Goal: Task Accomplishment & Management: Use online tool/utility

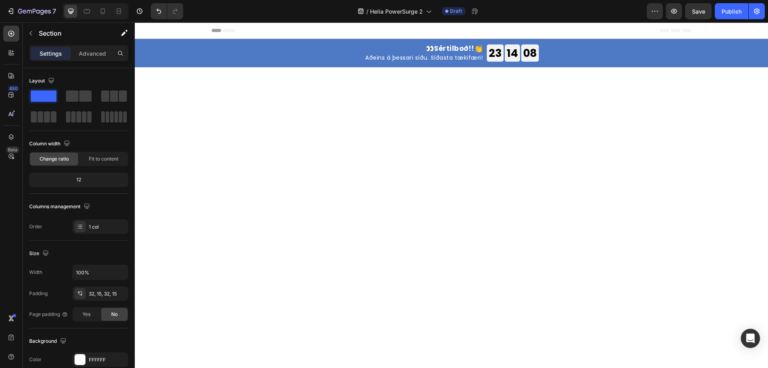
scroll to position [1382, 0]
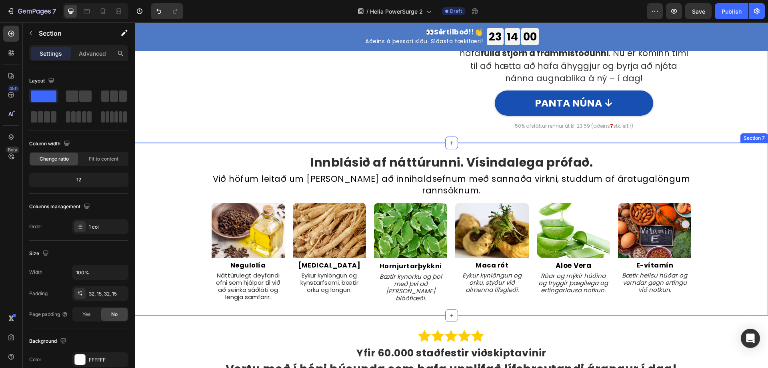
click at [172, 228] on div "Innblásið af náttúrunni. Vísindalega prófað. Heading Við höfum leitað um allan …" at bounding box center [451, 229] width 621 height 147
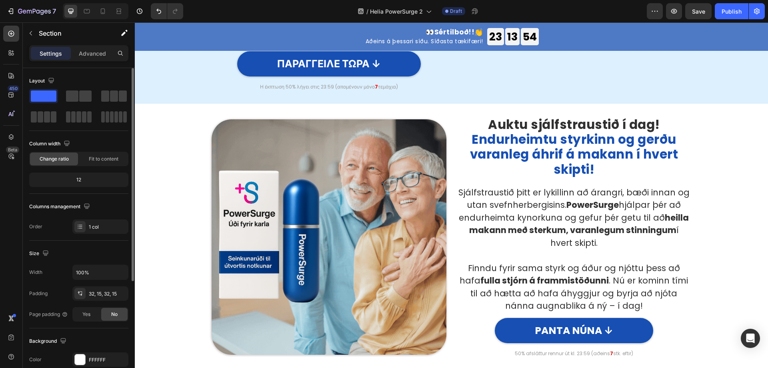
scroll to position [1182, 0]
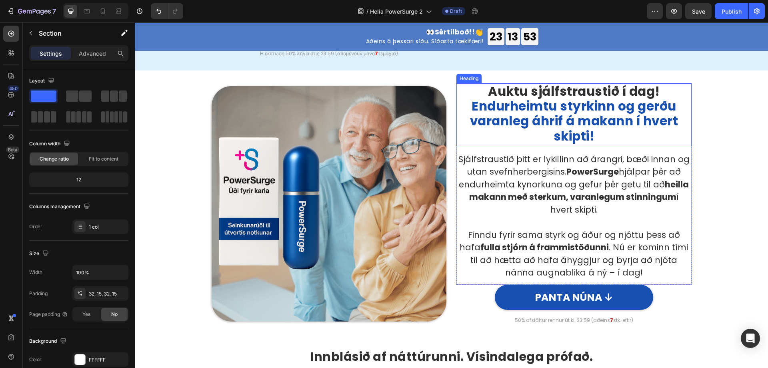
click at [534, 108] on span "Endurheimtu styrkinn og gerðu varanleg áhrif á makann í hvert skipti!" at bounding box center [574, 120] width 208 height 47
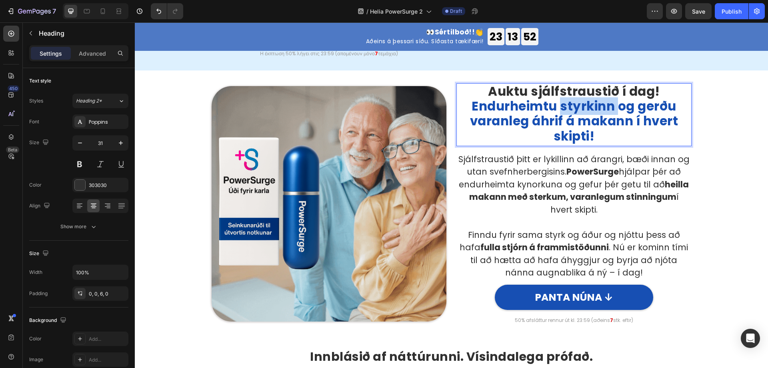
click at [559, 118] on span "Endurheimtu styrkinn og gerðu varanleg áhrif á makann í hvert skipti!" at bounding box center [574, 120] width 208 height 47
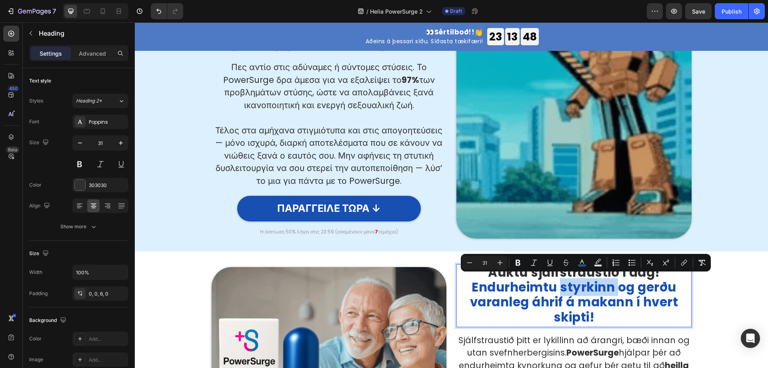
scroll to position [862, 0]
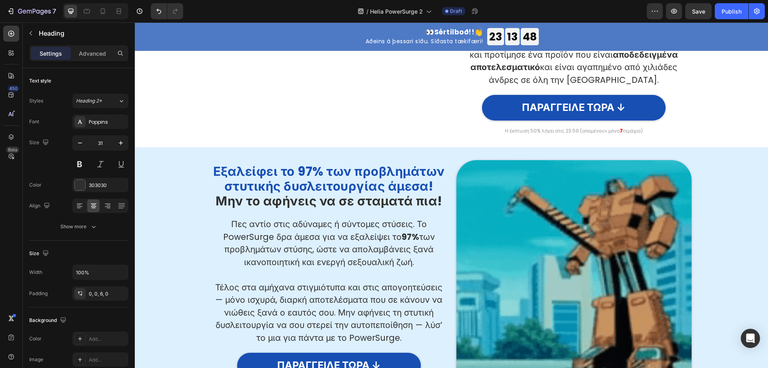
type input "16"
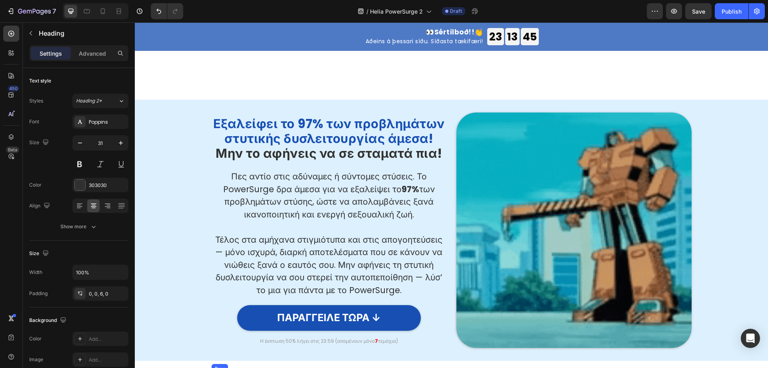
scroll to position [1182, 0]
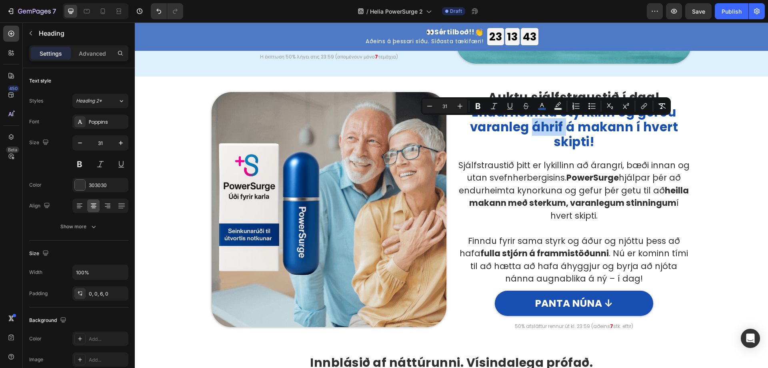
click at [576, 128] on span "Endurheimtu styrkinn og gerðu varanleg áhrif á makann í hvert skipti!" at bounding box center [574, 126] width 208 height 47
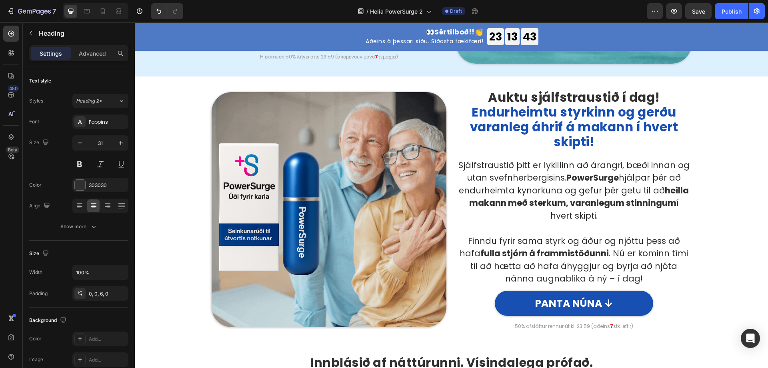
click at [576, 127] on span "Endurheimtu styrkinn og gerðu varanleg áhrif á makann í hvert skipti!" at bounding box center [574, 126] width 208 height 47
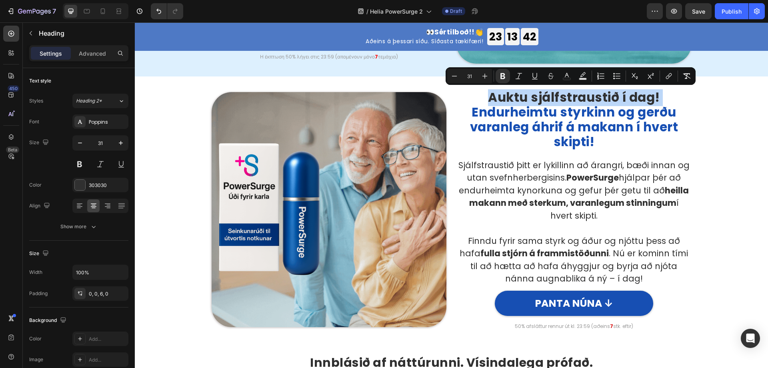
copy p "Auktu sjálfstraustið í dag!"
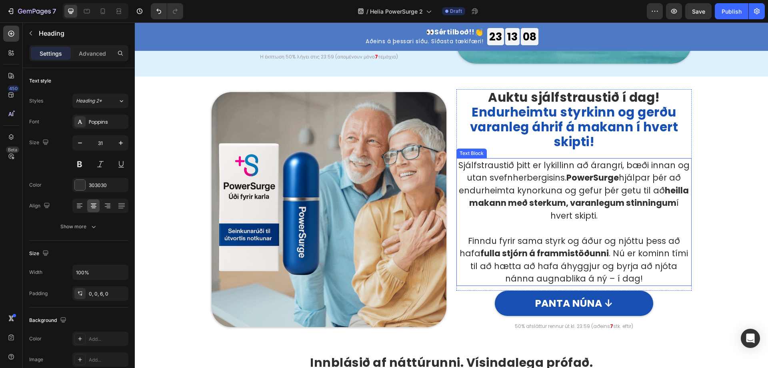
click at [564, 196] on p "Sjálfstraustið þitt er lykillinn að árangri, bæði innan og utan svefnherbergisi…" at bounding box center [574, 190] width 234 height 63
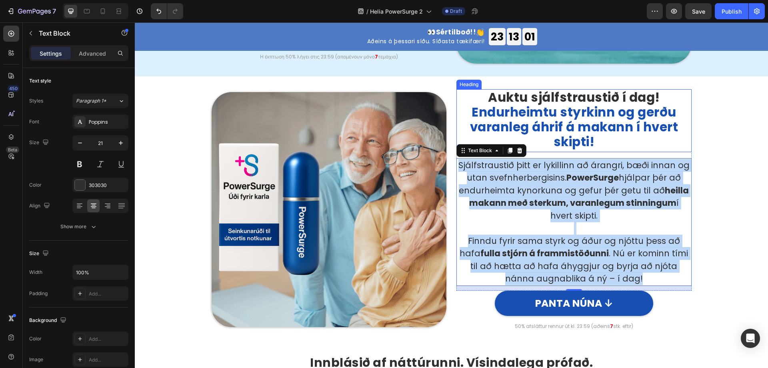
click at [590, 120] on span "Endurheimtu styrkinn og gerðu varanleg áhrif á makann í hvert skipti!" at bounding box center [574, 126] width 208 height 47
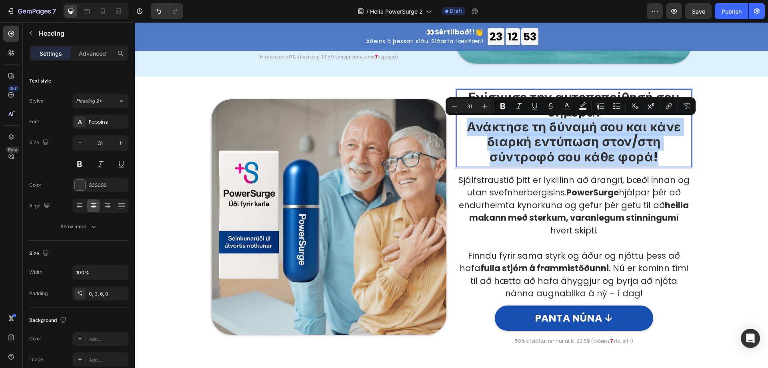
drag, startPoint x: 468, startPoint y: 125, endPoint x: 655, endPoint y: 161, distance: 189.7
click at [655, 163] on p "Ενίσχυσε την αυτοπεποίθησή σου σήμερα! Ανάκτησε τη δύναμή σου και κάνε διαρκή ε…" at bounding box center [574, 127] width 234 height 74
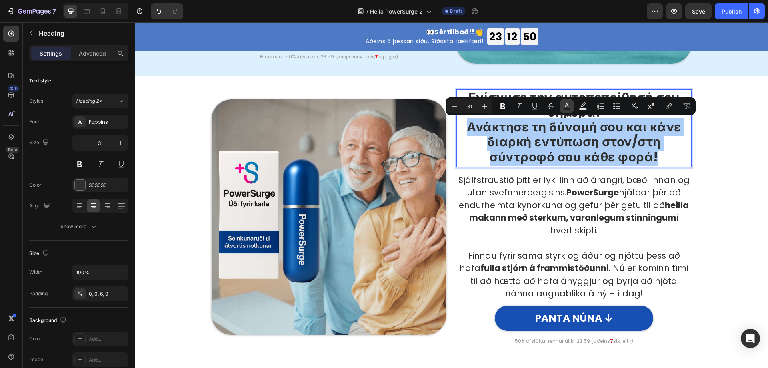
click at [566, 108] on rect "Editor contextual toolbar" at bounding box center [567, 109] width 8 height 2
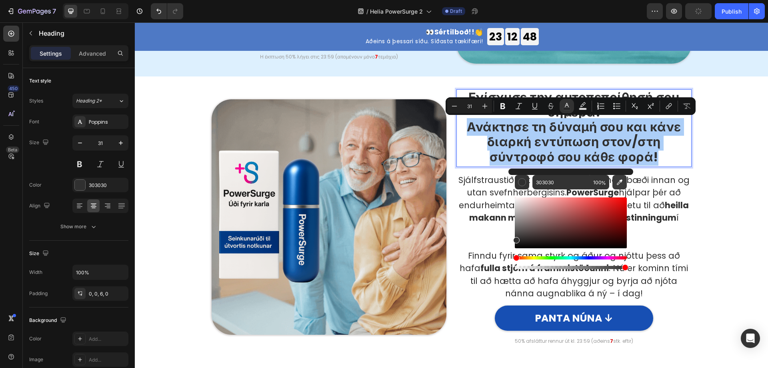
click at [618, 182] on icon "Editor contextual toolbar" at bounding box center [619, 182] width 8 height 8
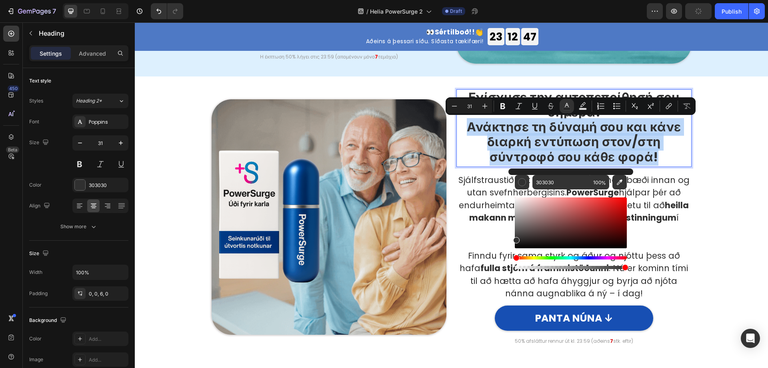
type input "174FB3"
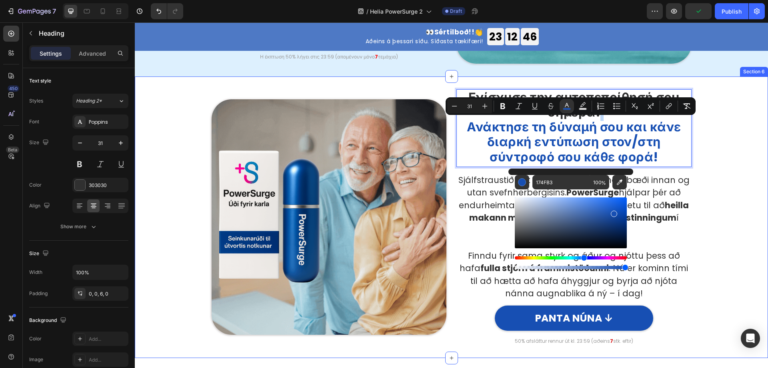
click at [720, 206] on div "Image Ενίσχυσε την αυτοπεποίθησή σου σήμερα! Ανάκτησε τη δύναμή σου και κάνε δι…" at bounding box center [451, 217] width 621 height 256
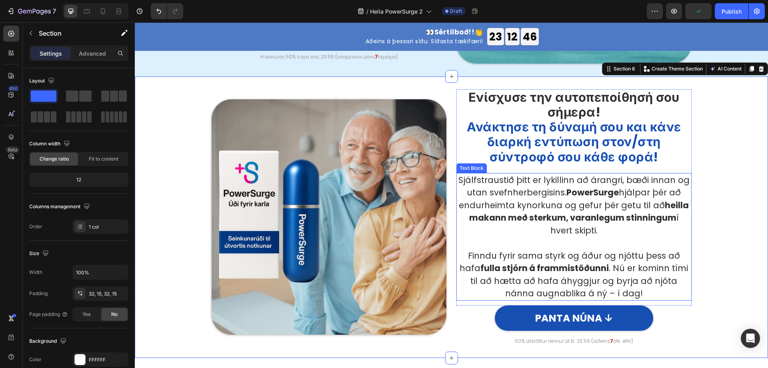
click at [581, 201] on p "Sjálfstraustið þitt er lykillinn að árangri, bæði innan og utan svefnherbergisi…" at bounding box center [574, 205] width 234 height 63
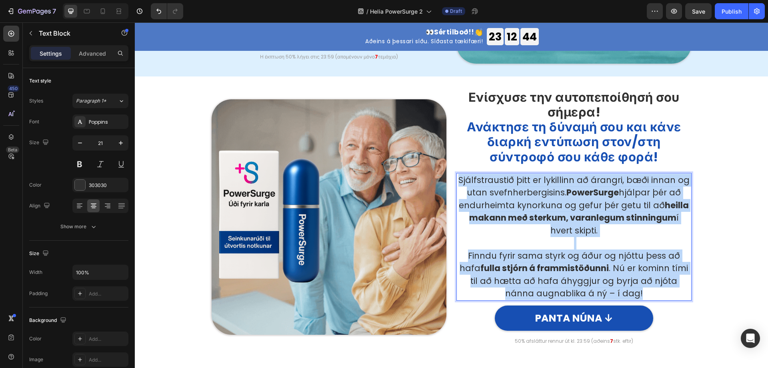
copy div "Sjálfstraustið þitt er lykillinn að árangri, bæði innan og utan svefnherbergisi…"
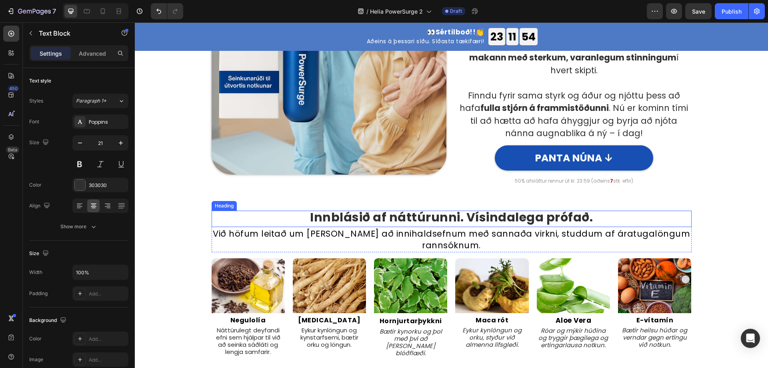
scroll to position [1262, 0]
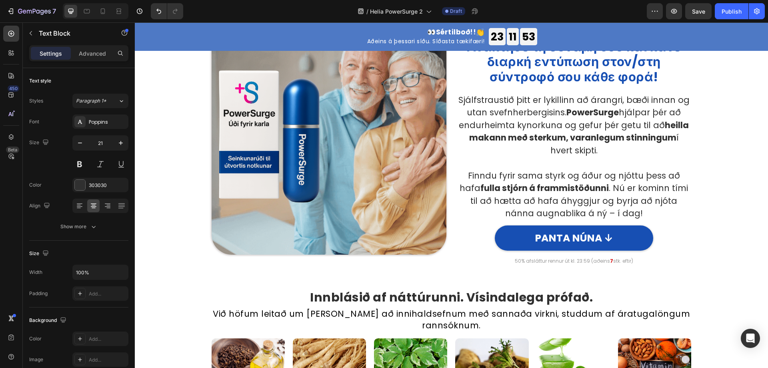
click at [553, 144] on p "Sjálfstraustið þitt er lykillinn að árangri, bæði innan og utan svefnherbergisi…" at bounding box center [574, 125] width 234 height 63
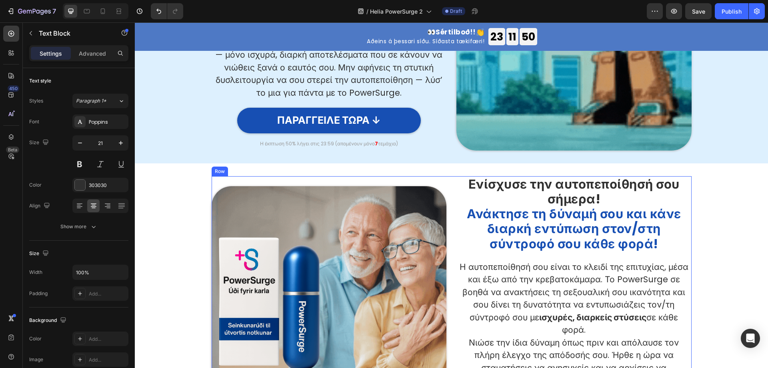
scroll to position [1022, 0]
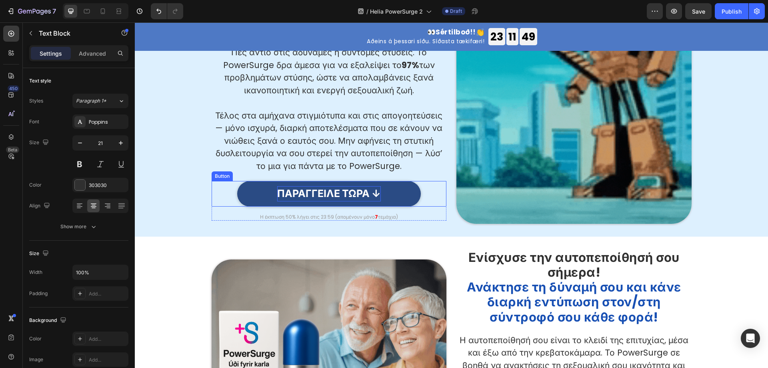
click at [360, 192] on p "ΠΑΡΑΓΓΕΙΛΕ ΤΩΡΑ ↓" at bounding box center [329, 193] width 104 height 15
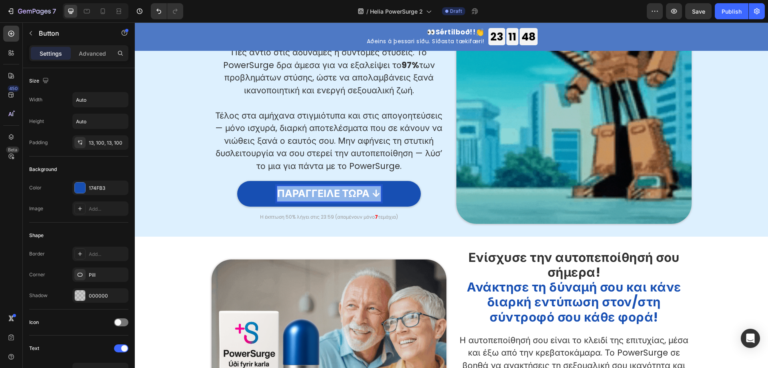
copy p "ΠΑΡΑΓΓΕΙΛΕ ΤΩΡΑ ↓"
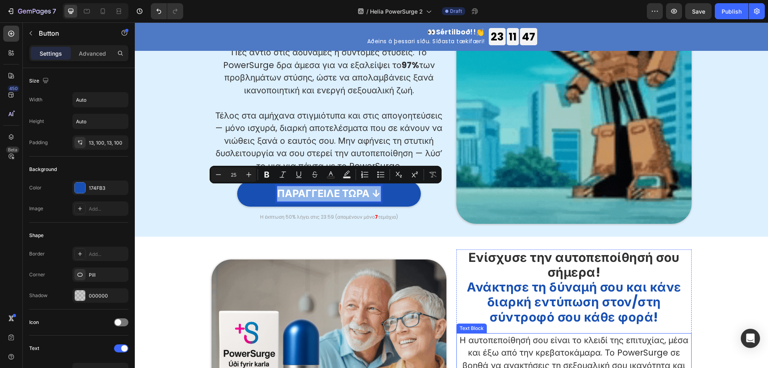
scroll to position [1181, 0]
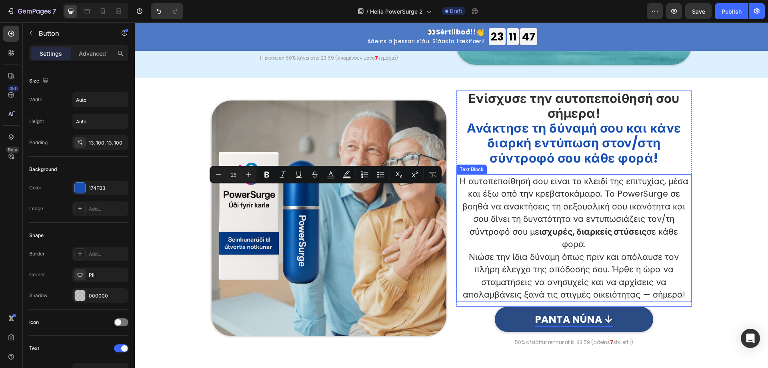
click at [587, 322] on p "PANTA NÚNA ↓" at bounding box center [574, 319] width 78 height 15
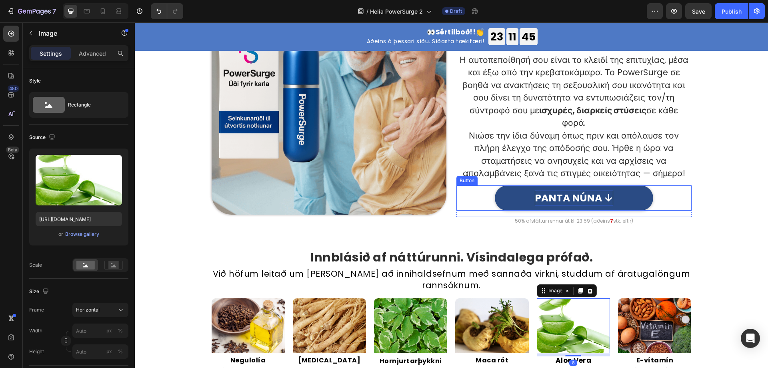
click at [563, 193] on p "PANTA NÚNA ↓" at bounding box center [574, 197] width 78 height 15
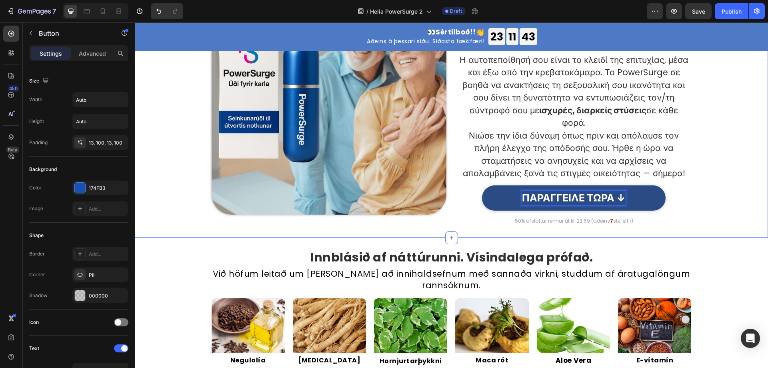
click at [702, 234] on div "Image Ενίσχυσε την αυτοπεποίθησή σου σήμερα! Ανάκτησε τη δύναμή σου και κάνε δι…" at bounding box center [451, 96] width 633 height 281
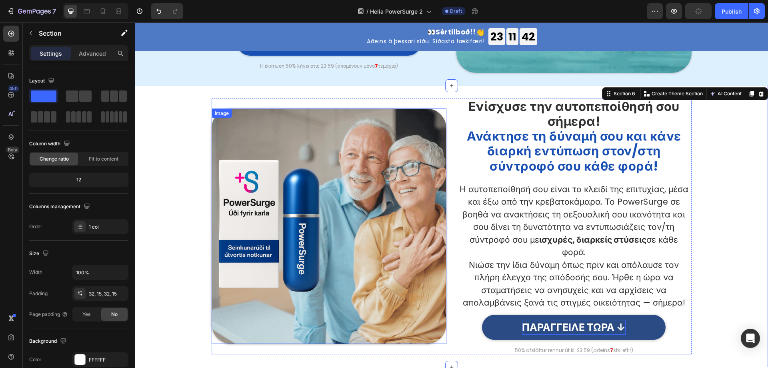
scroll to position [1102, 0]
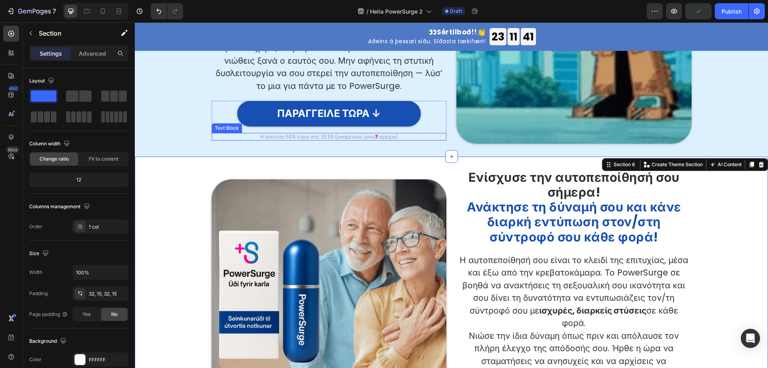
click at [304, 137] on p "Η έκπτωση 50% λήγει στις 23:59 (απομένουν μόνο 7 τεμάχια)" at bounding box center [329, 137] width 234 height 6
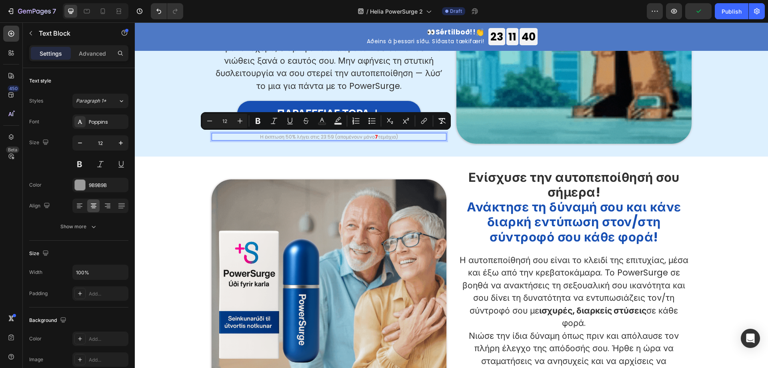
copy p "Η έκπτωση 50% λήγει στις 23:59 (απομένουν μόνο 7 τεμάχια)"
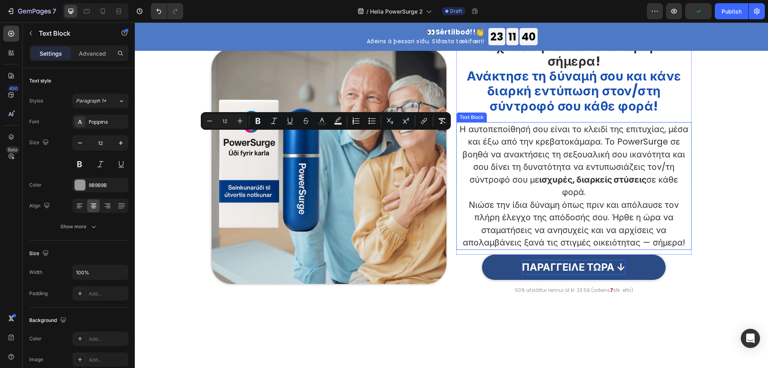
click at [567, 290] on div "👀 Sértilboð!! 👏 Heading Aðeins á þessari síðu. Síðasta tækifæri! Heading 23 GOD…" at bounding box center [451, 306] width 633 height 3001
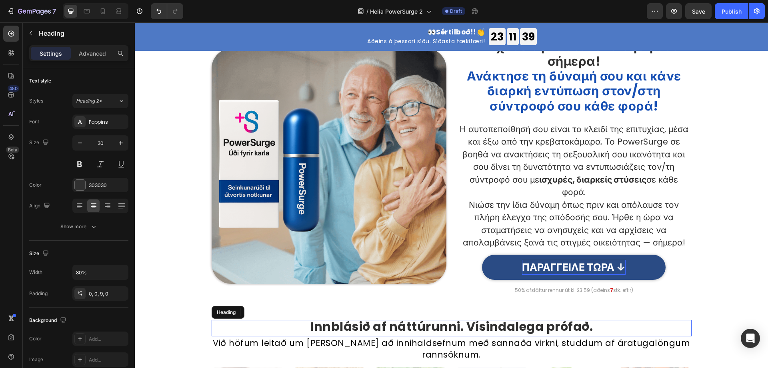
scroll to position [1342, 0]
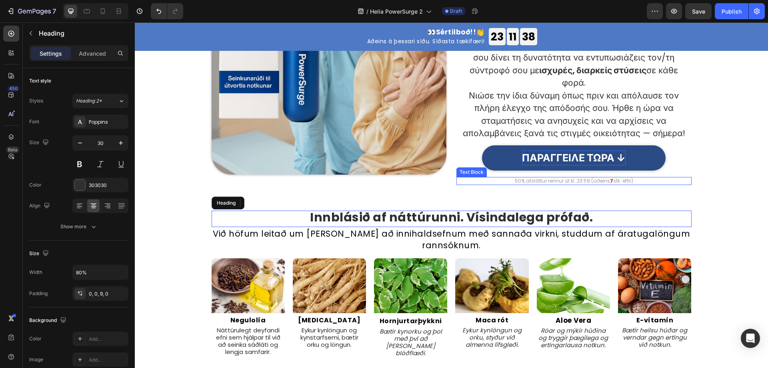
click at [559, 179] on p "50% afsláttur rennur út kl. 23:59 (aðeins 7 stk. eftir)" at bounding box center [574, 181] width 234 height 6
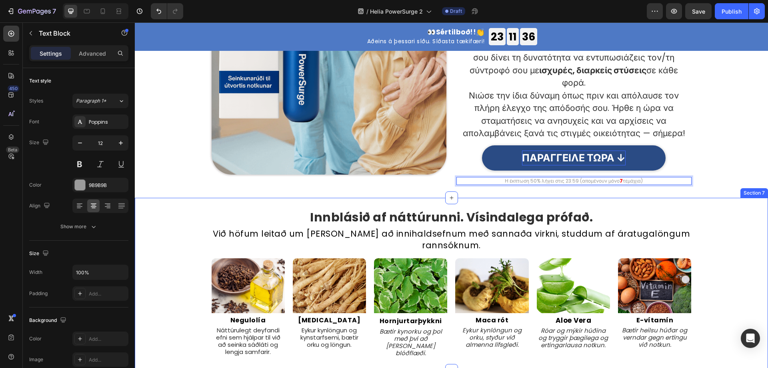
click at [693, 206] on div "Innblásið af náttúrunni. Vísindalega prófað. Heading Við höfum leitað um allan …" at bounding box center [451, 284] width 633 height 173
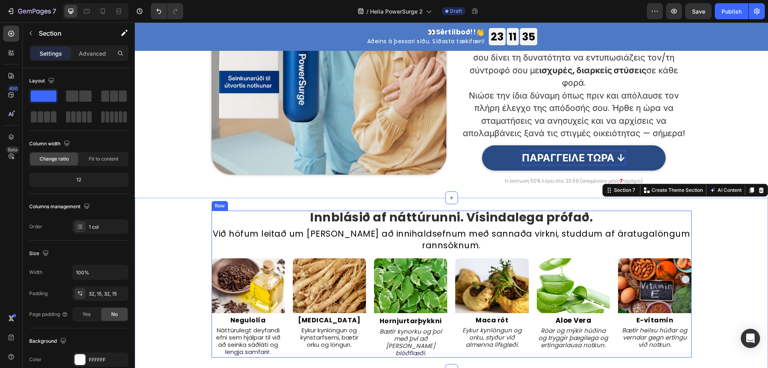
scroll to position [1382, 0]
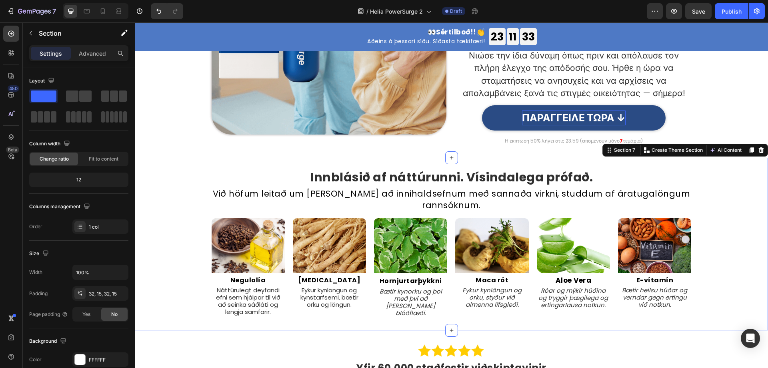
click at [715, 179] on div "Innblásið af náttúrunni. Vísindalega prófað. Heading Við höfum leitað um allan …" at bounding box center [451, 243] width 621 height 147
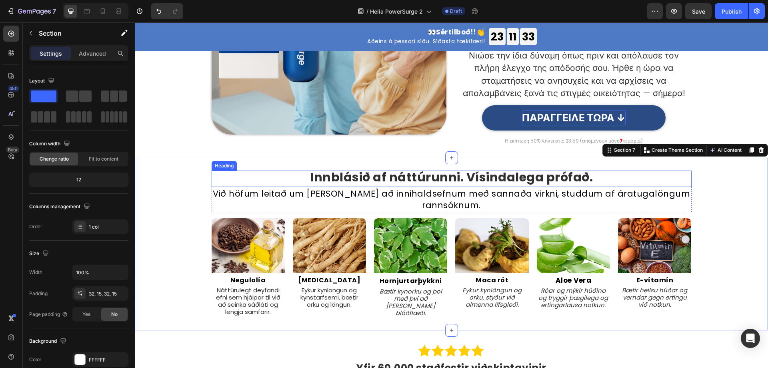
click at [462, 176] on h2 "Innblásið af náttúrunni. Vísindalega prófað." at bounding box center [452, 178] width 384 height 16
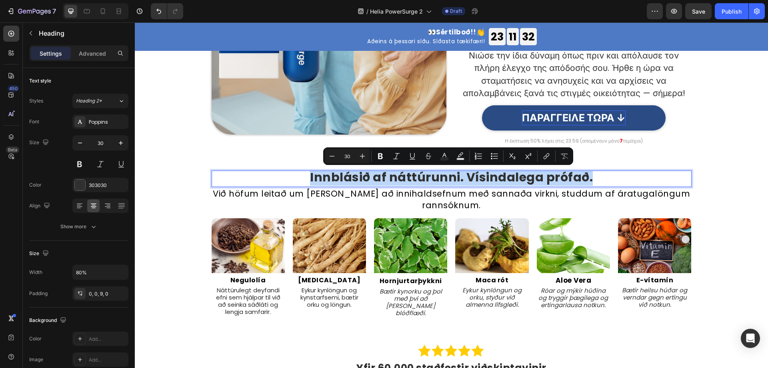
copy p "Innblásið af náttúrunni. Vísindalega prófað."
click at [374, 178] on p "Innblásið af náttúrunni. Vísindalega prófað." at bounding box center [451, 177] width 382 height 12
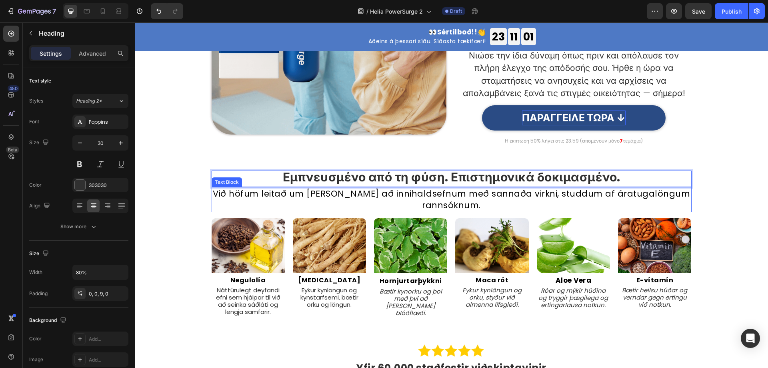
click at [390, 199] on p "Við höfum leitað um allan heim að innihaldsefnum með sannaða virkni, studdum af…" at bounding box center [451, 200] width 478 height 24
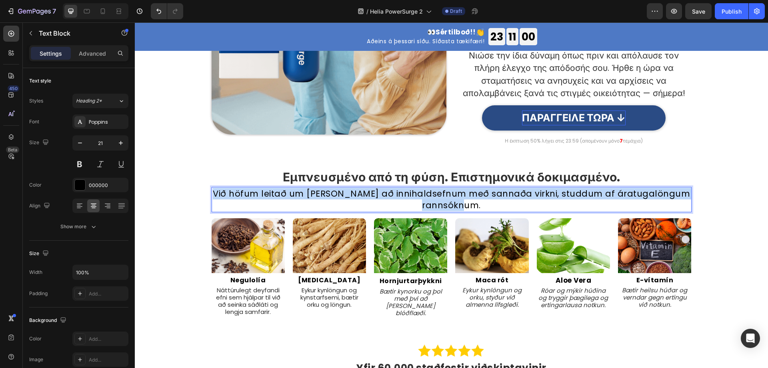
copy p "Við höfum leitað um allan heim að innihaldsefnum með sannaða virkni, studdum af…"
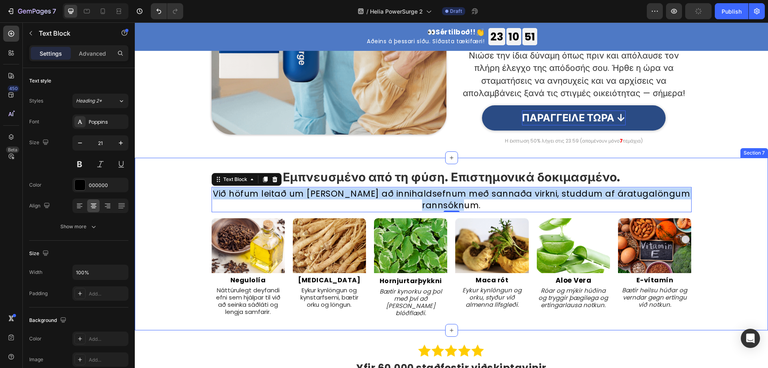
click at [172, 264] on div "Εμπνευσμένο από τη φύση. Επιστημονικά δοκιμασμένο. Heading Við höfum leitað um …" at bounding box center [451, 243] width 621 height 147
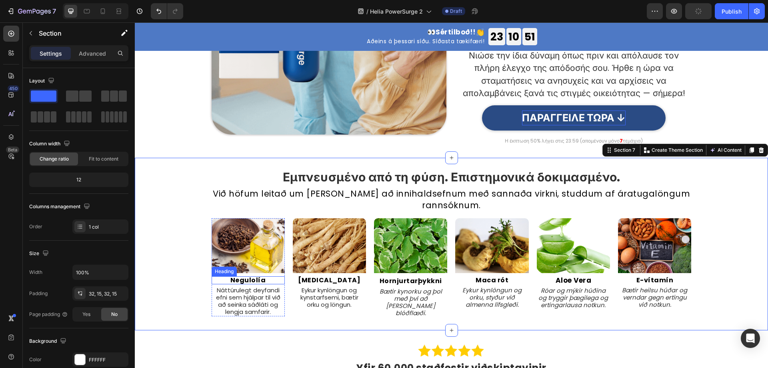
click at [252, 280] on h2 "Negulolía" at bounding box center [248, 280] width 73 height 8
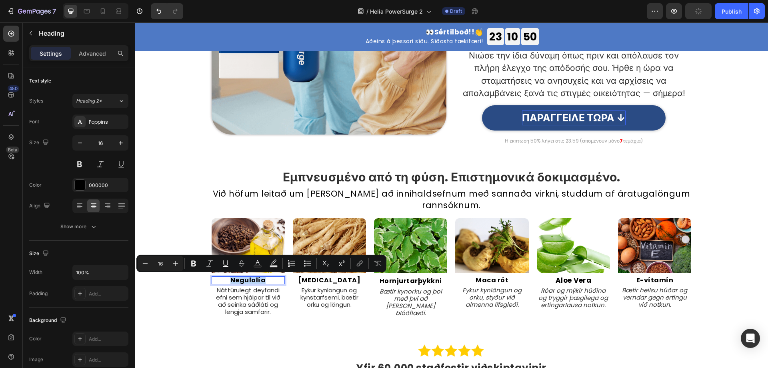
copy p "Negulolía"
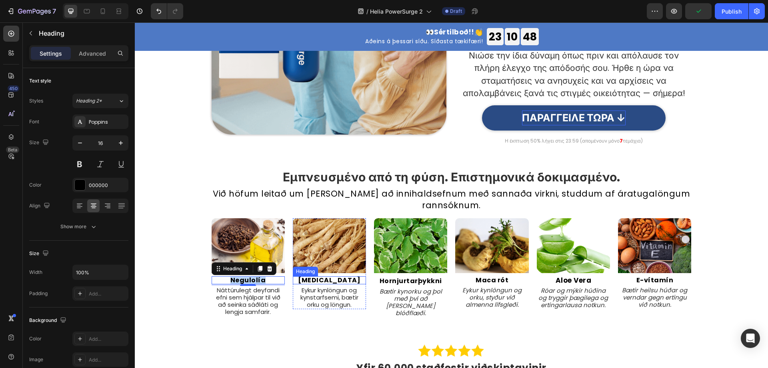
click at [321, 279] on h2 "Ginseng" at bounding box center [329, 280] width 73 height 8
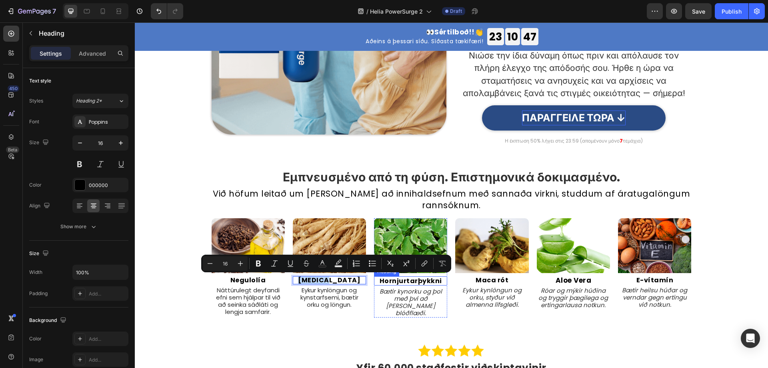
copy p "Ginseng"
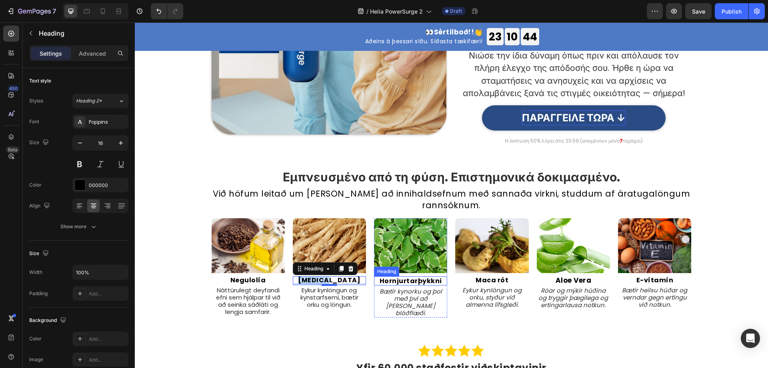
click at [418, 282] on h2 "Hornjurtarþykkni" at bounding box center [410, 280] width 73 height 9
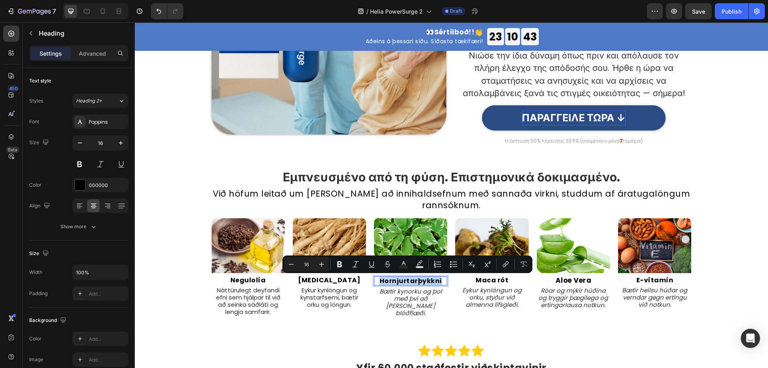
copy p "Hornjurtarþykkni"
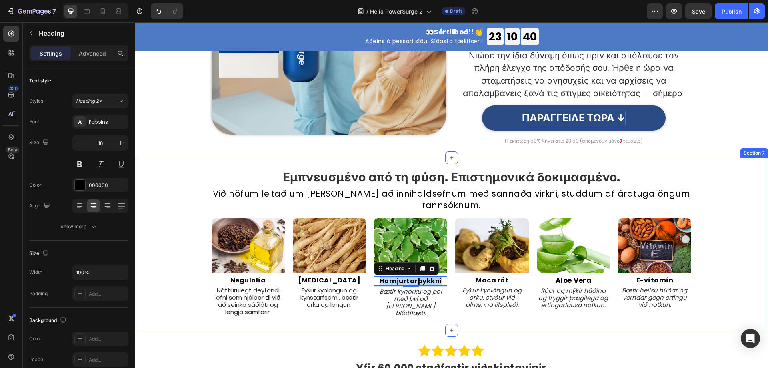
drag, startPoint x: 444, startPoint y: 322, endPoint x: 505, endPoint y: 280, distance: 74.0
click at [444, 322] on div "Εμπνευσμένο από τη φύση. Επιστημονικά δοκιμασμένο. Heading Við höfum leitað um …" at bounding box center [451, 244] width 633 height 173
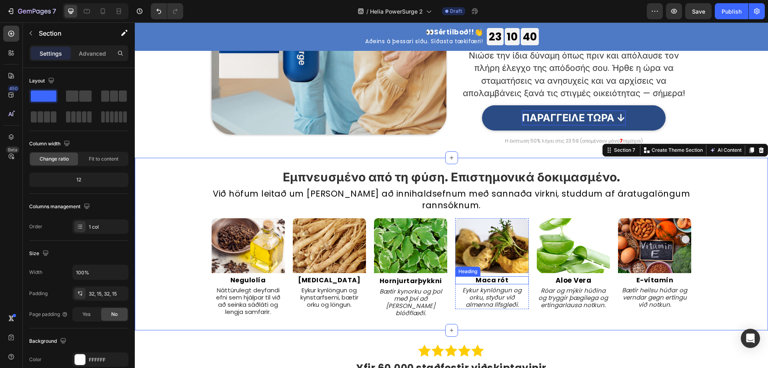
click at [495, 280] on h2 "Maca rót" at bounding box center [491, 280] width 73 height 8
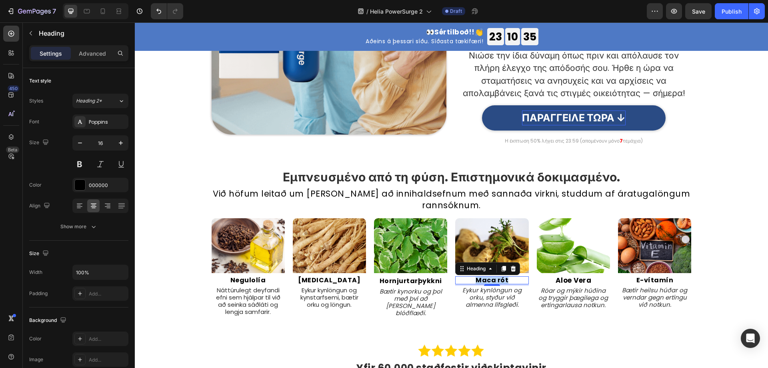
drag, startPoint x: 436, startPoint y: 320, endPoint x: 560, endPoint y: 281, distance: 130.4
click at [436, 320] on div "Εμπνευσμένο από τη φύση. Επιστημονικά δοκιμασμένο. Heading Við höfum leitað um …" at bounding box center [451, 244] width 633 height 173
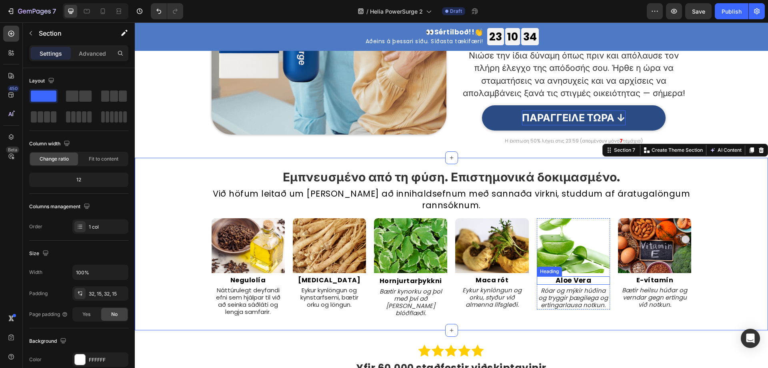
click at [574, 277] on h2 "Aloe Vera" at bounding box center [573, 280] width 73 height 8
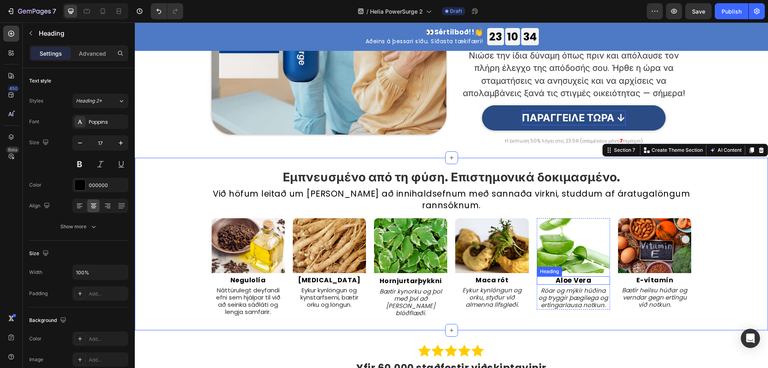
click at [574, 277] on h2 "Aloe Vera" at bounding box center [573, 280] width 73 height 8
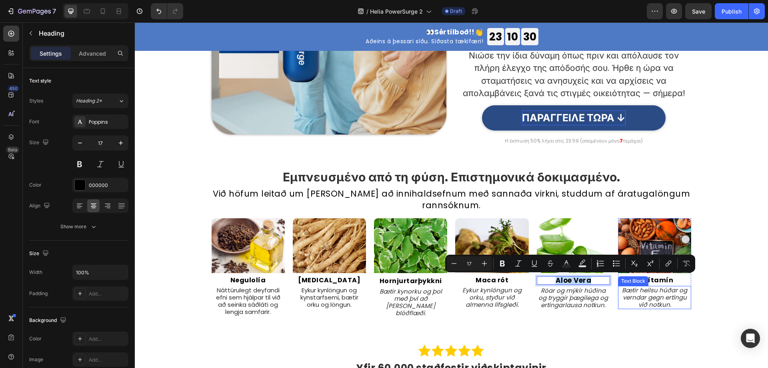
click at [653, 279] on h2 "E-vítamín" at bounding box center [654, 280] width 73 height 8
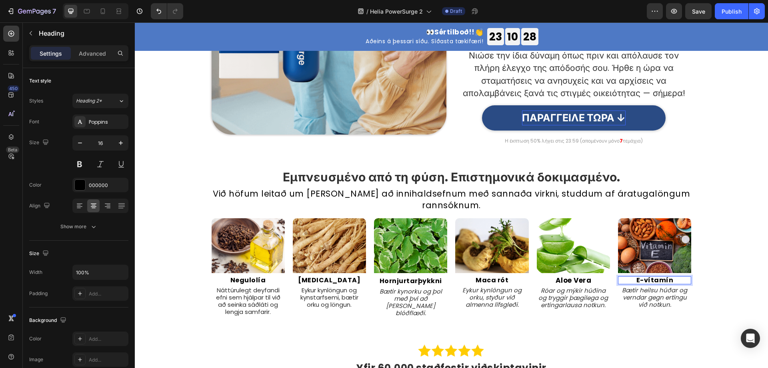
click at [653, 280] on p "E-vítamín" at bounding box center [655, 280] width 72 height 6
copy p "E-vítamín"
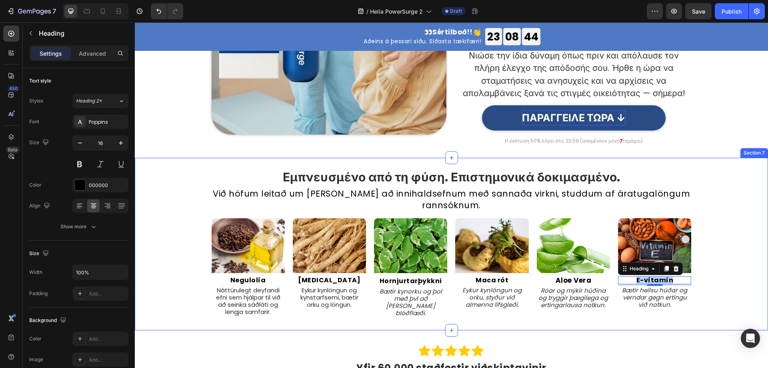
drag, startPoint x: 176, startPoint y: 144, endPoint x: 424, endPoint y: 252, distance: 270.2
click at [176, 144] on div "Image Ενίσχυσε την αυτοπεποίθησή σου σήμερα! Ανάκτησε τη δύναμή σου και κάνε δι…" at bounding box center [451, 17] width 621 height 256
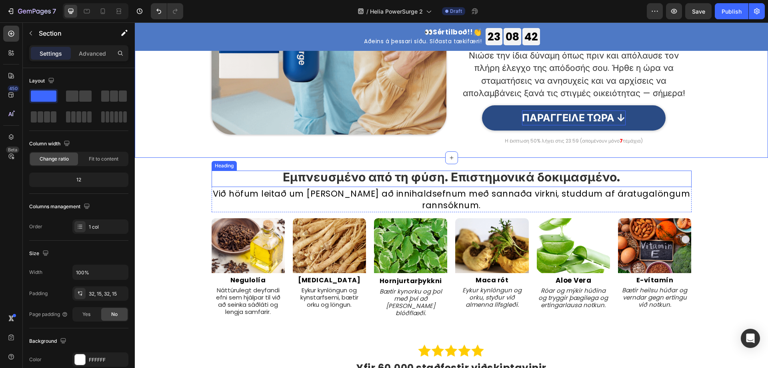
click at [303, 179] on p "Εμπνευσμένο από τη φύση. Επιστημονικά δοκιμασμένο." at bounding box center [451, 177] width 382 height 12
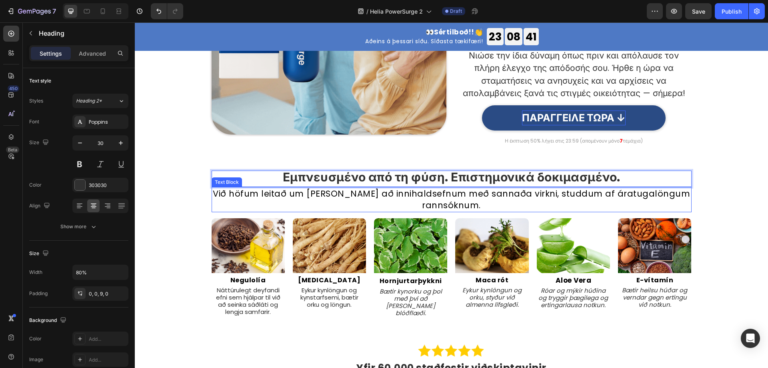
click at [396, 196] on p "Við höfum leitað um allan heim að innihaldsefnum með sannaða virkni, studdum af…" at bounding box center [451, 200] width 478 height 24
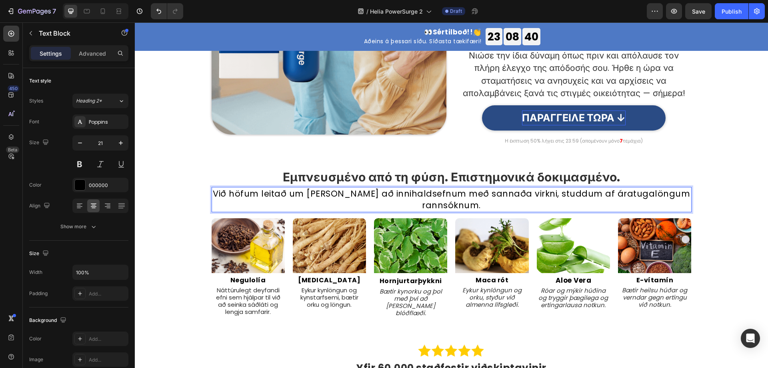
click at [398, 195] on p "Við höfum leitað um allan heim að innihaldsefnum með sannaða virkni, studdum af…" at bounding box center [451, 200] width 478 height 24
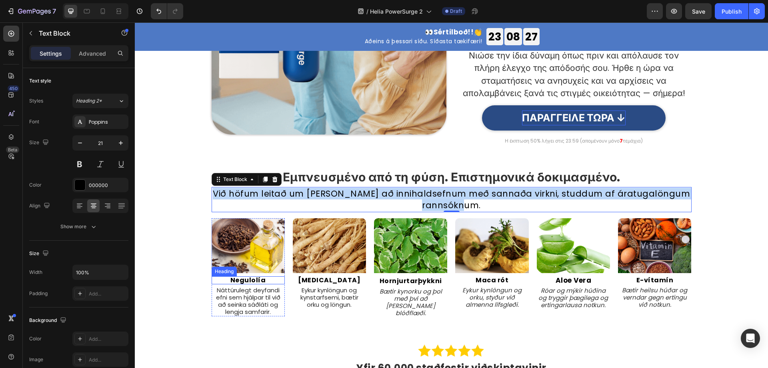
click at [248, 279] on p "Negulolía" at bounding box center [248, 280] width 72 height 6
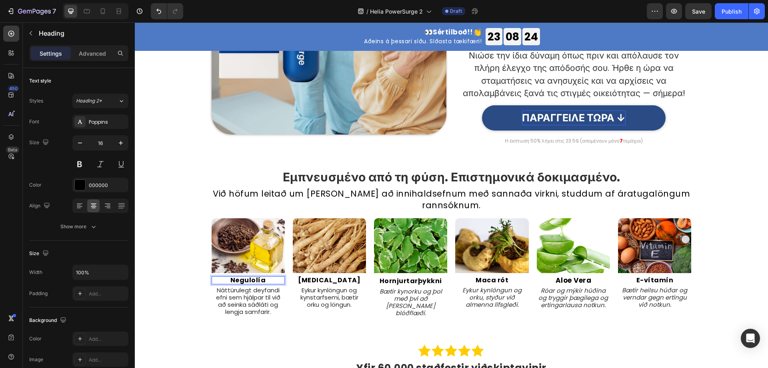
click at [248, 283] on p "Negulolía" at bounding box center [248, 280] width 72 height 6
click at [246, 279] on p "Negulolía" at bounding box center [248, 280] width 72 height 6
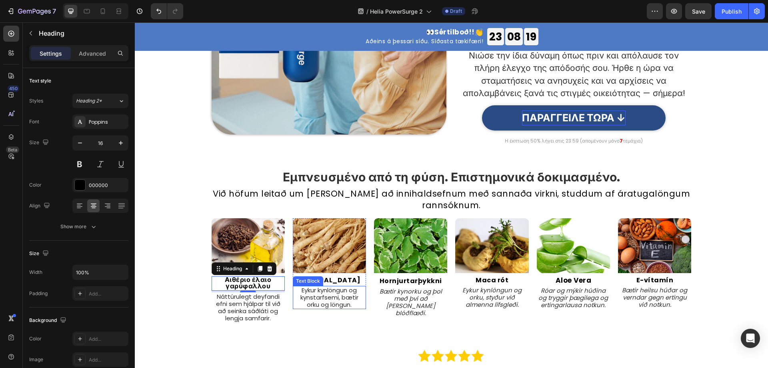
click at [319, 279] on div "Text Block" at bounding box center [308, 281] width 30 height 10
click at [319, 279] on div "Text Block" at bounding box center [307, 280] width 27 height 7
click at [348, 328] on div "Εμπνευσμένο από τη φύση. Επιστημονικά δοκιμασμένο. Heading Við höfum leitað um …" at bounding box center [451, 247] width 633 height 178
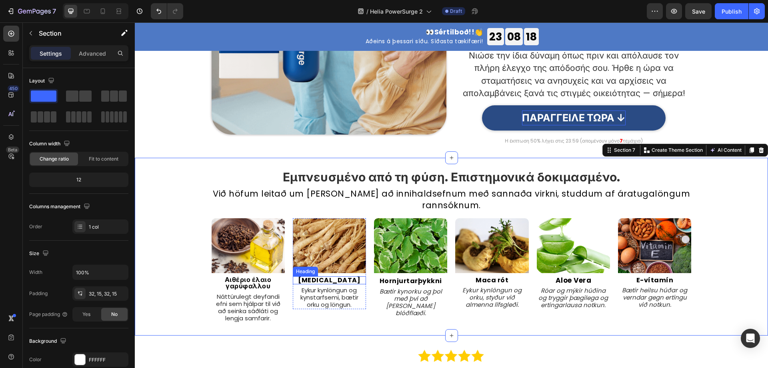
click at [330, 279] on p "Ginseng" at bounding box center [330, 280] width 72 height 6
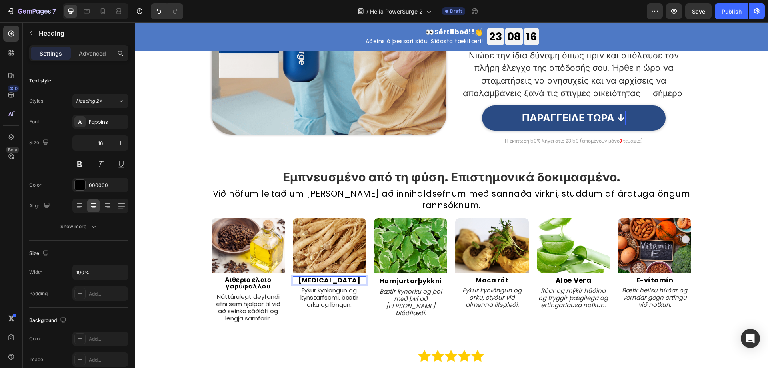
click at [330, 279] on p "Ginseng" at bounding box center [330, 280] width 72 height 6
click at [411, 281] on p "Hornjurtarþykkni" at bounding box center [411, 281] width 72 height 8
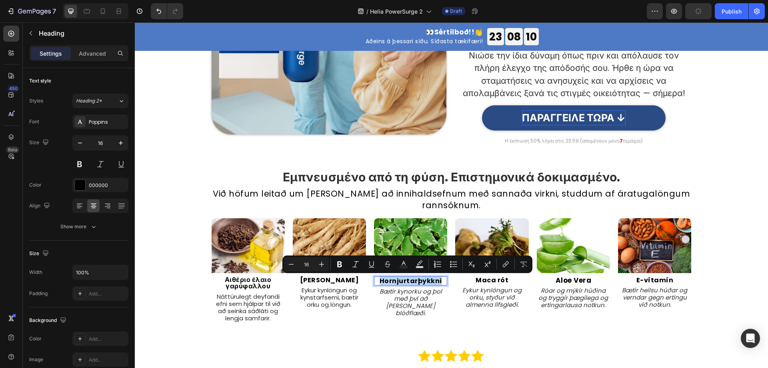
click at [426, 280] on p "Hornjurtarþykkni" at bounding box center [411, 281] width 72 height 8
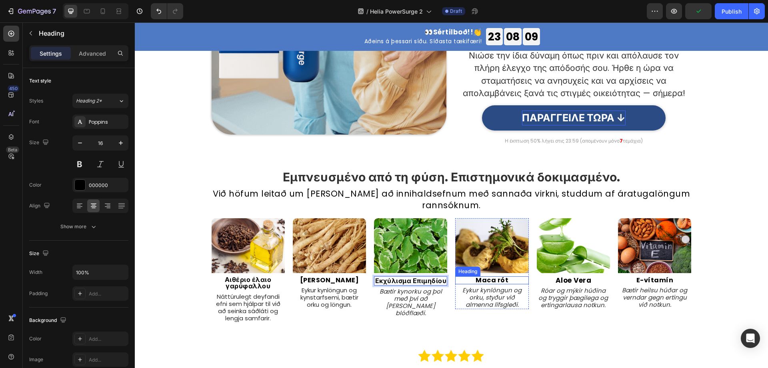
click at [491, 280] on p "Maca rót" at bounding box center [492, 280] width 72 height 6
click at [494, 282] on p "Maca rót" at bounding box center [492, 280] width 72 height 6
click at [582, 279] on p "Aloe Vera" at bounding box center [573, 280] width 72 height 7
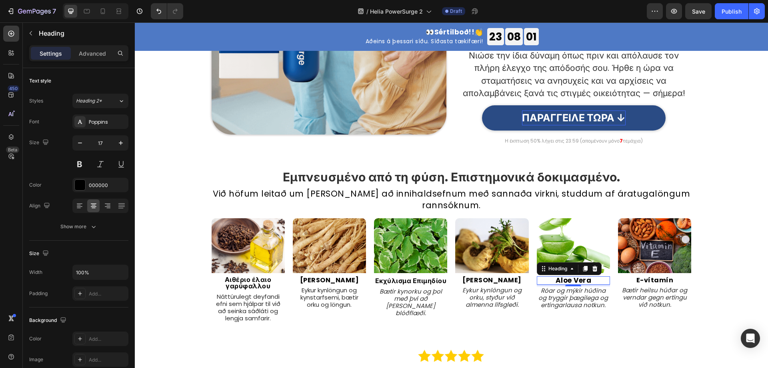
click at [585, 280] on p "Aloe Vera" at bounding box center [573, 280] width 72 height 7
click at [659, 280] on p "E-vítamín" at bounding box center [655, 280] width 72 height 6
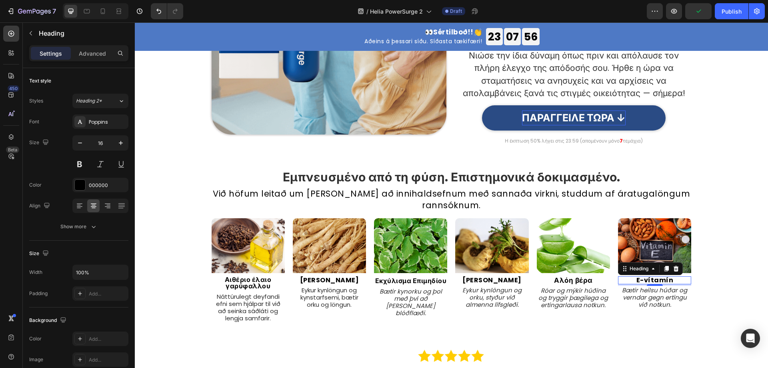
click at [658, 276] on div "Image E-vítamín Heading 4 Bætir heilsu húðar og verndar gegn ertingu við notkun…" at bounding box center [654, 263] width 73 height 91
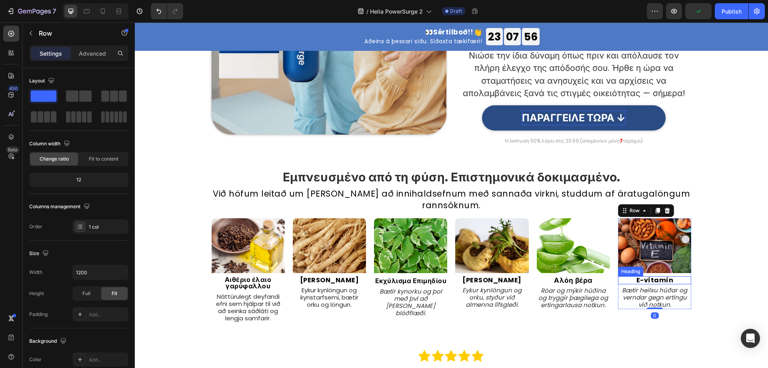
click at [659, 278] on p "E-vítamín" at bounding box center [655, 280] width 72 height 6
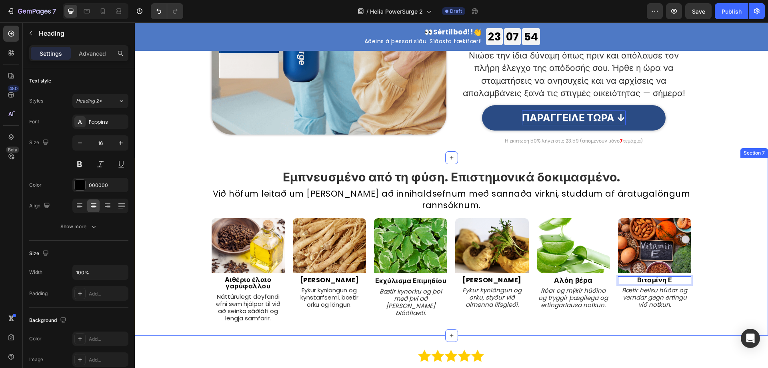
click at [714, 286] on div "Εμπνευσμένο από τη φύση. Επιστημονικά δοκιμασμένο. Heading Við höfum leitað um …" at bounding box center [451, 246] width 621 height 152
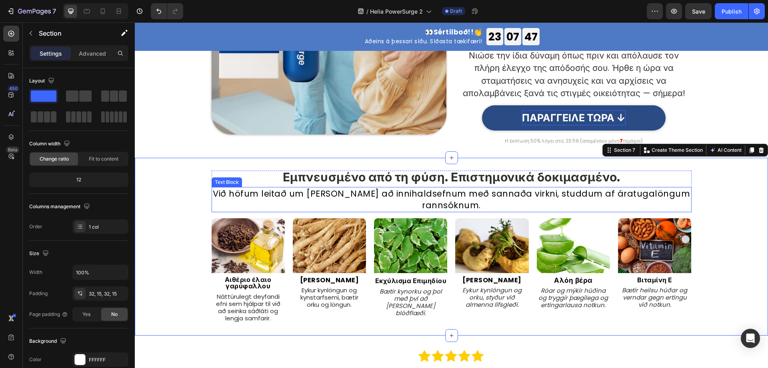
click at [476, 193] on p "Við höfum leitað um allan heim að innihaldsefnum með sannaða virkni, studdum af…" at bounding box center [451, 200] width 478 height 24
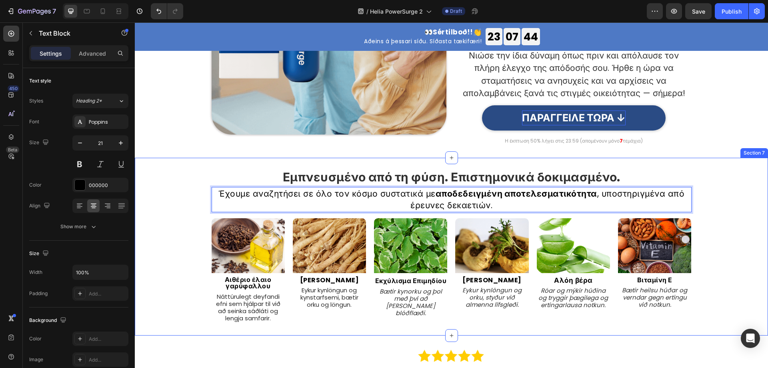
click at [746, 207] on div "Εμπνευσμένο από τη φύση. Επιστημονικά δοκιμασμένο. Heading Έχουμε αναζητήσει σε…" at bounding box center [451, 246] width 621 height 152
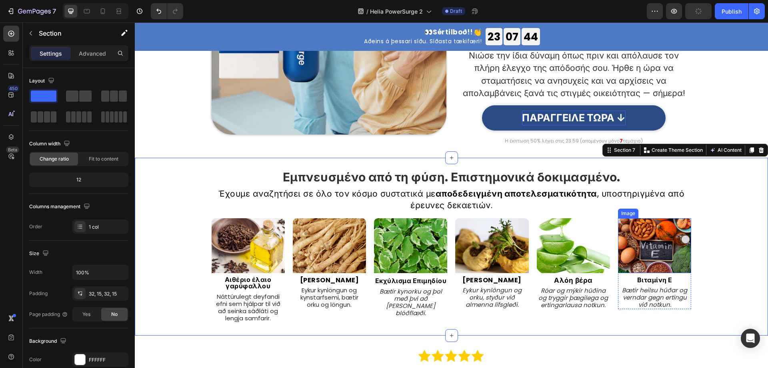
scroll to position [1502, 0]
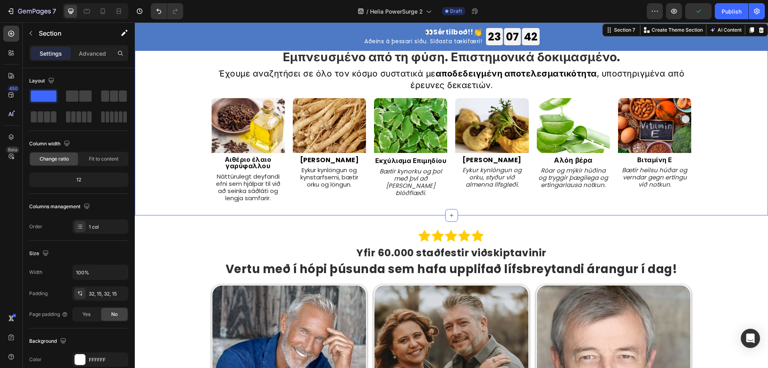
click at [247, 187] on p "Náttúrulegt deyfandi efni sem hjálpar til við að seinka sáðláti og lengja samfa…" at bounding box center [248, 187] width 72 height 29
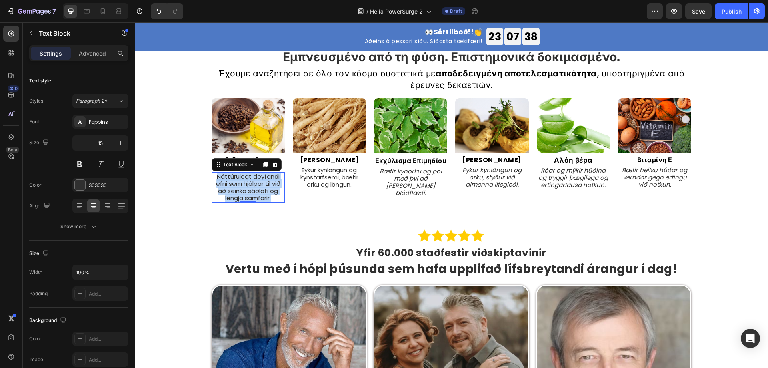
click at [316, 189] on div "Image Τζίνσενγκ Heading Eykur kynlöngun og kynstarfsemi, bætir orku og löngun. …" at bounding box center [329, 150] width 73 height 104
click at [320, 179] on p "Eykur kynlöngun og kynstarfsemi, bætir orku og löngun." at bounding box center [330, 177] width 72 height 22
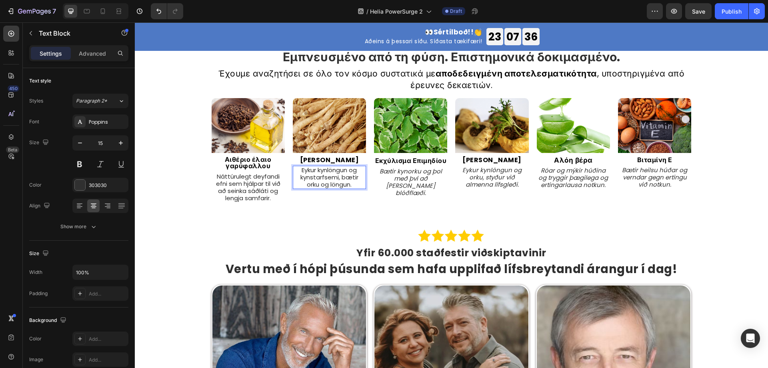
click at [331, 177] on p "Eykur kynlöngun og kynstarfsemi, bætir orku og löngun." at bounding box center [330, 177] width 72 height 22
click at [340, 185] on p "Eykur kynlöngun og kynstarfsemi, bætir orku og löngun." at bounding box center [330, 177] width 72 height 22
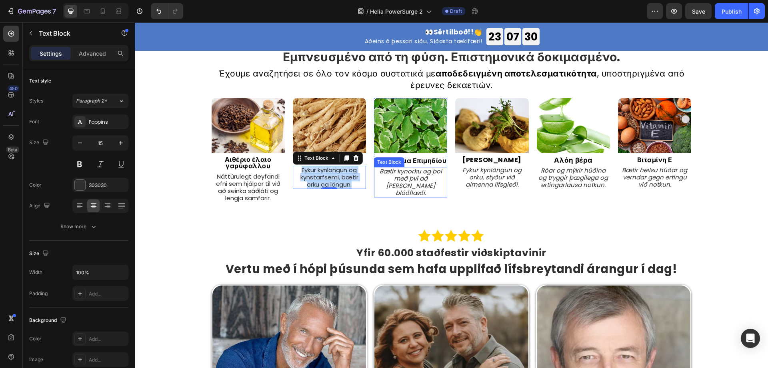
click at [404, 184] on p "Bætir kynorku og þol með því að örva blóðflæði." at bounding box center [411, 182] width 72 height 29
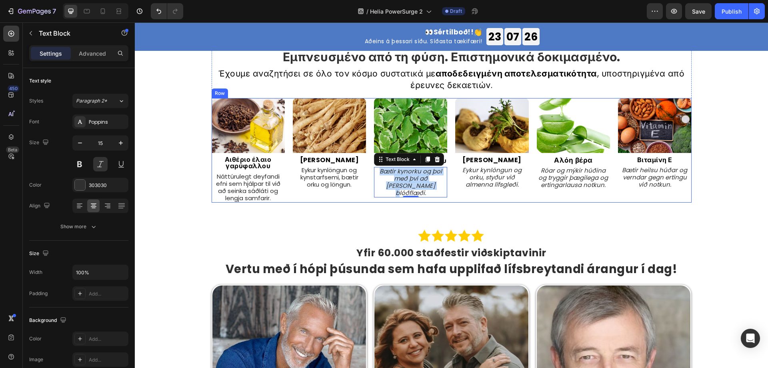
click at [457, 200] on div "Image Ρίζα μάκα Heading Eykur kynlöngun og orku, styður við almenna lífsgleði. …" at bounding box center [491, 150] width 73 height 104
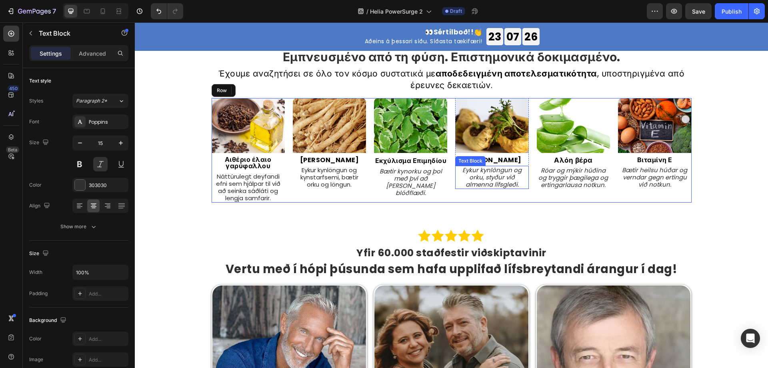
click at [478, 184] on p "Eykur kynlöngun og orku, styður við almenna lífsgleði." at bounding box center [492, 177] width 72 height 22
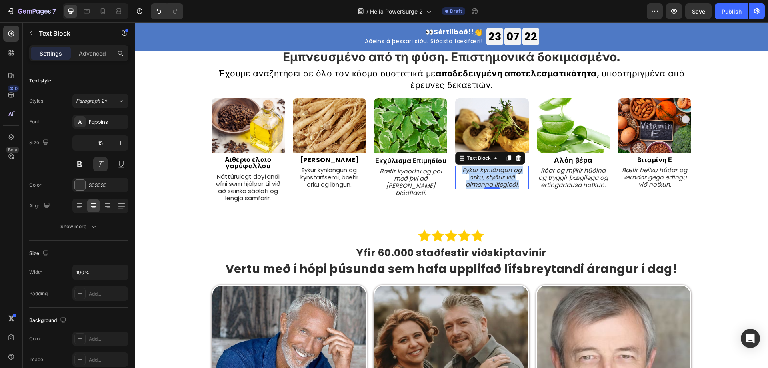
click at [426, 203] on div "Εμπνευσμένο από τη φύση. Επιστημονικά δοκιμασμένο. Heading Έχουμε αναζητήσει σε…" at bounding box center [451, 127] width 633 height 178
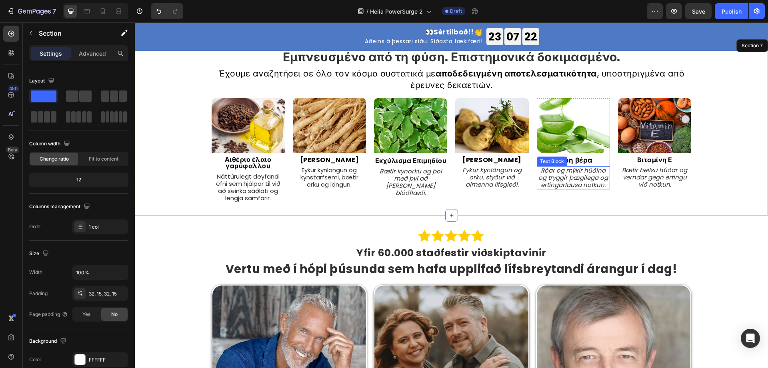
click at [555, 176] on p "Róar og mýkir húðina og tryggir þægilega og ertingarlausa notkun." at bounding box center [573, 178] width 72 height 22
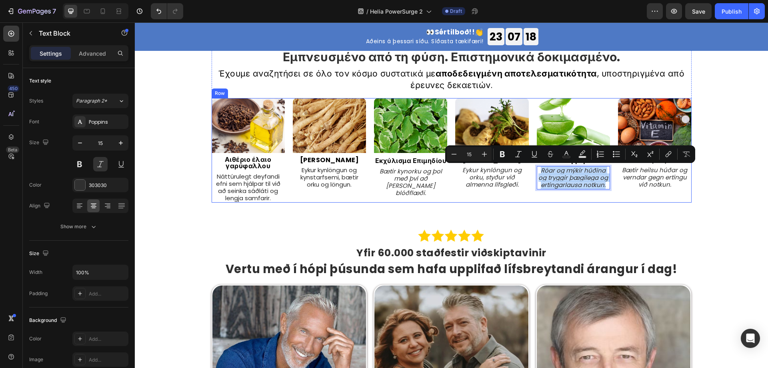
click at [635, 174] on p "Bætir heilsu húðar og verndar gegn ertingu við notkun." at bounding box center [655, 177] width 72 height 22
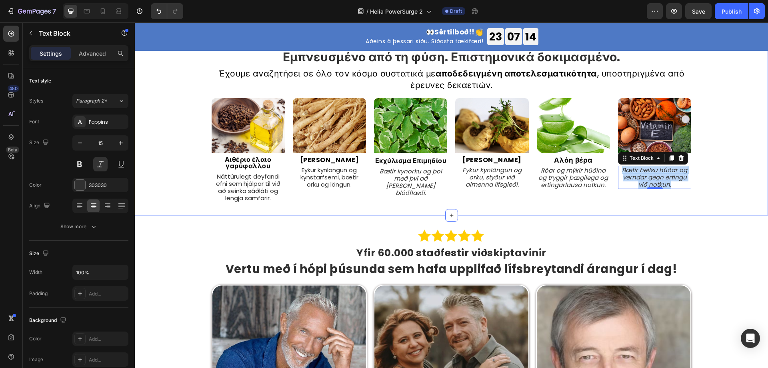
drag, startPoint x: 408, startPoint y: 204, endPoint x: 518, endPoint y: 194, distance: 110.4
click at [408, 204] on div "Εμπνευσμένο από τη φύση. Επιστημονικά δοκιμασμένο. Heading Έχουμε αναζητήσει σε…" at bounding box center [451, 127] width 633 height 178
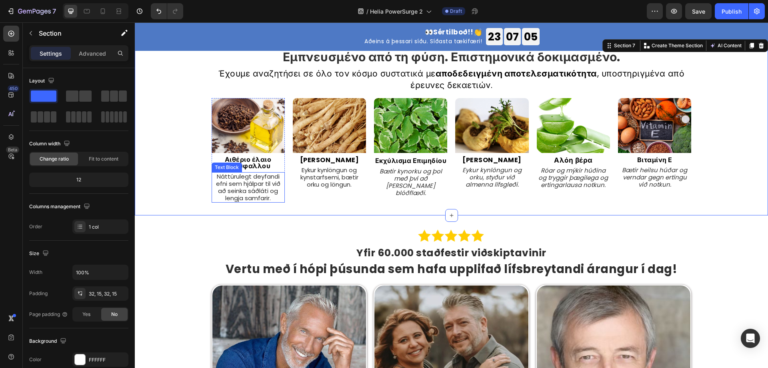
click at [249, 188] on p "Náttúrulegt deyfandi efni sem hjálpar til við að seinka sáðláti og lengja samfa…" at bounding box center [248, 187] width 72 height 29
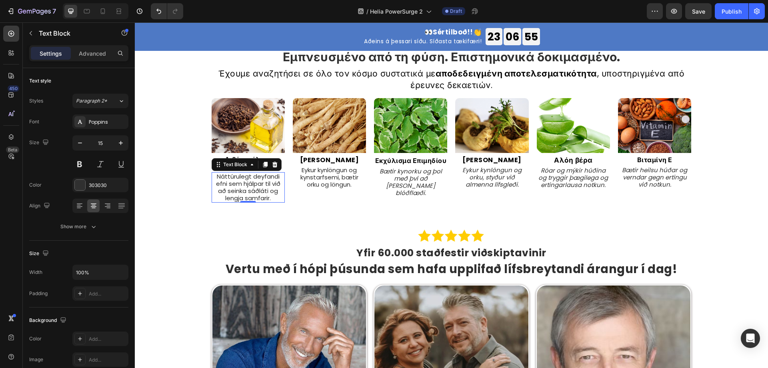
click at [260, 181] on p "Náttúrulegt deyfandi efni sem hjálpar til við að seinka sáðláti og lengja samfa…" at bounding box center [248, 187] width 72 height 29
drag, startPoint x: 260, startPoint y: 180, endPoint x: 265, endPoint y: 180, distance: 4.8
click at [265, 180] on p "Náttúrulegt deyfandi efni sem hjálpar til við að seinka sáðláti og lengja samfa…" at bounding box center [248, 187] width 72 height 29
click at [251, 214] on div "Εμπνευσμένο από τη φύση. Επιστημονικά δοκιμασμένο. Heading Έχουμε αναζητήσει σε…" at bounding box center [451, 127] width 633 height 178
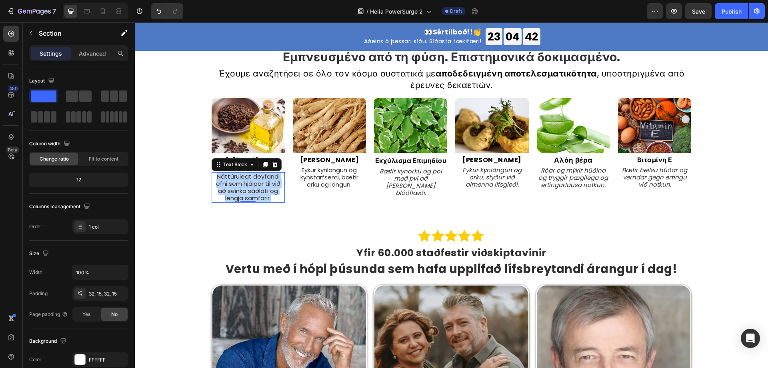
click at [250, 182] on p "Náttúrulegt deyfandi efni sem hjálpar til við að seinka sáðláti og lengja samfa…" at bounding box center [248, 187] width 72 height 29
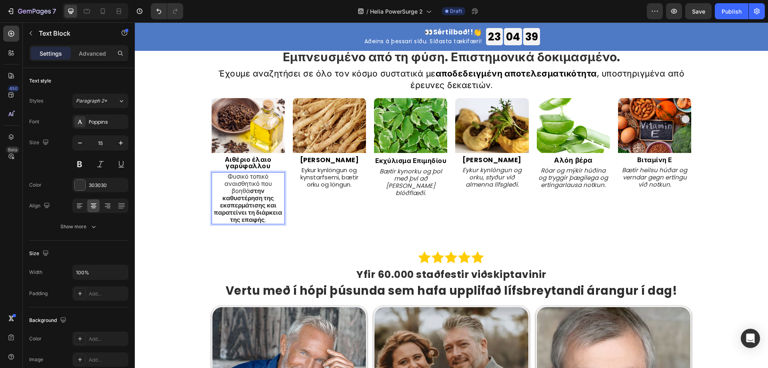
click at [327, 212] on div "Image Τζίνσενγκ Heading Eykur kynlöngun og kynstarfsemi, bætir orku og löngun. …" at bounding box center [329, 161] width 73 height 126
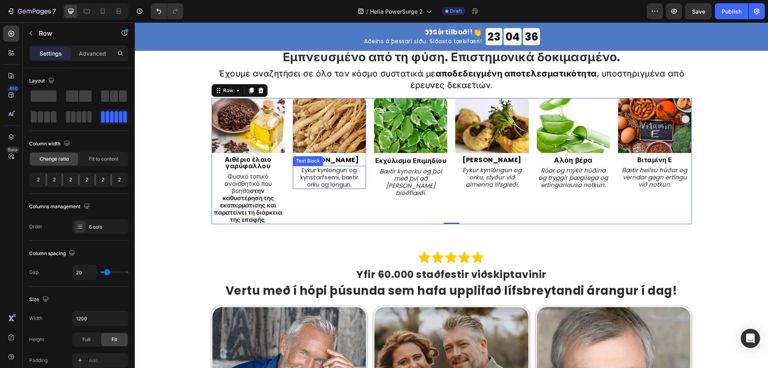
click at [328, 178] on p "Eykur kynlöngun og kynstarfsemi, bætir orku og löngun." at bounding box center [330, 177] width 72 height 22
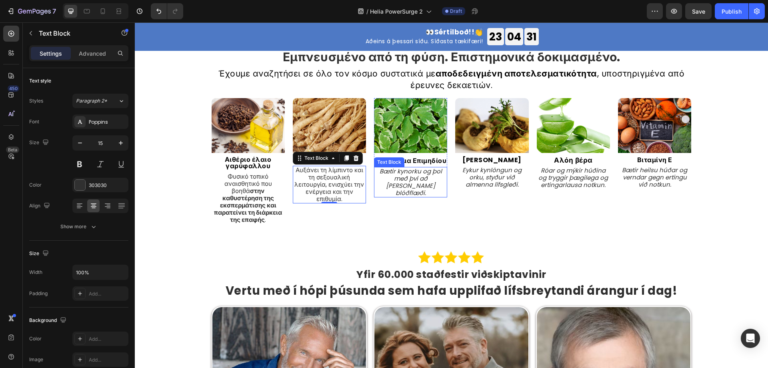
click at [396, 176] on p "Bætir kynorku og þol með því að örva blóðflæði." at bounding box center [411, 182] width 72 height 29
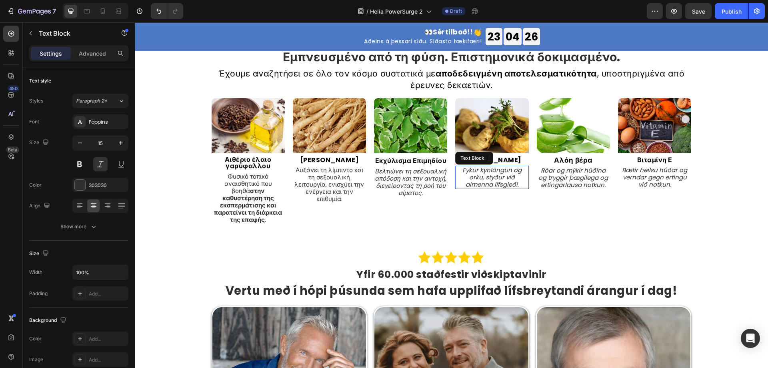
click at [502, 178] on p "Eykur kynlöngun og orku, styður við almenna lífsgleði." at bounding box center [492, 177] width 72 height 22
click at [547, 180] on p "Róar og mýkir húðina og tryggir þægilega og ertingarlausa notkun." at bounding box center [573, 178] width 72 height 22
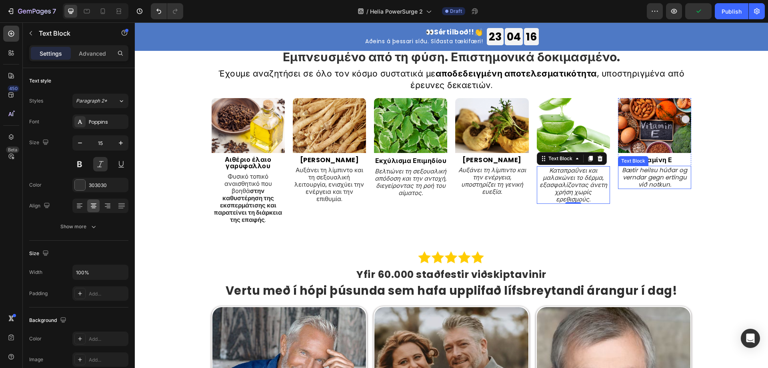
click at [654, 183] on p "Bætir heilsu húðar og verndar gegn ertingu við notkun." at bounding box center [655, 177] width 72 height 22
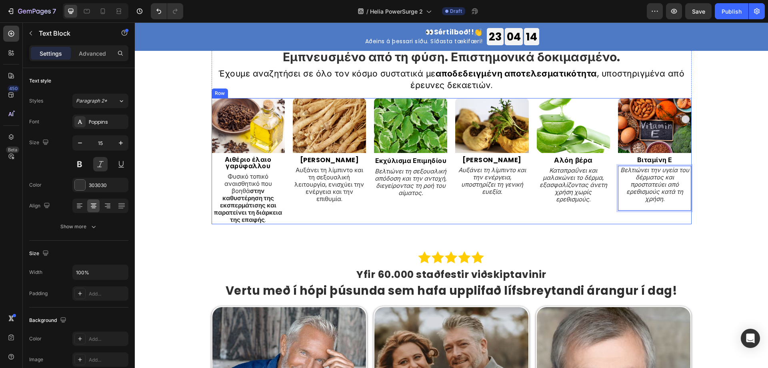
click at [725, 212] on div "Εμπνευσμένο από τη φύση. Επιστημονικά δοκιμασμένο. Heading Έχουμε αναζητήσει σε…" at bounding box center [451, 137] width 621 height 174
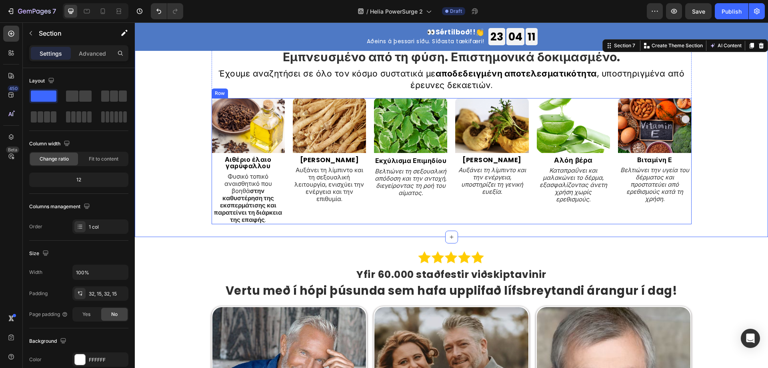
scroll to position [1582, 0]
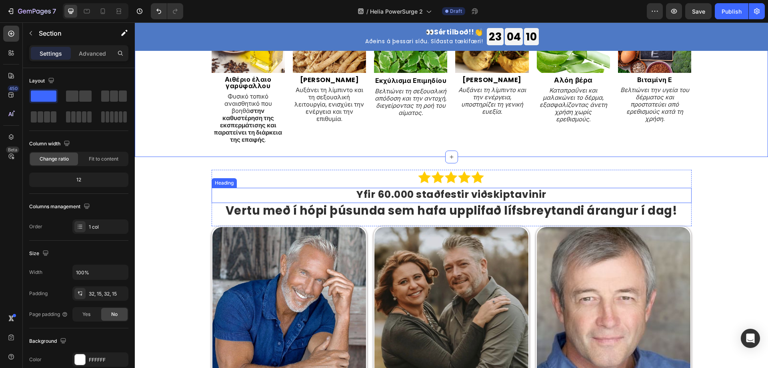
click at [406, 190] on h2 "Yfir 60.000 staðfestir viðskiptavinir" at bounding box center [452, 195] width 480 height 15
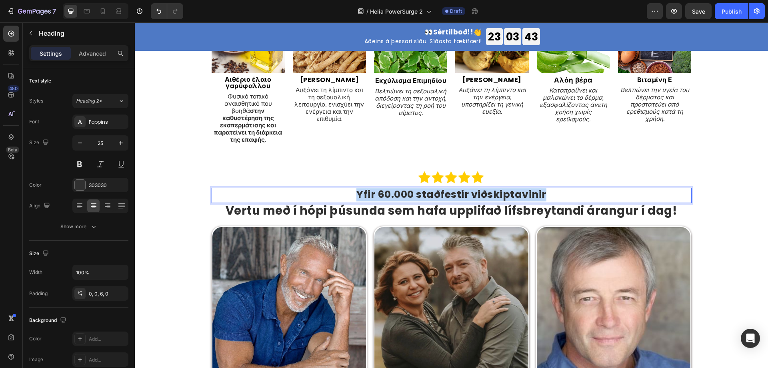
click at [457, 190] on p "Yfir 60.000 staðfestir viðskiptavinir" at bounding box center [451, 194] width 478 height 12
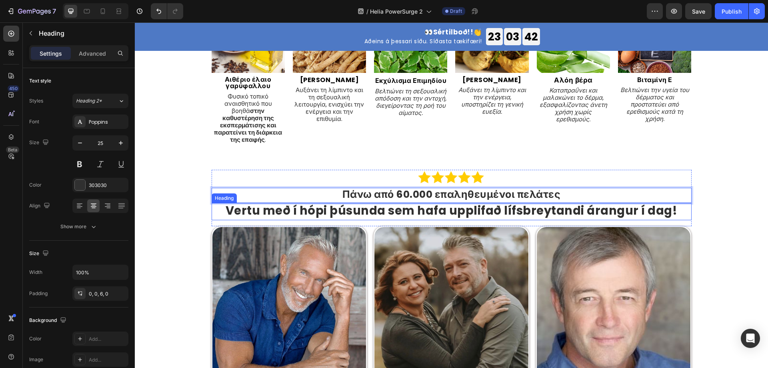
click at [460, 204] on h2 "Vertu með í hópi þúsunda sem hafa upplifað lífsbreytandi árangur í dag!" at bounding box center [452, 211] width 480 height 17
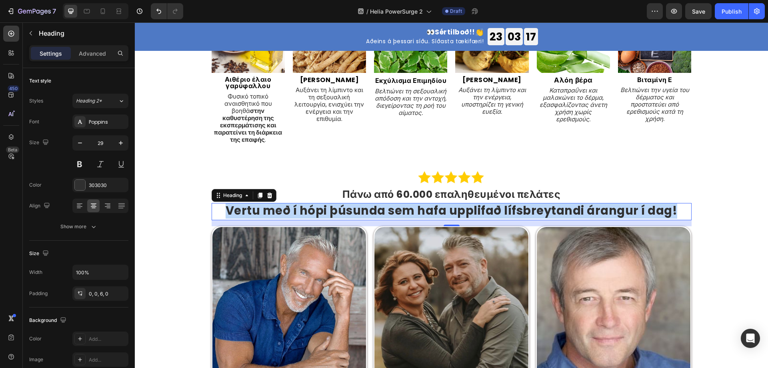
click at [306, 207] on p "Vertu með í hópi þúsunda sem hafa upplifað lífsbreytandi árangur í dag!" at bounding box center [451, 211] width 478 height 14
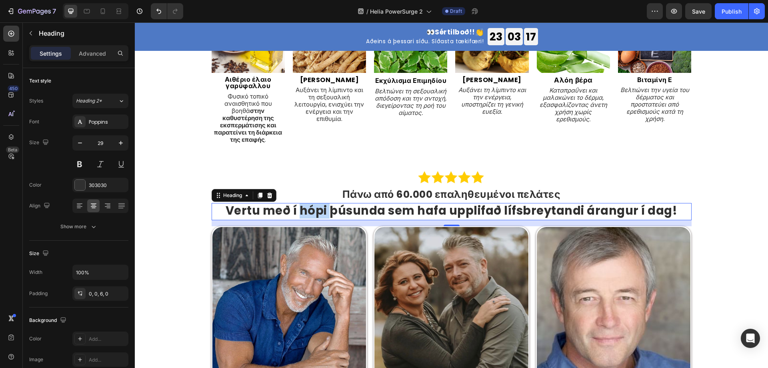
click at [306, 207] on p "Vertu með í hópi þúsunda sem hafa upplifað lífsbreytandi árangur í dag!" at bounding box center [451, 211] width 478 height 14
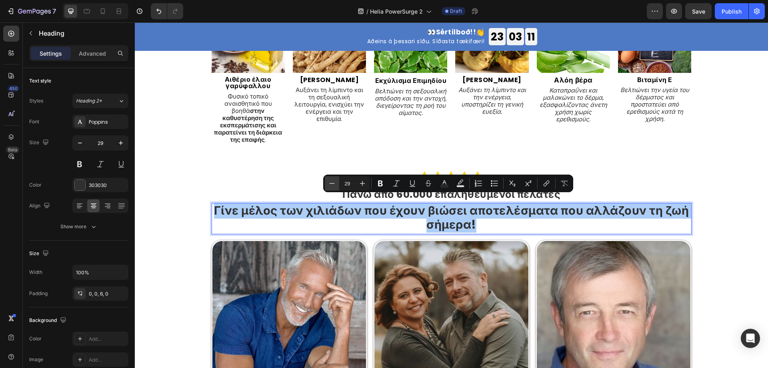
click at [333, 180] on icon "Editor contextual toolbar" at bounding box center [332, 183] width 8 height 8
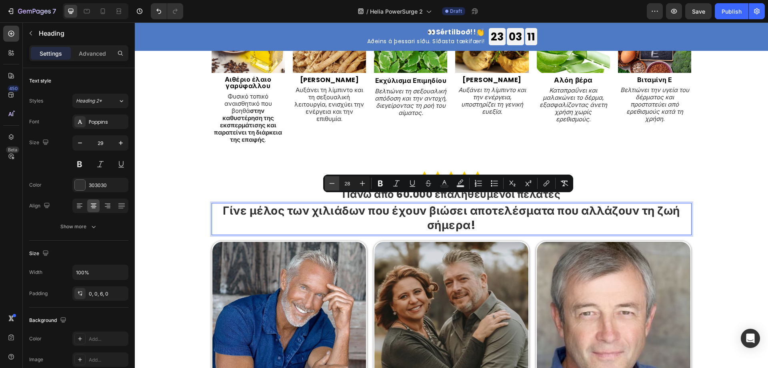
click at [333, 180] on icon "Editor contextual toolbar" at bounding box center [332, 183] width 8 height 8
type input "26"
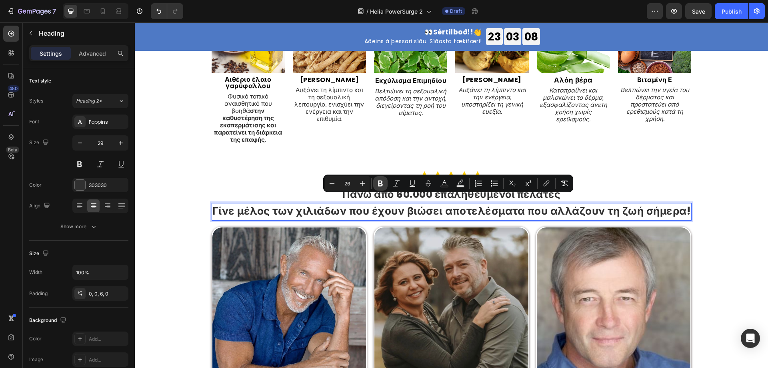
click at [379, 183] on icon "Editor contextual toolbar" at bounding box center [380, 183] width 5 height 6
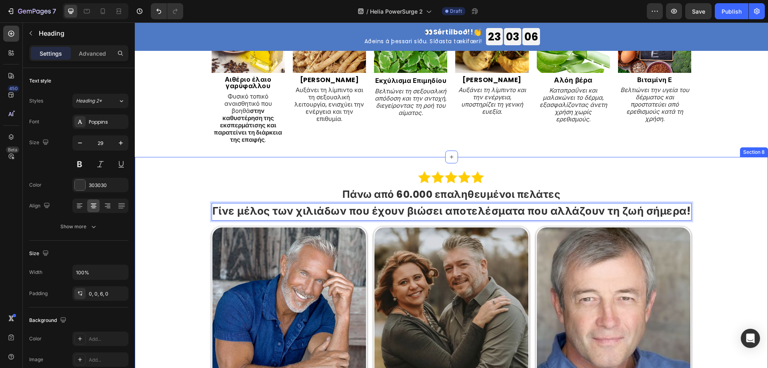
click at [731, 227] on div "Image Πάνω από 60.000 επαληθευμένοι πελάτες Heading Γίνε μέλος των χιλιάδων που…" at bounding box center [451, 332] width 621 height 324
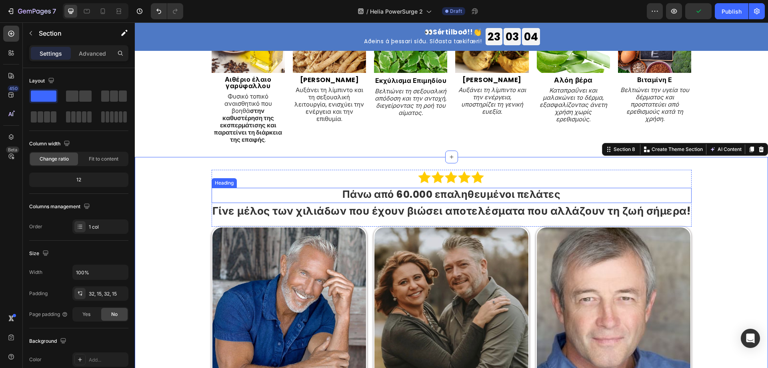
click at [448, 192] on p "Πάνω από 60.000 επαληθευμένοι πελάτες" at bounding box center [451, 194] width 478 height 12
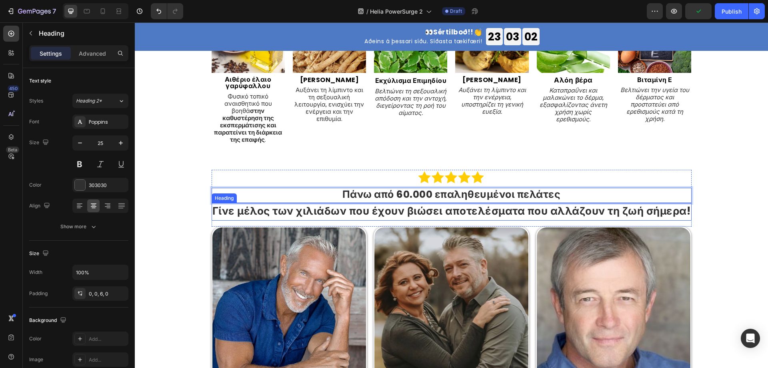
click at [432, 204] on strong "Γίνε μέλος των χιλιάδων που έχουν βιώσει αποτελέσματα που αλλάζουν τη ζωή σήμερ…" at bounding box center [451, 211] width 478 height 14
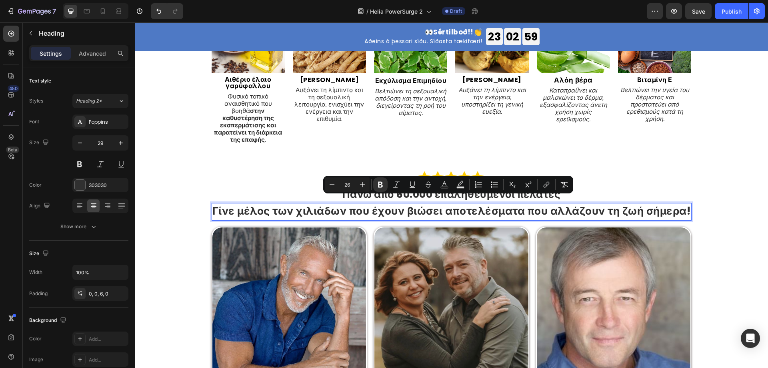
click at [380, 185] on icon "Editor contextual toolbar" at bounding box center [380, 184] width 8 height 8
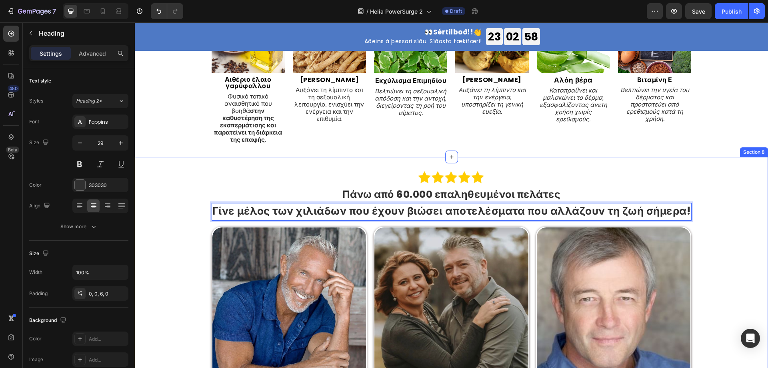
drag, startPoint x: 729, startPoint y: 217, endPoint x: 659, endPoint y: 217, distance: 70.8
click at [730, 217] on div "Image Πάνω από 60.000 επαληθευμένοι πελάτες Heading Γίνε μέλος των χιλιάδων που…" at bounding box center [451, 332] width 621 height 324
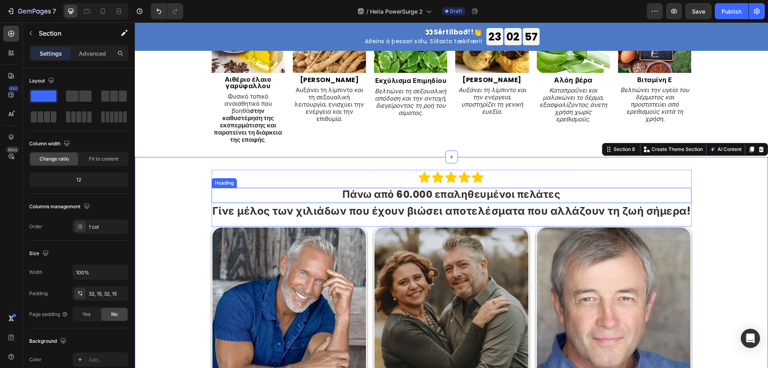
click at [491, 188] on p "Πάνω από 60.000 επαληθευμένοι πελάτες" at bounding box center [451, 194] width 478 height 12
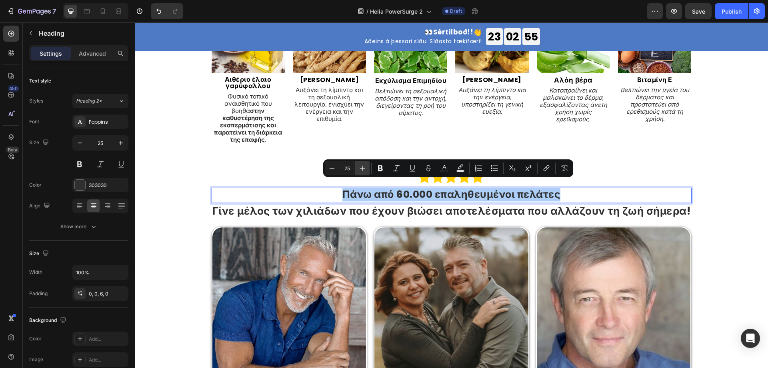
click at [362, 170] on icon "Editor contextual toolbar" at bounding box center [362, 168] width 8 height 8
type input "26"
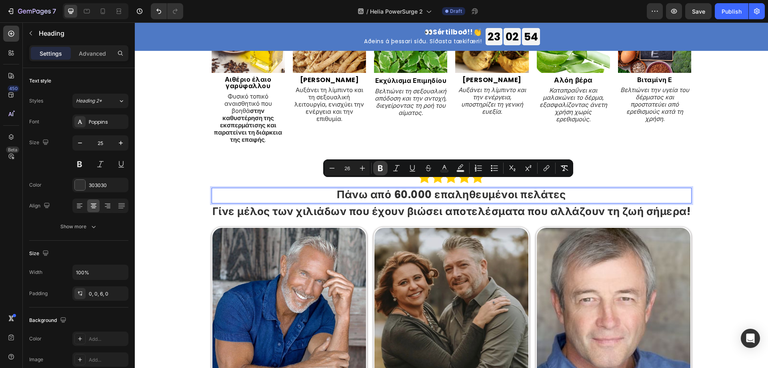
click at [380, 167] on icon "Editor contextual toolbar" at bounding box center [380, 168] width 8 height 8
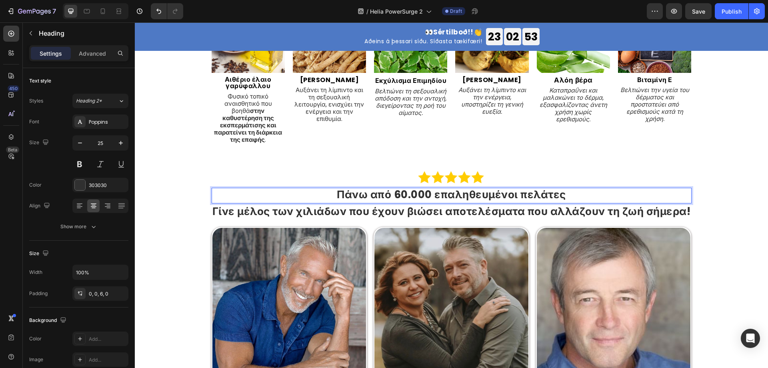
click at [380, 188] on strong "Πάνω από 60.000 επαληθευμένοι πελάτες" at bounding box center [451, 194] width 229 height 14
click at [344, 187] on strong "Πάνω από 60.000 επαληθευμένοι πελάτες" at bounding box center [451, 194] width 229 height 14
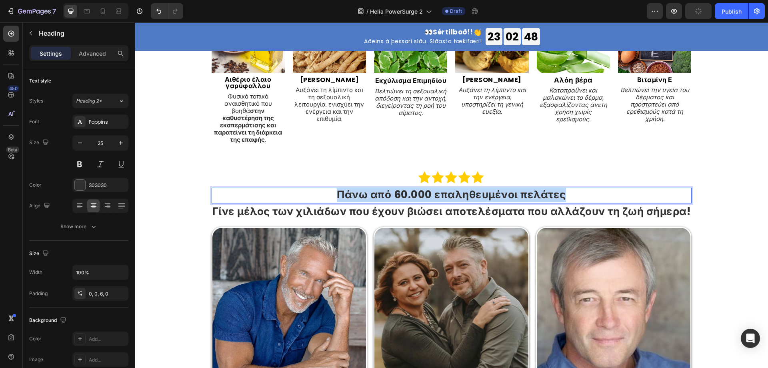
drag, startPoint x: 334, startPoint y: 185, endPoint x: 562, endPoint y: 196, distance: 228.2
click at [562, 196] on h2 "Πάνω από 60.000 επαληθευμένοι πελάτες" at bounding box center [452, 196] width 480 height 16
click at [383, 187] on strong "Πάνω από 60.000 επαληθευμένοι πελάτες" at bounding box center [451, 194] width 229 height 14
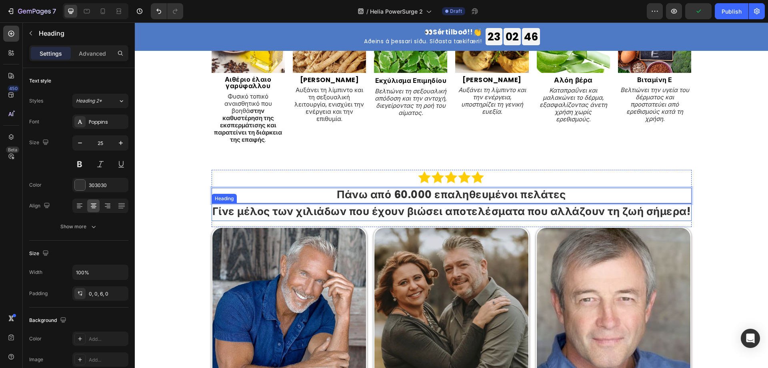
click at [404, 206] on span "Γίνε μέλος των χιλιάδων που έχουν βιώσει αποτελέσματα που αλλάζουν τη ζωή σήμερ…" at bounding box center [451, 211] width 478 height 14
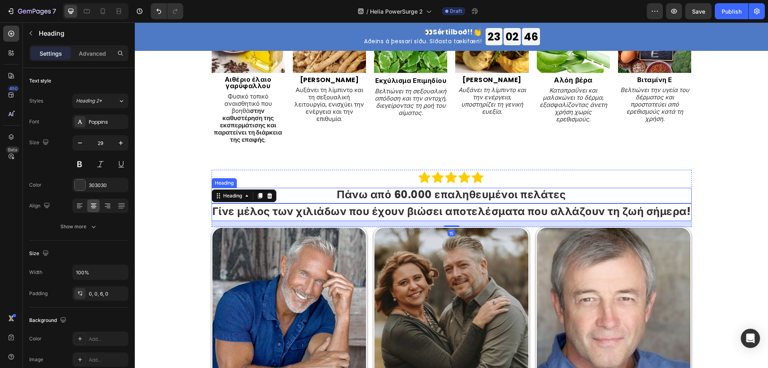
click at [399, 190] on strong "Πάνω από 60.000 επαληθευμένοι πελάτες" at bounding box center [451, 194] width 229 height 14
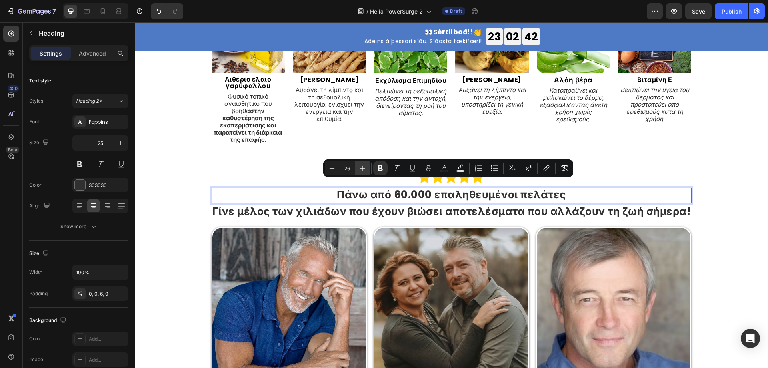
click at [362, 170] on icon "Editor contextual toolbar" at bounding box center [362, 168] width 8 height 8
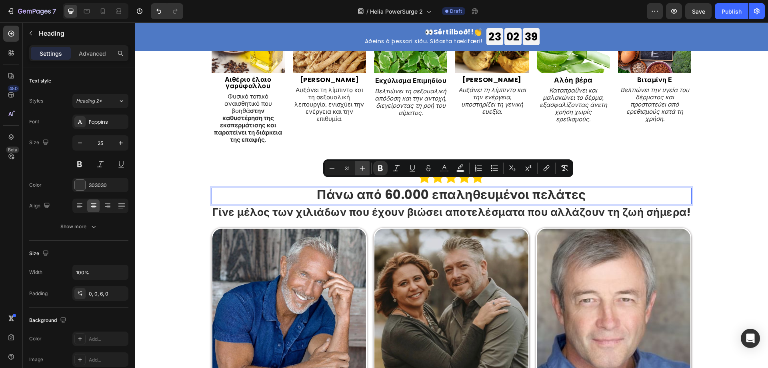
click at [362, 170] on icon "Editor contextual toolbar" at bounding box center [362, 168] width 8 height 8
type input "32"
click at [268, 170] on div at bounding box center [452, 178] width 480 height 16
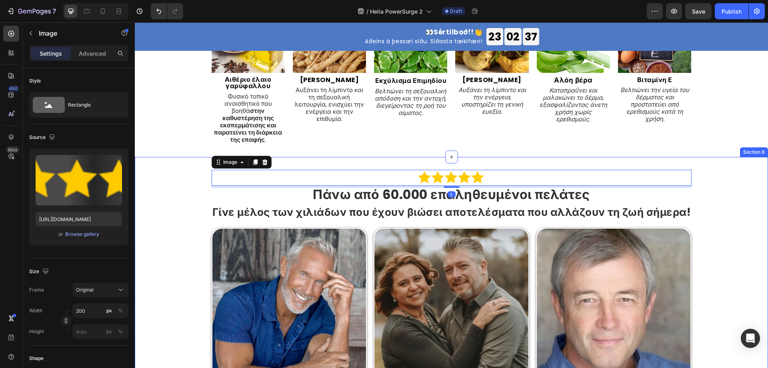
click at [740, 219] on div "Image 5 ⁠⁠⁠⁠⁠⁠⁠ Πάνω από 60.000 επαληθευμένοι πελάτες Heading ⁠⁠⁠⁠⁠⁠⁠ Γίνε μέλο…" at bounding box center [451, 332] width 621 height 325
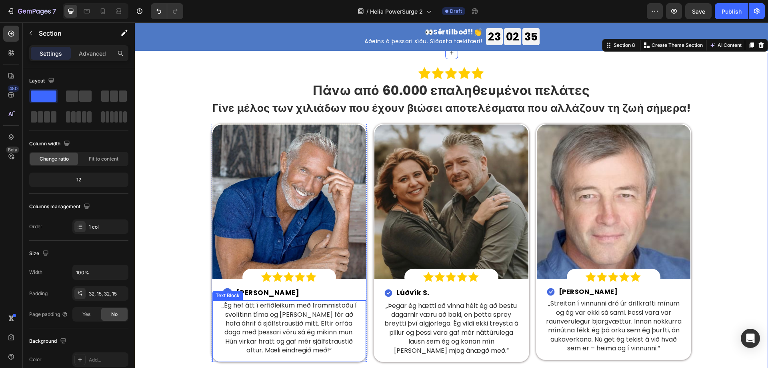
scroll to position [1742, 0]
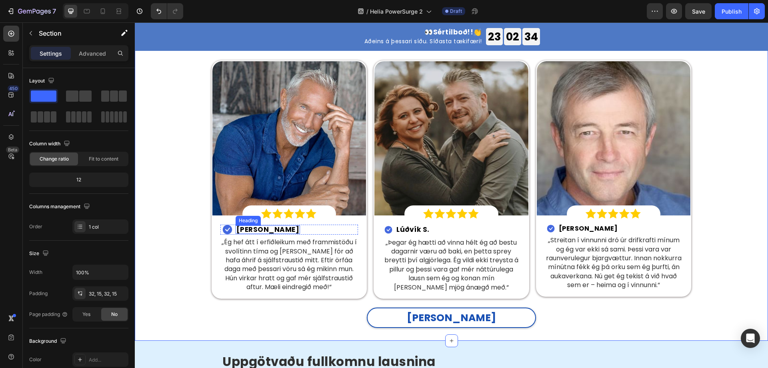
click at [241, 228] on h2 "Jón K." at bounding box center [268, 229] width 65 height 8
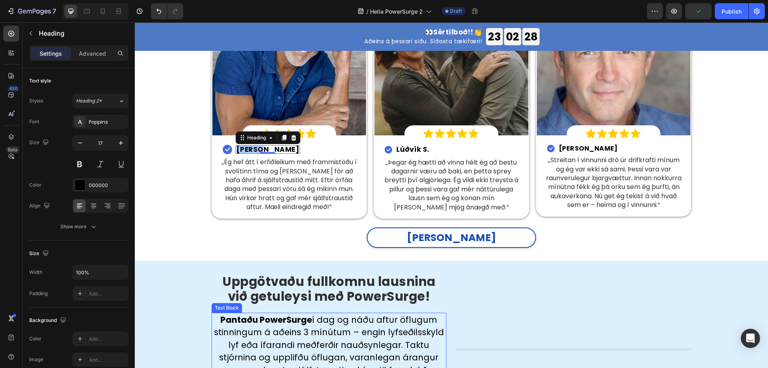
scroll to position [1782, 0]
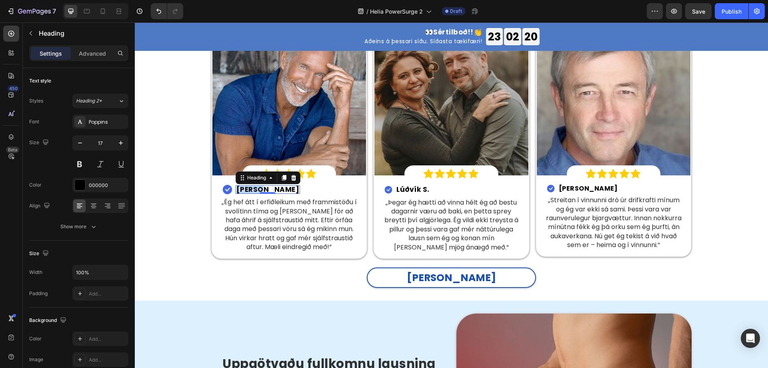
drag, startPoint x: 248, startPoint y: 188, endPoint x: 288, endPoint y: 198, distance: 40.7
click at [248, 188] on p "Jón K." at bounding box center [267, 189] width 63 height 7
click at [414, 188] on h2 "Lúðvík S." at bounding box center [413, 189] width 35 height 10
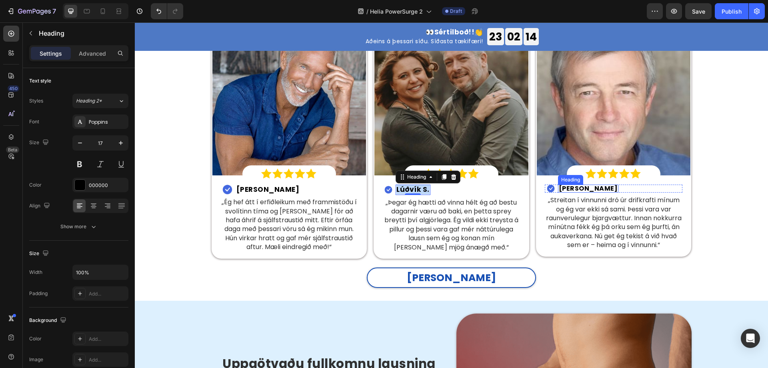
drag, startPoint x: 568, startPoint y: 187, endPoint x: 607, endPoint y: 199, distance: 41.0
click at [568, 187] on strong "Einar M." at bounding box center [588, 188] width 59 height 9
click at [418, 188] on p "Lúðvík S." at bounding box center [412, 189] width 33 height 8
drag, startPoint x: 561, startPoint y: 189, endPoint x: 599, endPoint y: 209, distance: 42.4
click at [561, 189] on strong "Einar M." at bounding box center [588, 188] width 59 height 9
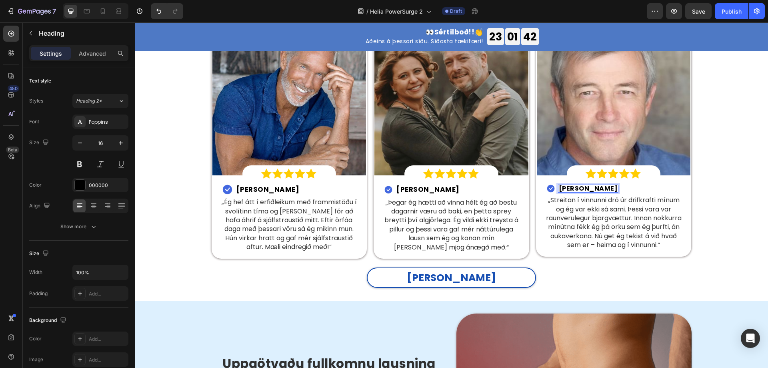
click at [577, 191] on strong "Einar M." at bounding box center [588, 188] width 59 height 9
click at [574, 189] on strong "Einar M." at bounding box center [588, 188] width 59 height 9
click at [590, 205] on p "„Streitan í vinnunni dró úr drifkrafti mínum og ég var ekki sá sami. Þessi vara…" at bounding box center [613, 223] width 140 height 54
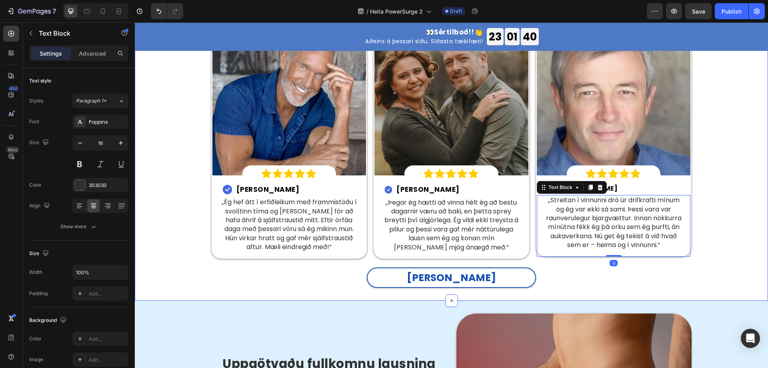
click at [290, 219] on p "„Ég hef átt í erfiðleikum með frammistöðu í svolítinn tíma og það fór að hafa á…" at bounding box center [289, 225] width 140 height 54
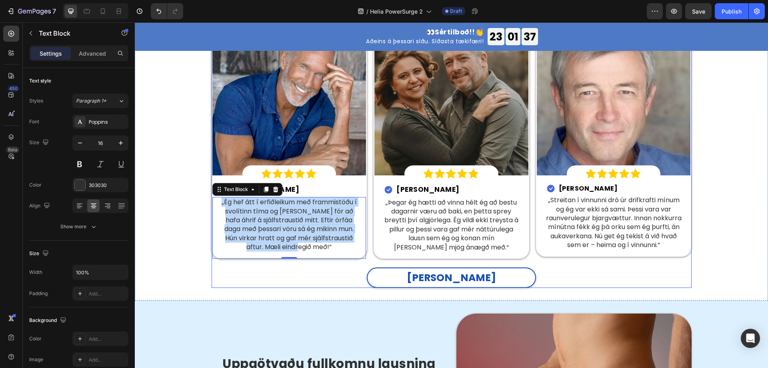
click at [430, 219] on p "„Þegar ég hætti að vinna hélt ég að bestu dagarnir væru að baki, en þetta sprey…" at bounding box center [451, 225] width 140 height 54
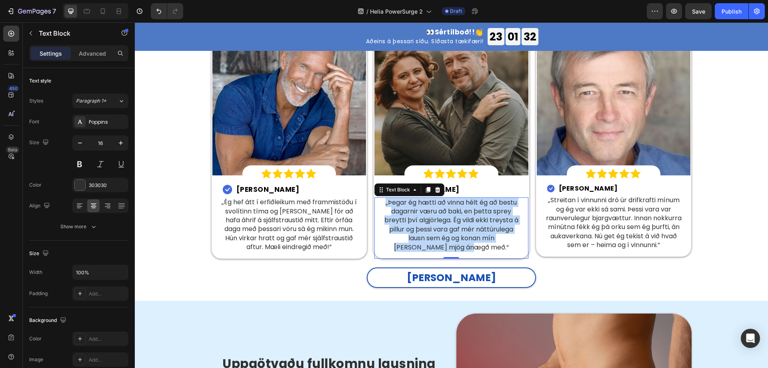
click at [591, 212] on p "„Streitan í vinnunni dró úr drifkrafti mínum og ég var ekki sá sami. Þessi vara…" at bounding box center [613, 223] width 140 height 54
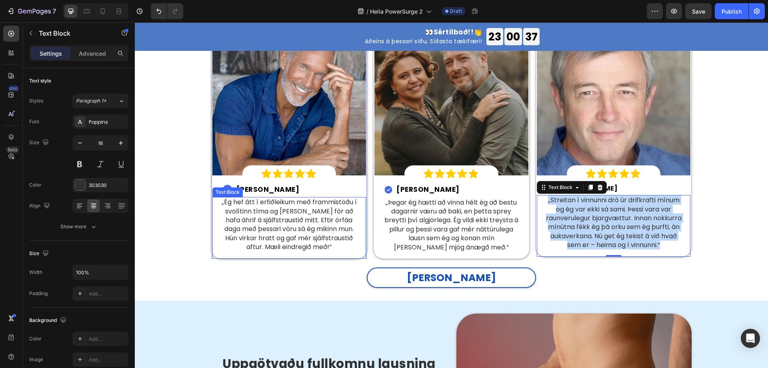
click at [258, 209] on p "„Ég hef átt í erfiðleikum með frammistöðu í svolítinn tíma og það fór að hafa á…" at bounding box center [289, 225] width 140 height 54
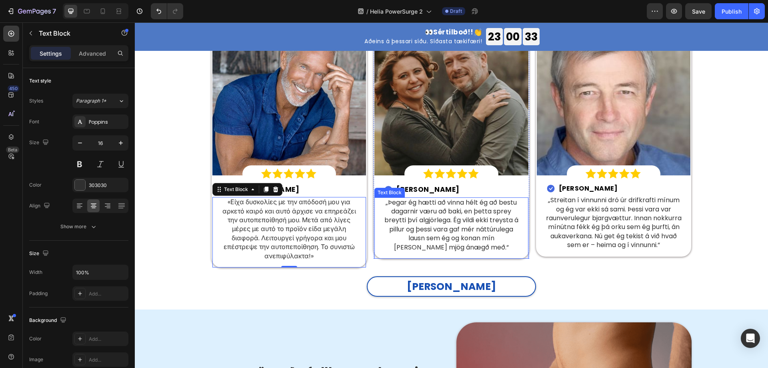
click at [402, 216] on p "„Þegar ég hætti að vinna hélt ég að bestu dagarnir væru að baki, en þetta sprey…" at bounding box center [451, 225] width 140 height 54
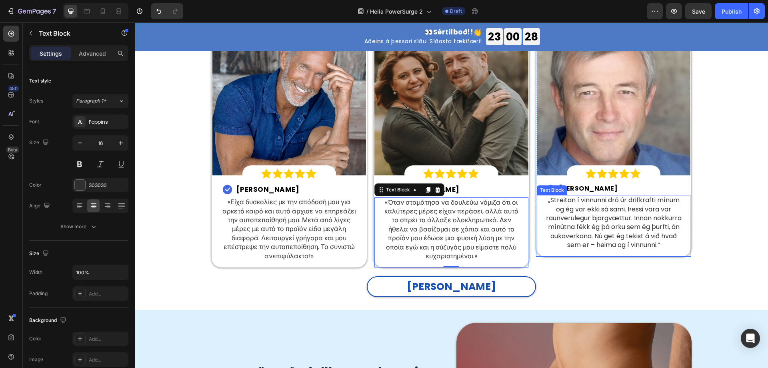
click at [601, 222] on p "„Streitan í vinnunni dró úr drifkrafti mínum og ég var ekki sá sami. Þessi vara…" at bounding box center [613, 223] width 140 height 54
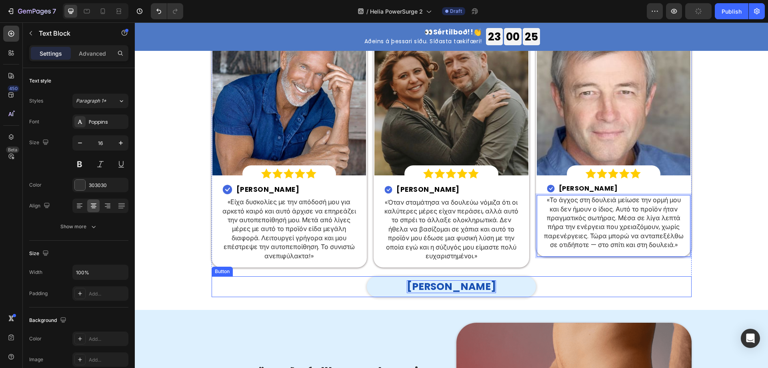
click at [464, 284] on p "Sjá meira" at bounding box center [451, 286] width 89 height 12
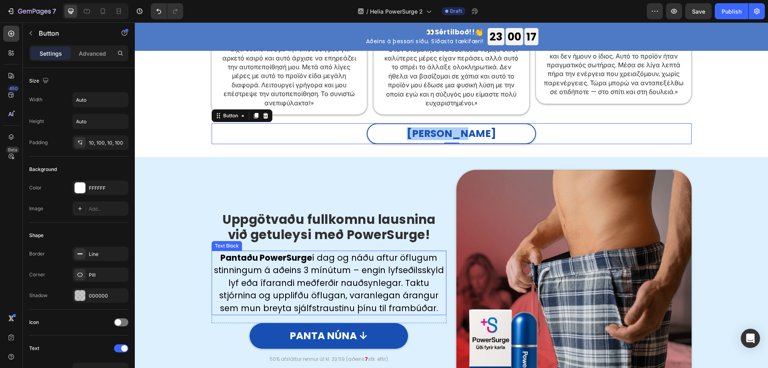
scroll to position [1942, 0]
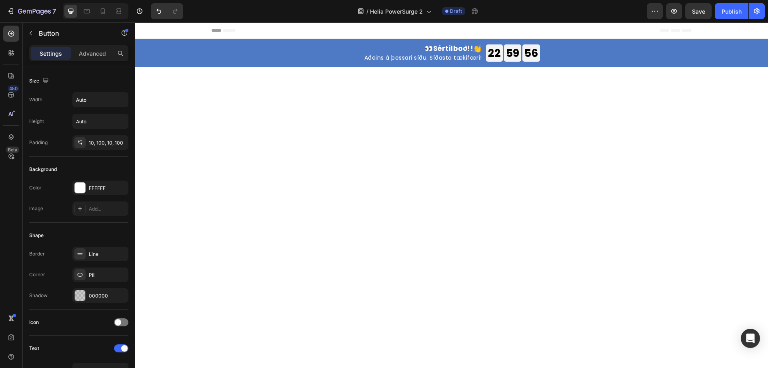
scroll to position [1942, 0]
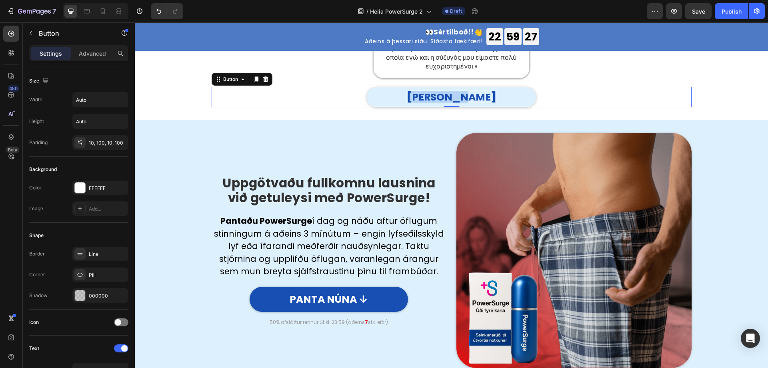
click at [440, 103] on p "[PERSON_NAME]" at bounding box center [451, 97] width 89 height 12
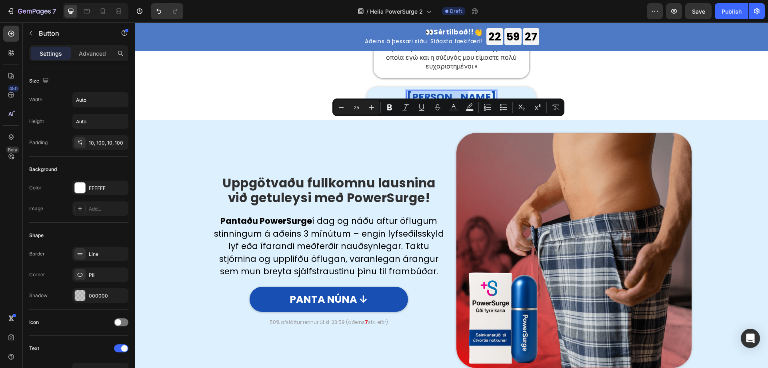
click at [440, 103] on p "[PERSON_NAME]" at bounding box center [451, 97] width 89 height 12
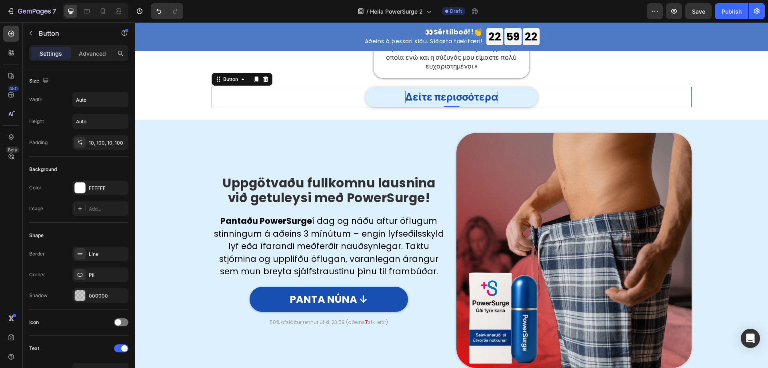
click at [446, 103] on p "Δείτε περισσότερα" at bounding box center [451, 97] width 93 height 12
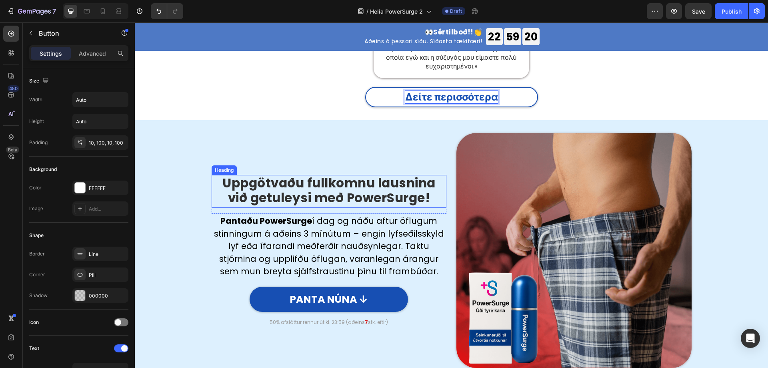
click at [319, 206] on strong "Uppgötvaðu fullkomnu lausnina við getuleysi með PowerSurge!" at bounding box center [328, 190] width 213 height 32
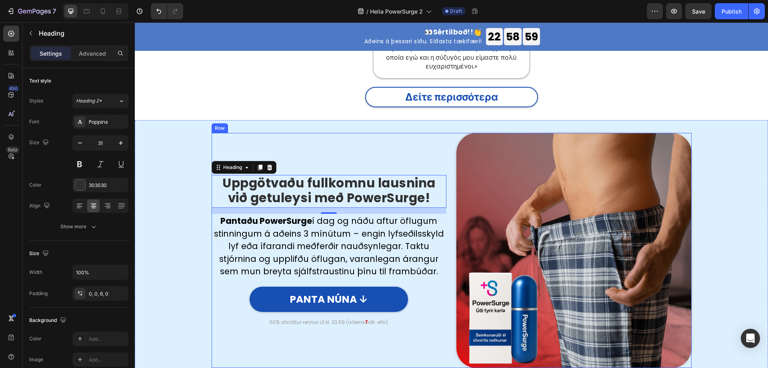
click at [309, 206] on strong "Uppgötvaðu fullkomnu lausnina við getuleysi með PowerSurge!" at bounding box center [328, 190] width 213 height 32
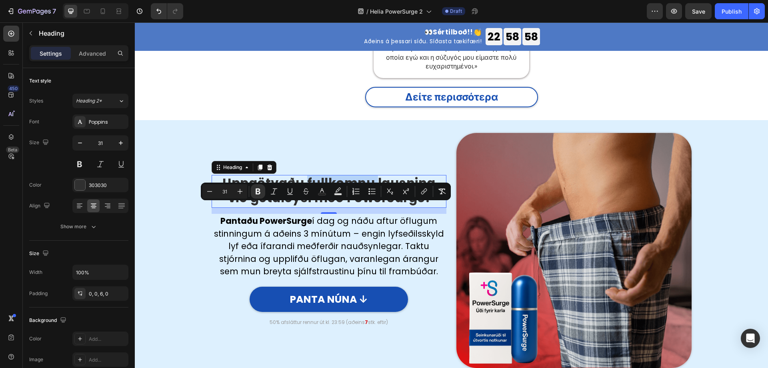
click at [309, 206] on strong "Uppgötvaðu fullkomnu lausnina við getuleysi með PowerSurge!" at bounding box center [328, 190] width 213 height 32
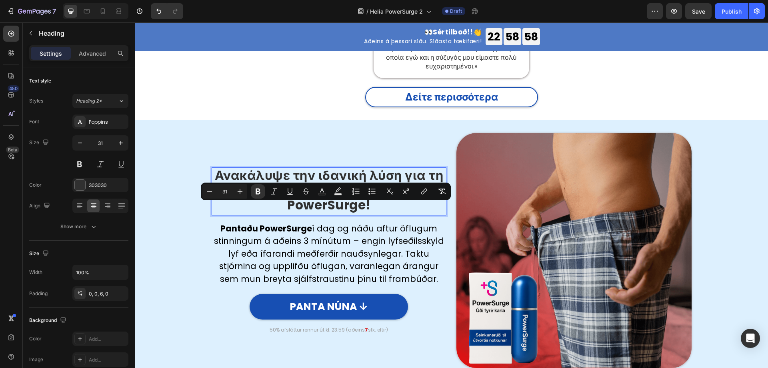
scroll to position [1934, 0]
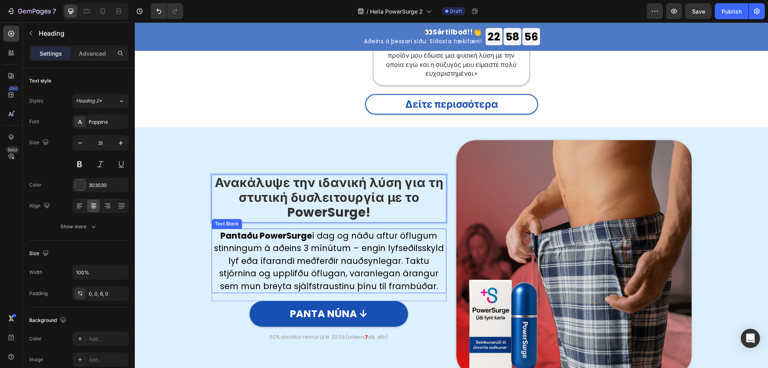
click at [356, 268] on p "Pantaðu PowerSurge í dag og náðu aftur öflugum stinningum á aðeins 3 mínútum – …" at bounding box center [329, 260] width 234 height 63
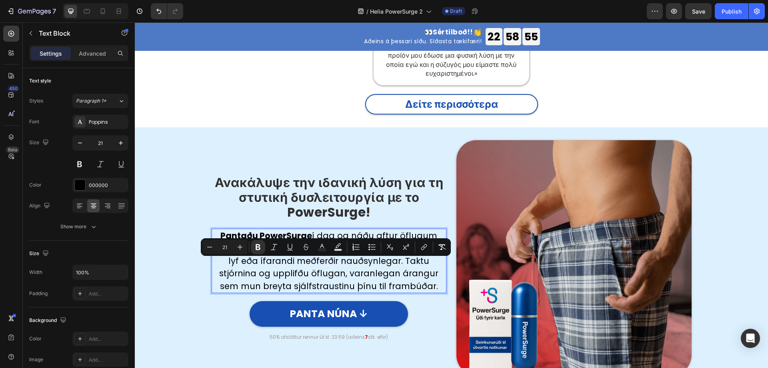
copy p "Pantaðu PowerSurge í dag og náðu aftur öflugum stinningum á aðeins 3 mínútum – …"
click at [290, 279] on p "Pantaðu PowerSurge í dag og náðu aftur öflugum stinningum á aðeins 3 mínútum – …" at bounding box center [329, 260] width 234 height 63
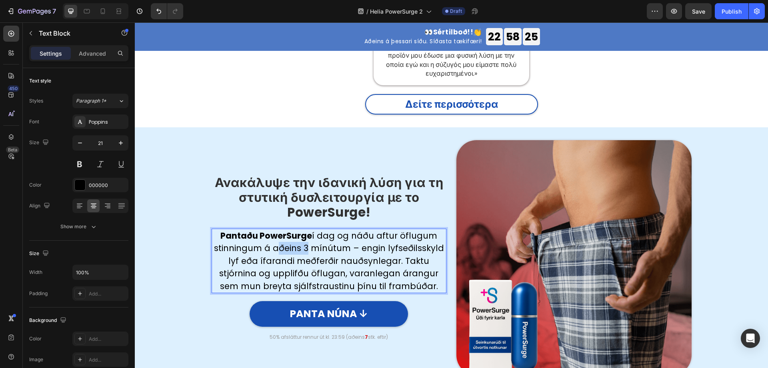
click at [290, 279] on p "Pantaðu PowerSurge í dag og náðu aftur öflugum stinningum á aðeins 3 mínútum – …" at bounding box center [329, 260] width 234 height 63
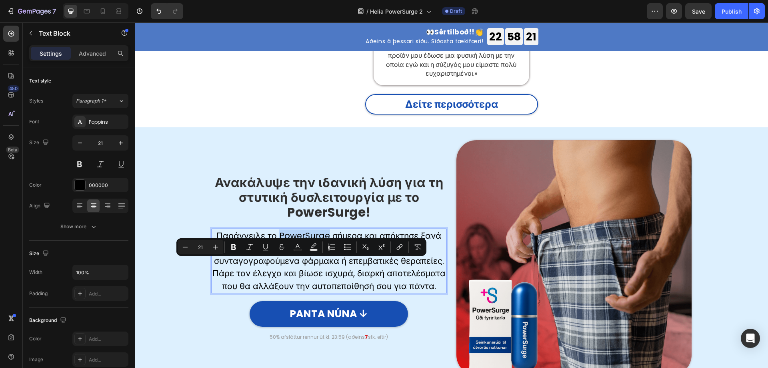
drag, startPoint x: 326, startPoint y: 265, endPoint x: 278, endPoint y: 262, distance: 47.7
click at [278, 262] on p "Παράγγειλε το PowerSurge σήμερα και απόκτησε ξανά ισχυρές στύσεις σε μόλις 3 λε…" at bounding box center [329, 260] width 234 height 63
click at [234, 243] on icon "Editor contextual toolbar" at bounding box center [234, 247] width 8 height 8
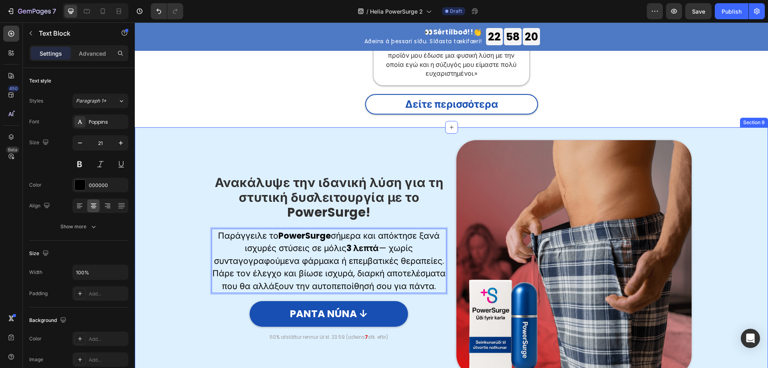
click at [180, 274] on div "⁠⁠⁠⁠⁠⁠⁠ Ανακάλυψε την ιδανική λύση για τη στυτική δυσλειτουργία με το PowerSurg…" at bounding box center [451, 257] width 621 height 235
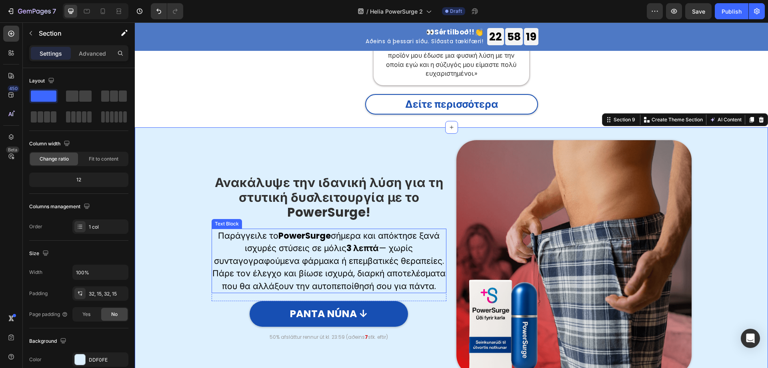
scroll to position [1969, 0]
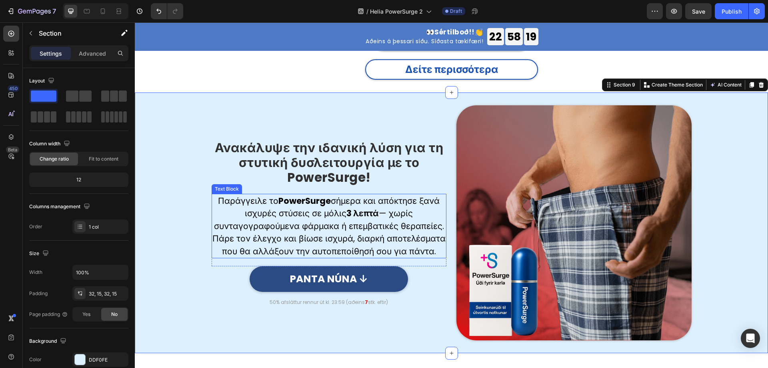
click at [334, 286] on p "PANTA NÚNA ↓" at bounding box center [329, 278] width 78 height 15
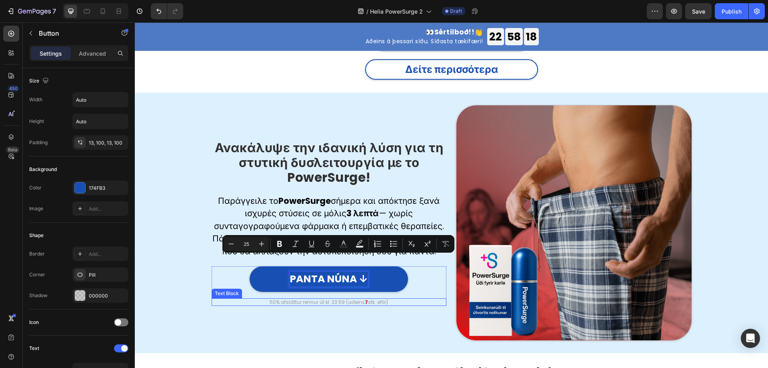
scroll to position [2014, 0]
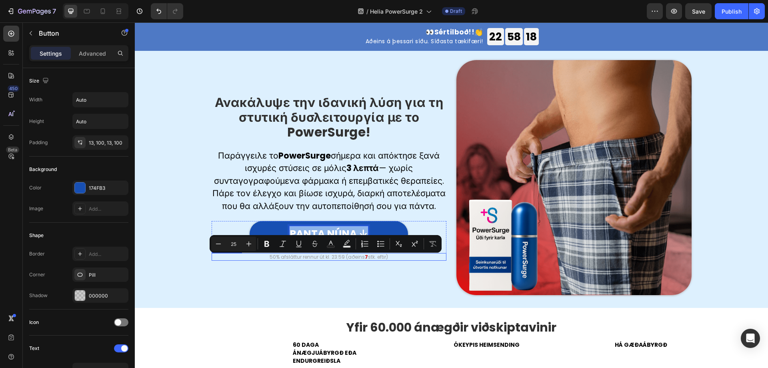
copy p "PANTA NÚNA ↓"
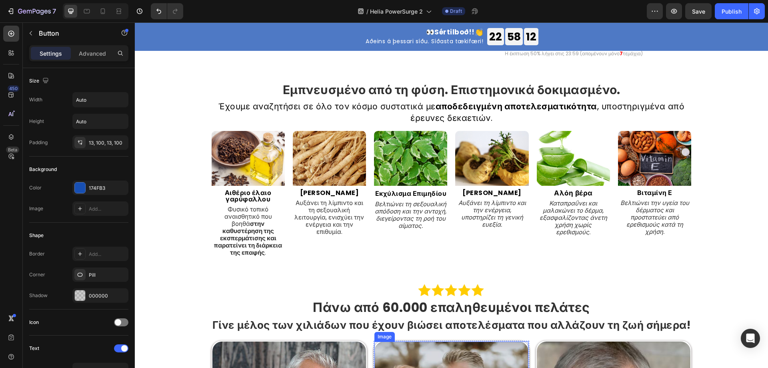
scroll to position [1375, 0]
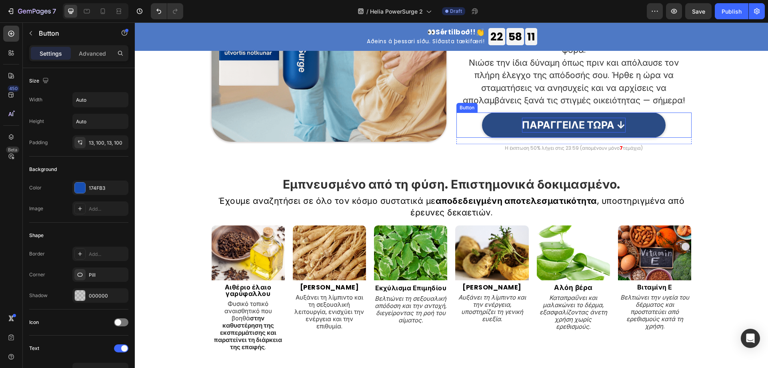
click at [555, 122] on p "ΠΑΡΑΓΓΕΙΛΕ ΤΩΡΑ ↓" at bounding box center [574, 125] width 104 height 15
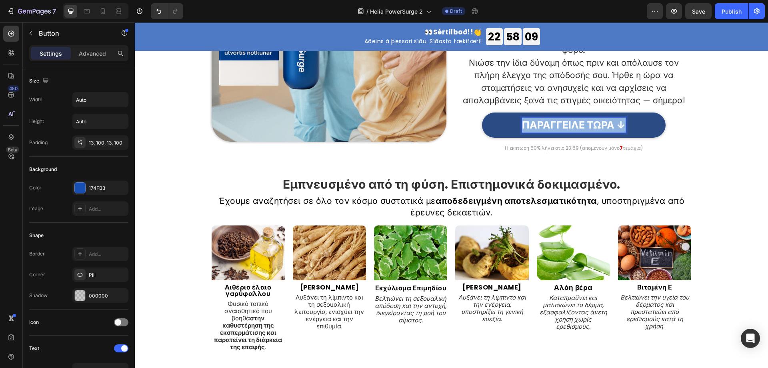
copy p "ΠΑΡΑΓΓΕΙΛΕ ΤΩΡΑ ↓"
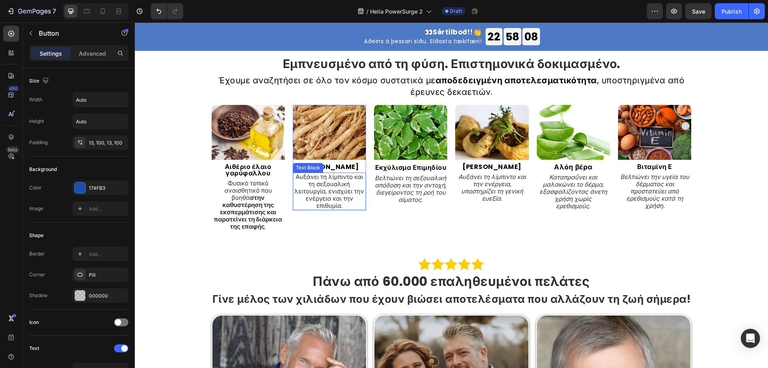
type input "16"
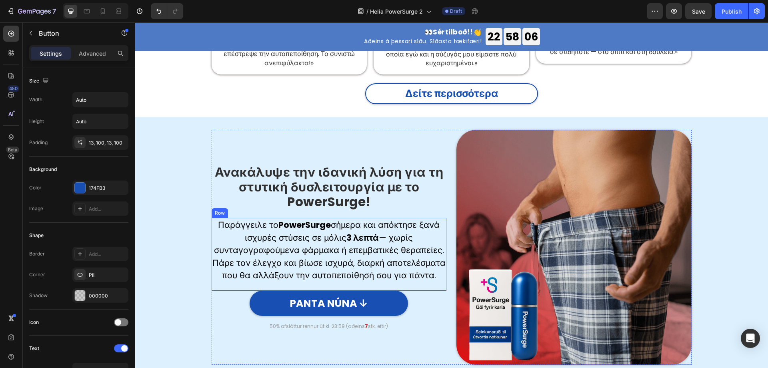
scroll to position [2054, 0]
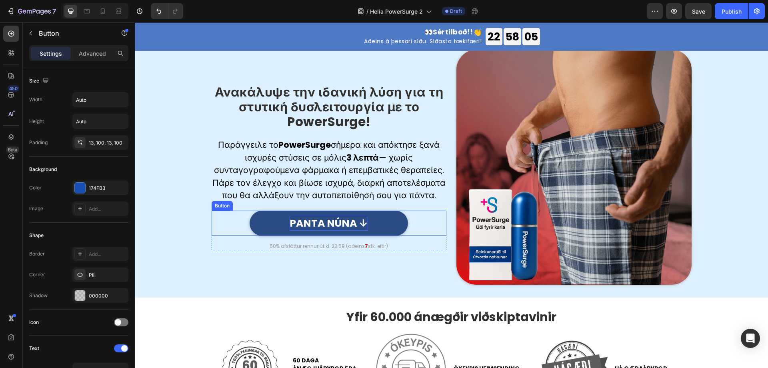
click at [338, 224] on p "PANTA NÚNA ↓" at bounding box center [329, 223] width 78 height 15
click at [334, 248] on p "50% afsláttur rennur út kl. 23:59 (aðeins 7 stk. eftir)" at bounding box center [329, 246] width 234 height 6
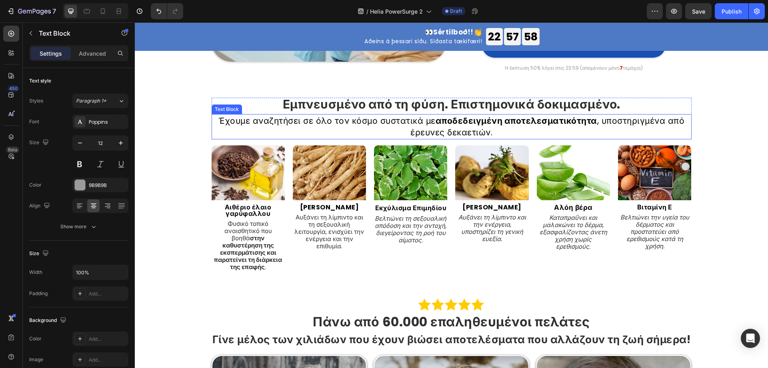
scroll to position [1415, 0]
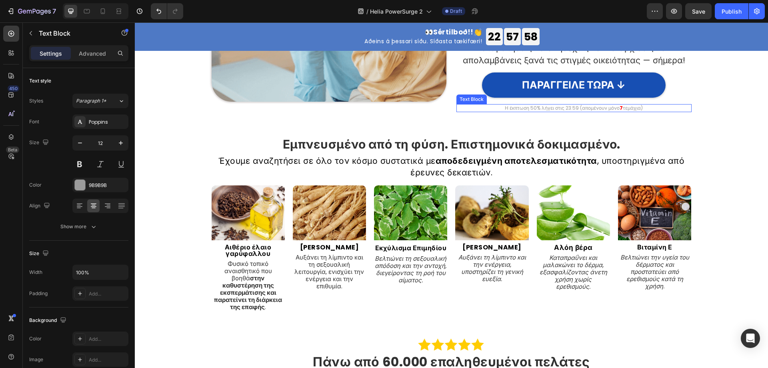
click at [554, 106] on p "Η έκπτωση 50% λήγει στις 23:59 (απομένουν μόνο 7 τεμάχια)" at bounding box center [574, 108] width 234 height 6
copy p "Η έκπτωση 50% λήγει στις 23:59 (απομένουν μόνο 7 τεμάχια)"
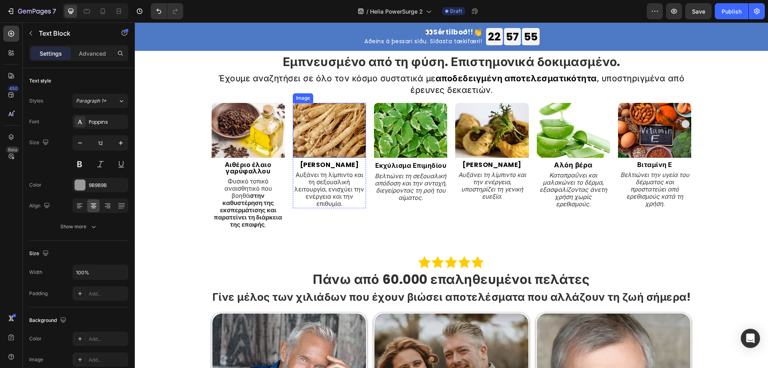
type input "16"
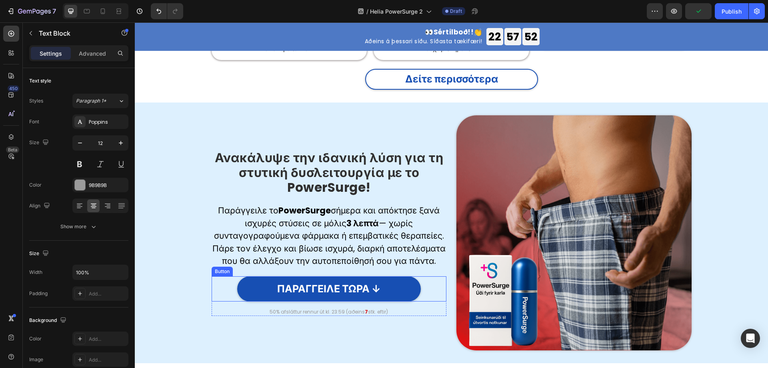
scroll to position [2014, 0]
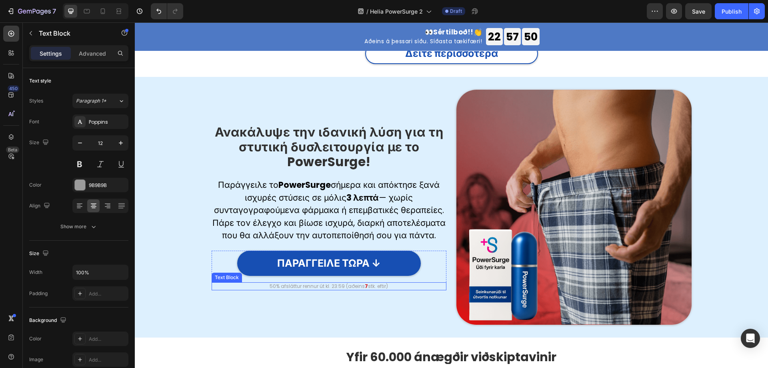
click at [331, 286] on p "50% afsláttur rennur út kl. 23:59 (aðeins 7 stk. eftir)" at bounding box center [329, 286] width 234 height 6
click at [333, 314] on div "Ανακάλυψε την ιδανική λύση για τη στυτική δυσλειτουργία με το PowerSurge! Headi…" at bounding box center [329, 207] width 235 height 235
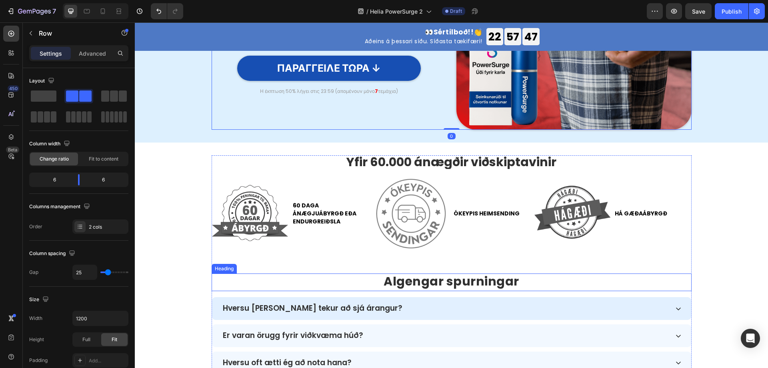
scroll to position [2214, 0]
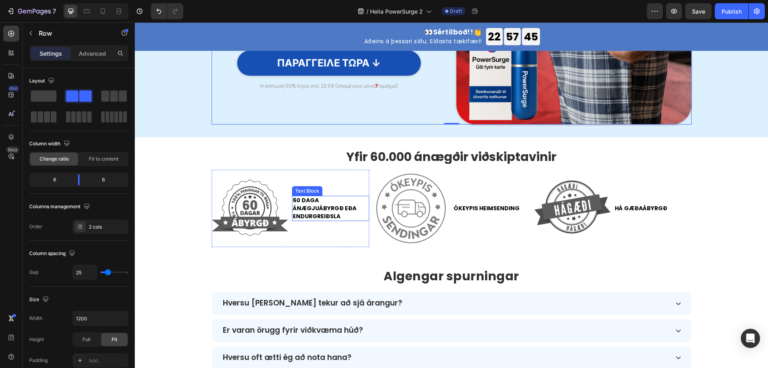
click at [318, 203] on p "60 daga ánægjuábyrgð eða endurgreiðsla" at bounding box center [331, 208] width 76 height 24
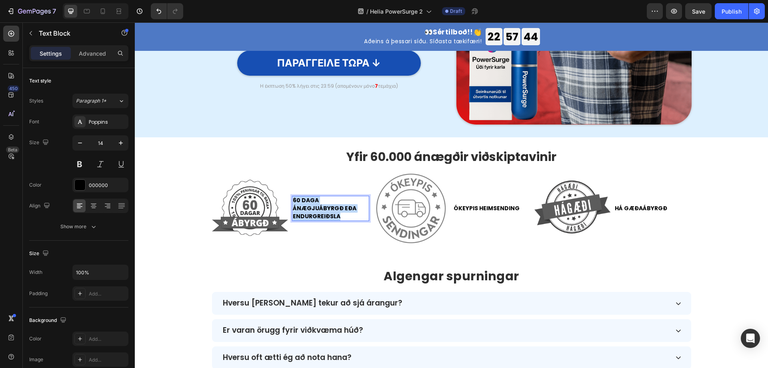
copy p "60 daga ánægjuábyrgð eða endurgreiðsla"
click at [327, 212] on p "60 daga ánægjuábyrgð eða endurgreiðsla" at bounding box center [331, 208] width 76 height 24
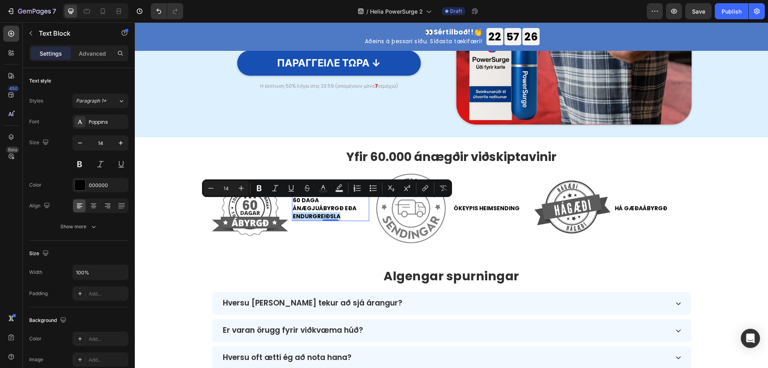
click at [327, 212] on p "60 daga ánægjuábyrgð eða endurgreiðsla" at bounding box center [331, 208] width 76 height 24
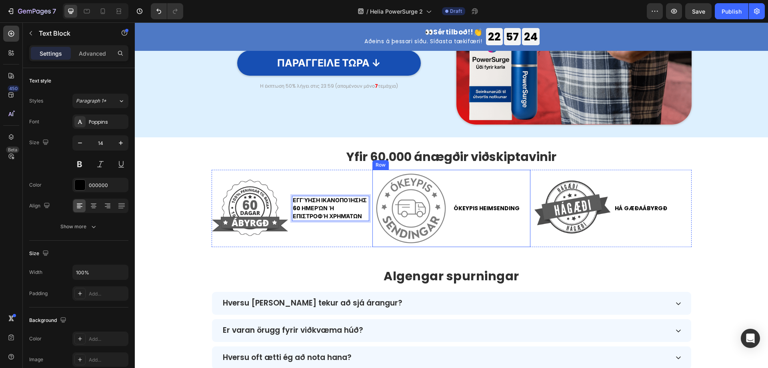
click at [489, 211] on p "ÓKEYPIS HEIMSENDING" at bounding box center [492, 208] width 76 height 8
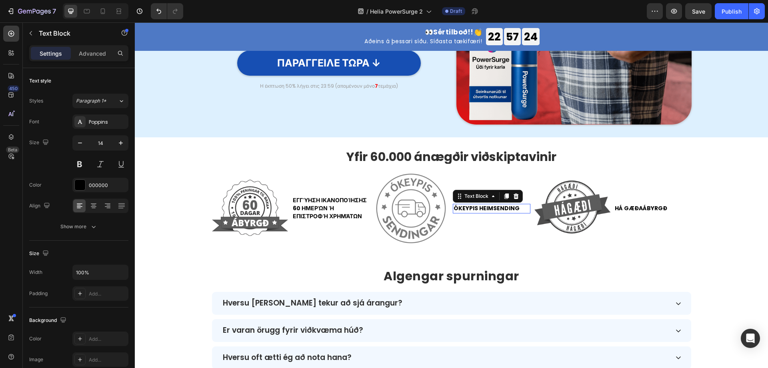
click at [489, 211] on p "ÓKEYPIS HEIMSENDING" at bounding box center [492, 208] width 76 height 8
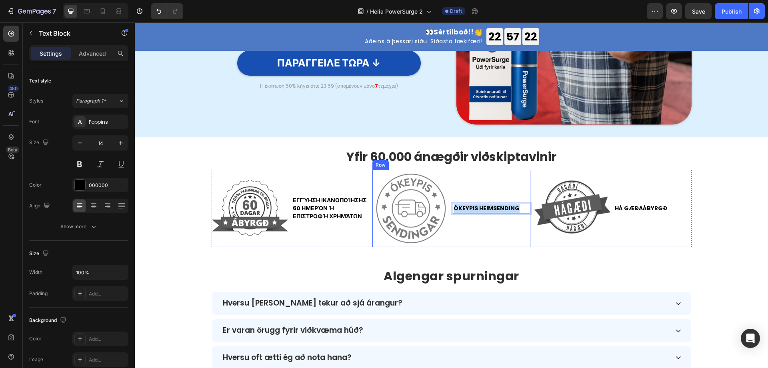
copy p "ÓKEYPIS HEIMSENDING"
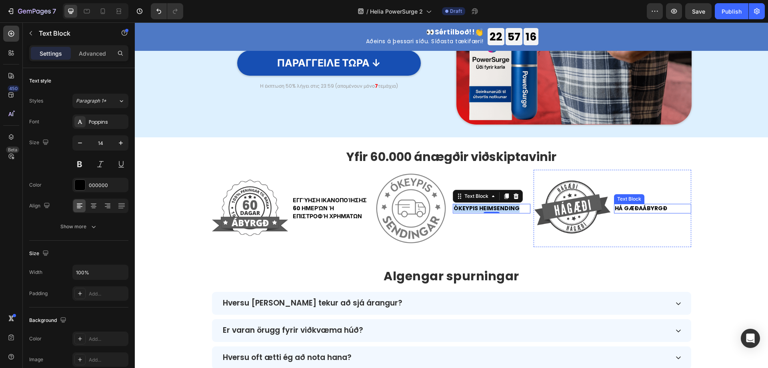
click at [645, 212] on div "HÁ GÆÐAÁBYRGÐ" at bounding box center [652, 209] width 77 height 10
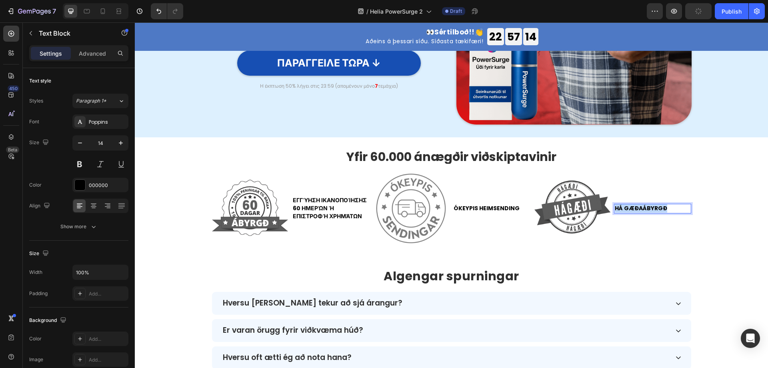
copy p "HÁ GÆÐAÁBYRGÐ"
click at [482, 208] on p "ÓKEYPIS HEIMSENDING" at bounding box center [492, 208] width 76 height 8
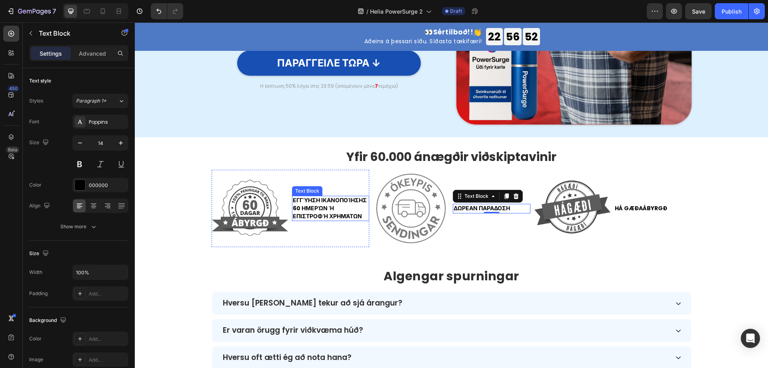
click at [329, 205] on p "Εγγύηση ικανοποίησης 60 ημερών ή επιστροφή χρημάτων" at bounding box center [331, 208] width 76 height 24
click at [326, 201] on p "Εγγύηση ικανοποίησης 60 ημερών ή επιστροφή χρημάτων" at bounding box center [331, 208] width 76 height 24
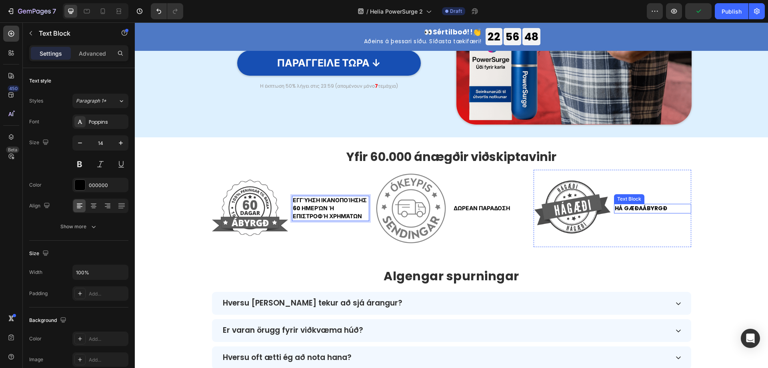
click at [629, 206] on p "HÁ GÆÐAÁBYRGÐ" at bounding box center [653, 208] width 76 height 8
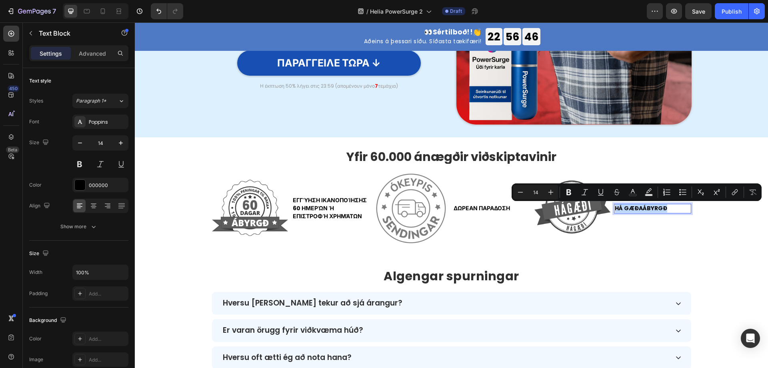
copy p "HÁ GÆÐAÁBYRGÐ"
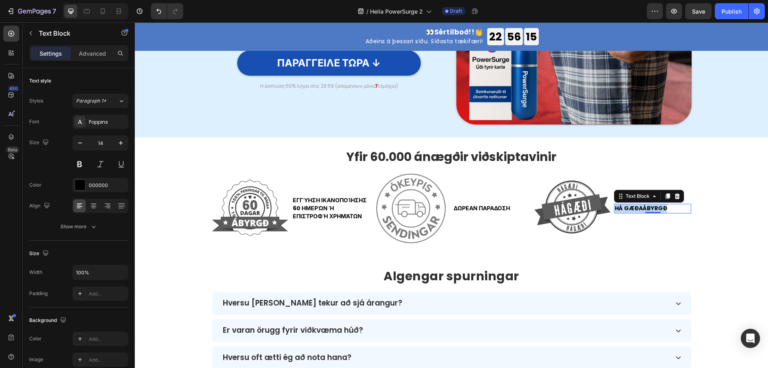
click at [653, 204] on p "HÁ GÆÐAÁBYRGÐ" at bounding box center [653, 208] width 76 height 8
click at [653, 207] on p "HÁ GÆÐAÁBYRGÐ" at bounding box center [653, 208] width 76 height 8
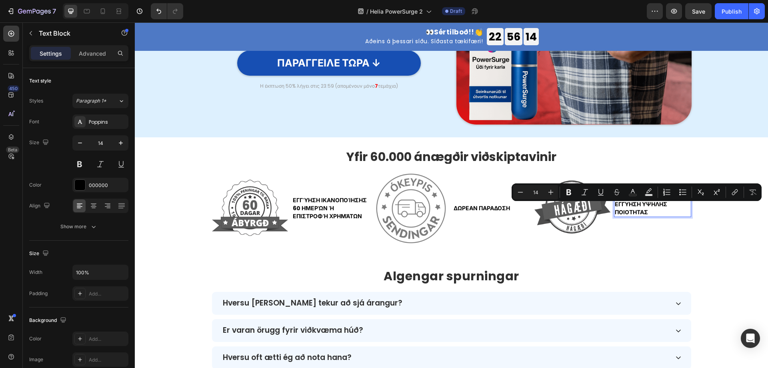
scroll to position [2210, 0]
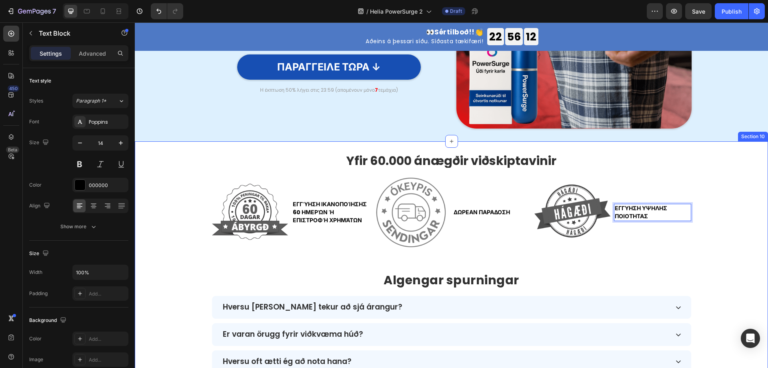
click at [729, 247] on div "Yfir 60.000 ánægðir viðskiptavinir Text Block Image Εγγύηση ικανοποίησης 60 ημε…" at bounding box center [451, 290] width 633 height 273
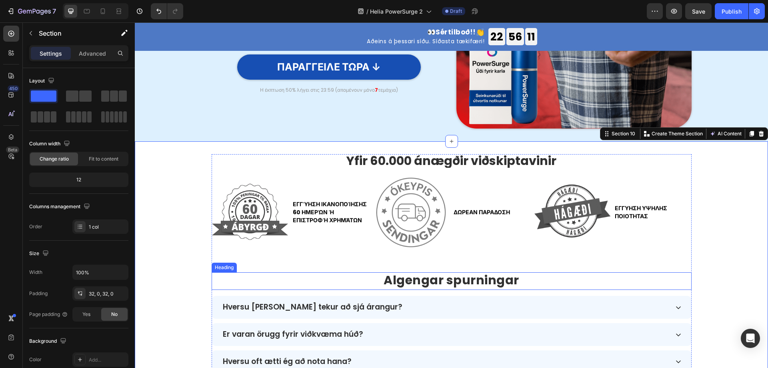
click at [454, 276] on strong "Algengar spurningar" at bounding box center [452, 279] width 136 height 17
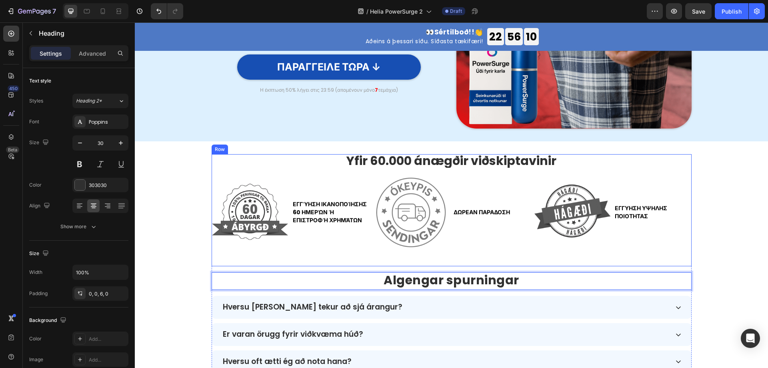
click at [480, 162] on p "Yfir 60.000 ánægðir viðskiptavinir" at bounding box center [451, 161] width 478 height 12
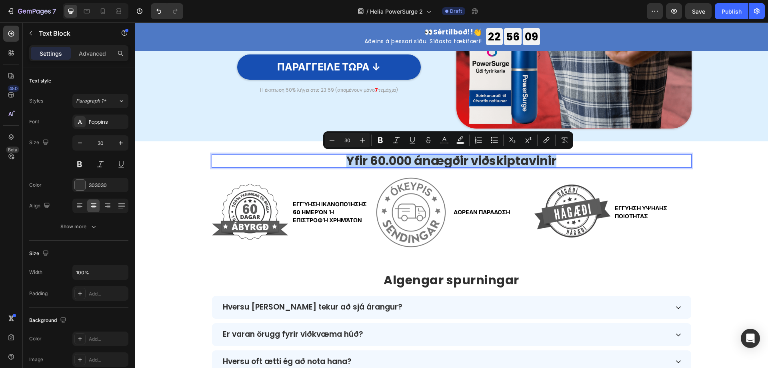
copy p "Yfir 60.000 ánægðir viðskiptavinir"
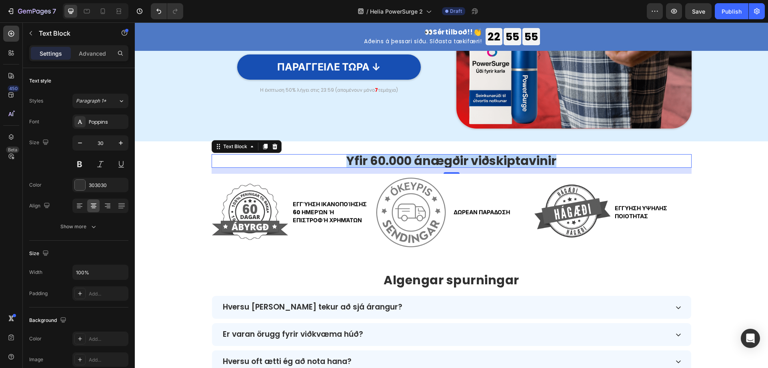
click at [476, 163] on p "Yfir 60.000 ánægðir viðskiptavinir" at bounding box center [451, 161] width 478 height 12
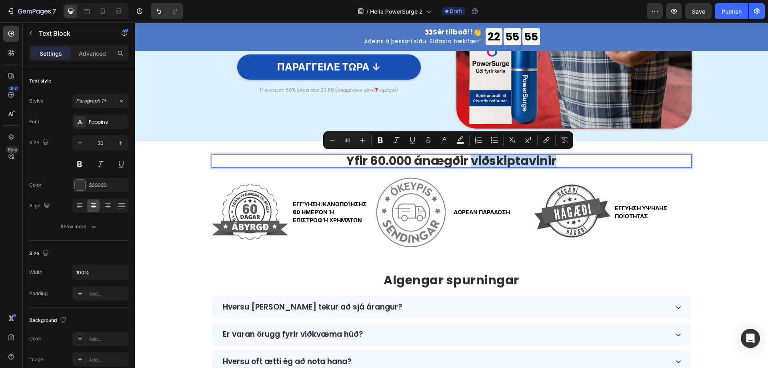
click at [476, 162] on p "Yfir 60.000 ánægðir viðskiptavinir" at bounding box center [451, 161] width 478 height 12
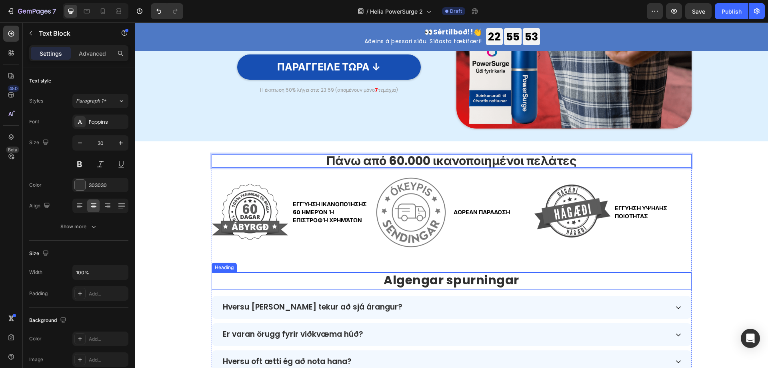
click at [585, 284] on p "⁠⁠⁠⁠⁠⁠⁠ Algengar spurningar" at bounding box center [451, 280] width 478 height 14
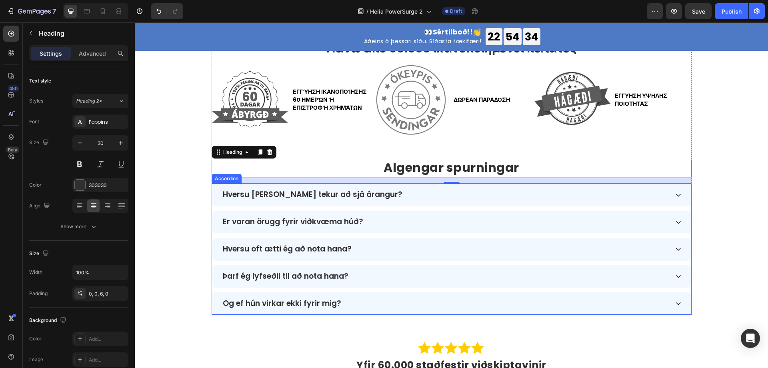
scroll to position [2290, 0]
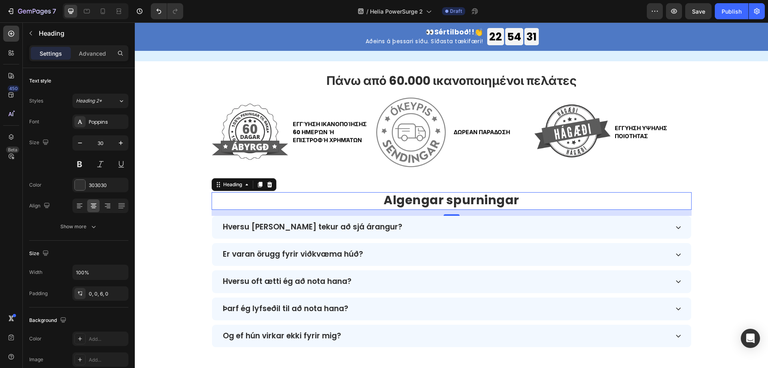
click at [445, 206] on strong "Algengar spurningar" at bounding box center [452, 199] width 136 height 17
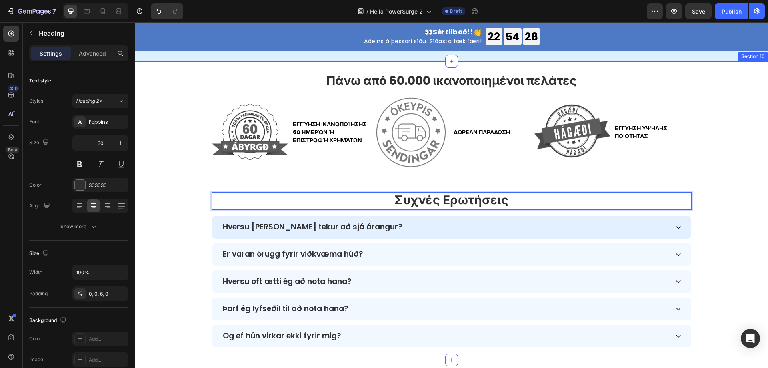
click at [723, 234] on div "Πάνω από 60.000 ικανοποιημένοι πελάτες Text Block Image Εγγύηση ικανοποίησης 60…" at bounding box center [451, 210] width 633 height 273
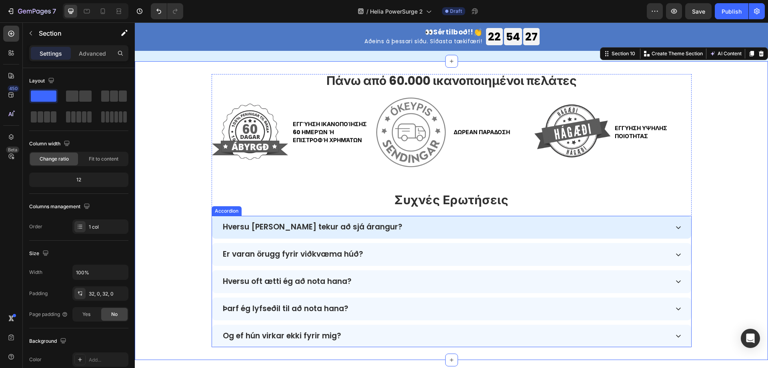
click at [348, 228] on p "Hversu langan tíma tekur að sjá árangur?" at bounding box center [313, 226] width 180 height 9
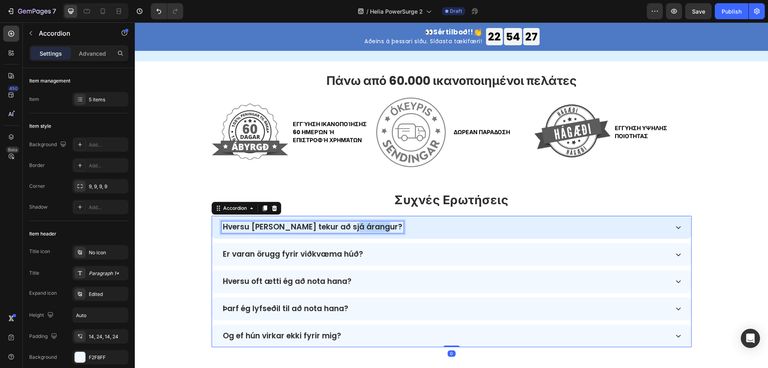
click at [358, 228] on p "Hversu langan tíma tekur að sjá árangur?" at bounding box center [313, 226] width 180 height 9
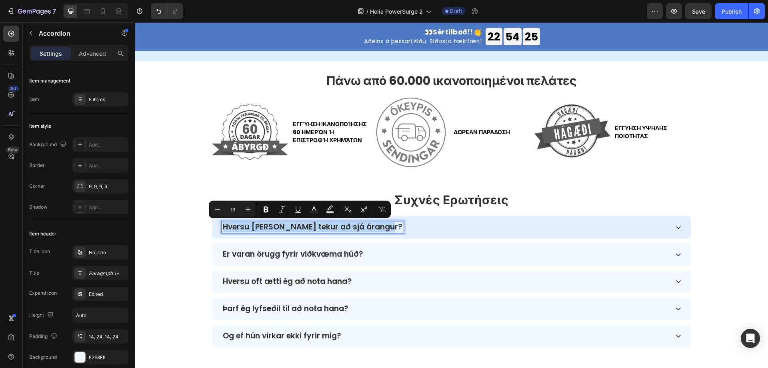
copy p "Hversu langan tíma tekur að sjá árangur?"
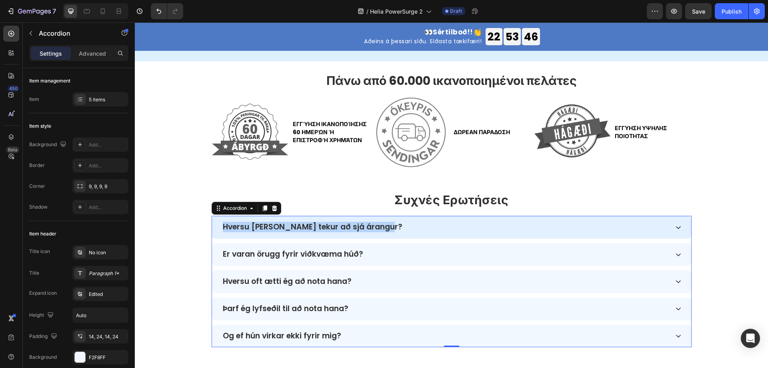
click at [327, 229] on p "Hversu langan tíma tekur að sjá árangur?" at bounding box center [313, 226] width 180 height 9
click at [499, 224] on div "Πόσος χρόνος χρειάζεται για να δω αποτελέσματα;" at bounding box center [445, 227] width 447 height 12
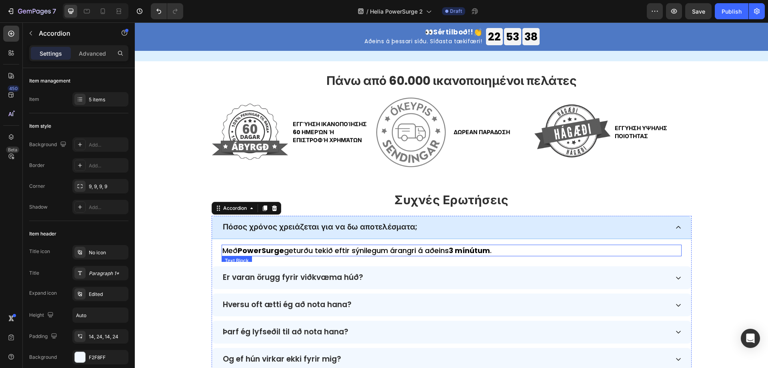
click at [308, 248] on p "Með PowerSurge geturðu tekið eftir sýnilegum árangri á aðeins 3 mínútum ." at bounding box center [451, 250] width 458 height 10
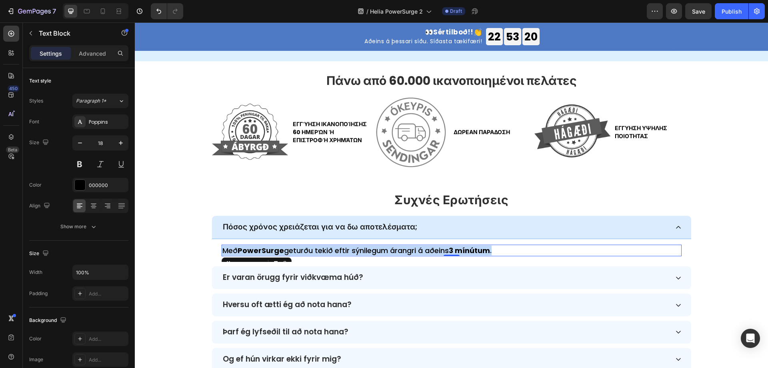
click at [412, 252] on p "Með PowerSurge geturðu tekið eftir sýnilegum árangri á aðeins 3 mínútum ." at bounding box center [451, 250] width 458 height 10
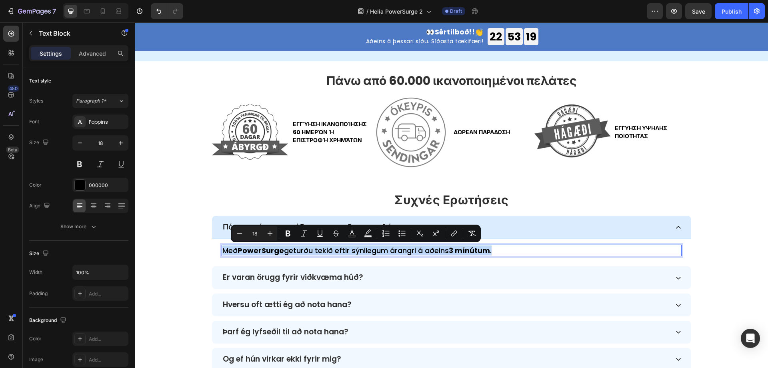
click at [412, 252] on p "Með PowerSurge geturðu tekið eftir sýnilegum árangri á aðeins 3 mínútum ." at bounding box center [451, 250] width 458 height 10
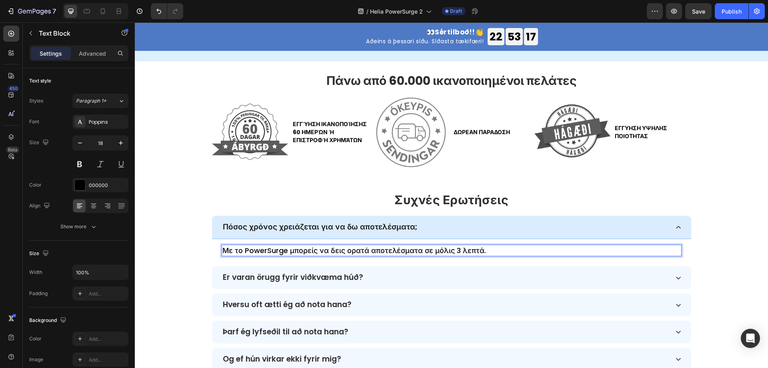
click at [281, 250] on p "Με το PowerSurge μπορείς να δεις ορατά αποτελέσματα σε μόλις 3 λεπτά." at bounding box center [451, 250] width 458 height 10
click at [284, 250] on p "Με το PowerSurge μπορείς να δεις ορατά αποτελέσματα σε μόλις 3 λεπτά." at bounding box center [451, 250] width 458 height 10
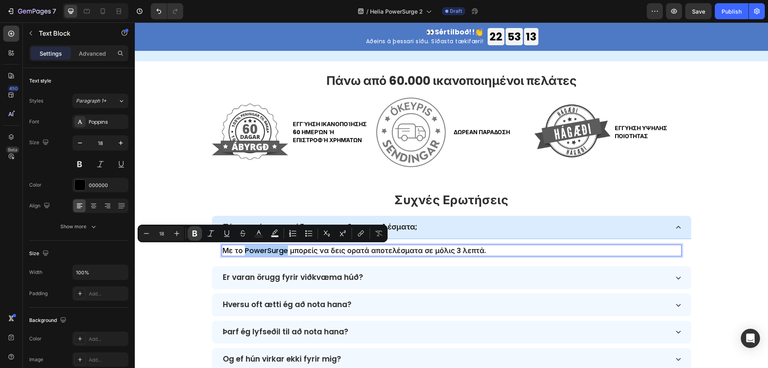
click at [195, 234] on icon "Editor contextual toolbar" at bounding box center [194, 233] width 5 height 6
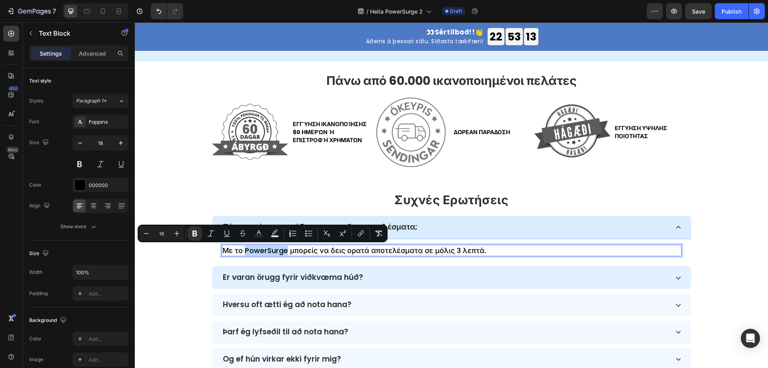
click at [202, 281] on div "Πάνω από 60.000 ικανοποιημένοι πελάτες Text Block Image Εγγύηση ικανοποίησης 60…" at bounding box center [451, 222] width 633 height 296
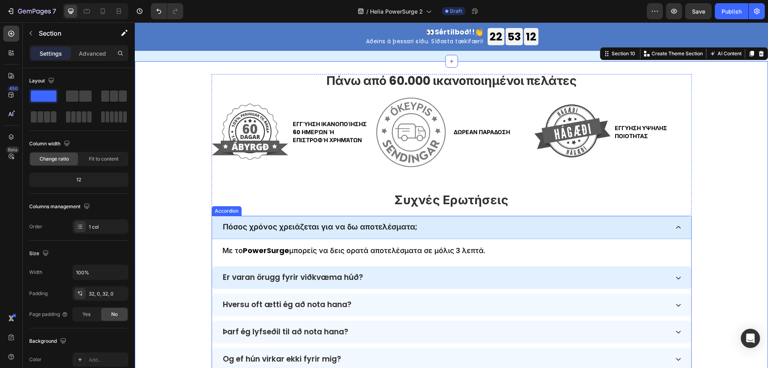
click at [298, 278] on p "Er varan örugg fyrir viðkvæma húð?" at bounding box center [293, 277] width 140 height 9
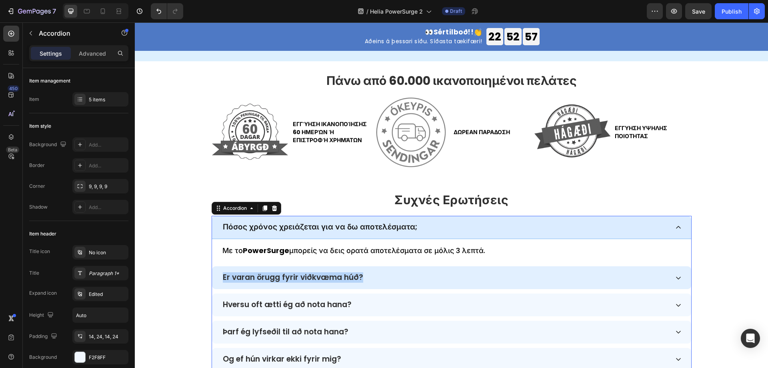
click at [339, 276] on p "Er varan örugg fyrir viðkvæma húð?" at bounding box center [293, 277] width 140 height 9
click at [423, 280] on div "Είναι το προϊόν ασφαλές για ευαίσθητο δέρμα;" at bounding box center [445, 278] width 447 height 12
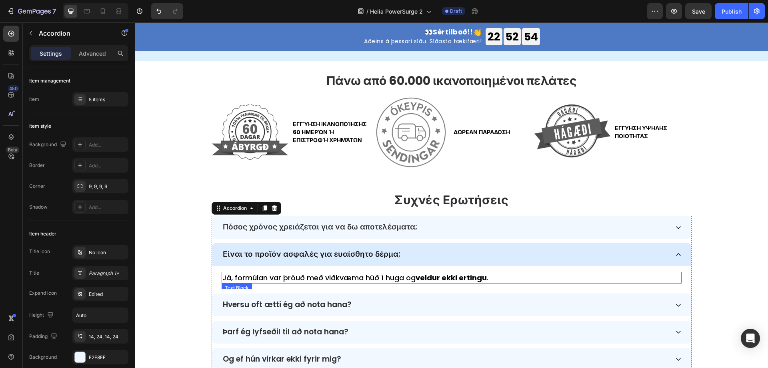
click at [265, 278] on p "Já, formúlan var þróuð með viðkvæma húð í huga og veldur ekki ertingu ." at bounding box center [451, 277] width 458 height 10
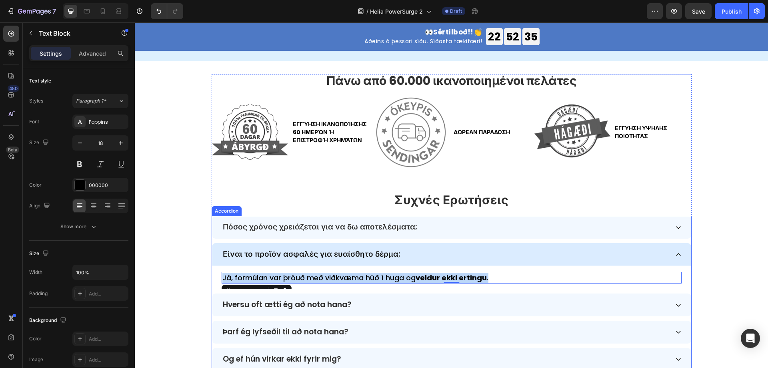
click at [380, 276] on p "Já, formúlan var þróuð með viðkvæma húð í huga og veldur ekki ertingu ." at bounding box center [451, 277] width 458 height 10
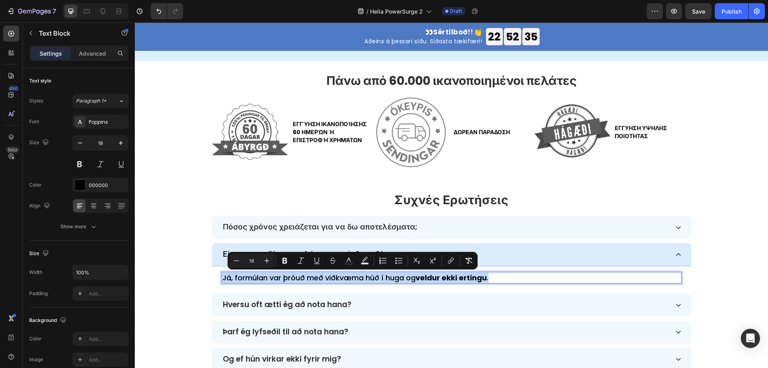
click at [380, 276] on p "Já, formúlan var þróuð með viðkvæma húð í huga og veldur ekki ertingu ." at bounding box center [451, 277] width 458 height 10
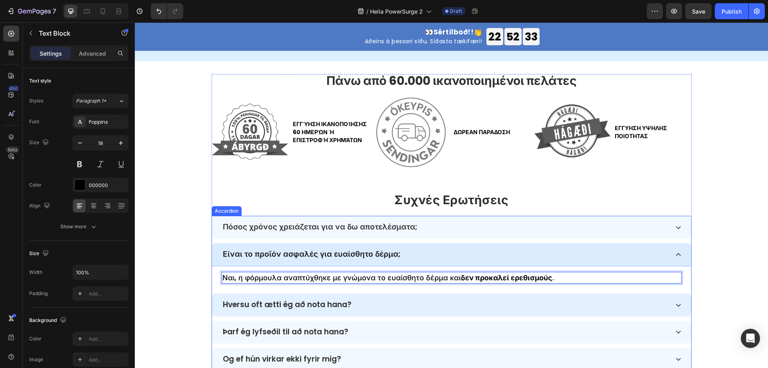
click at [353, 301] on div "Hversu oft ætti ég að nota hana?" at bounding box center [445, 305] width 447 height 12
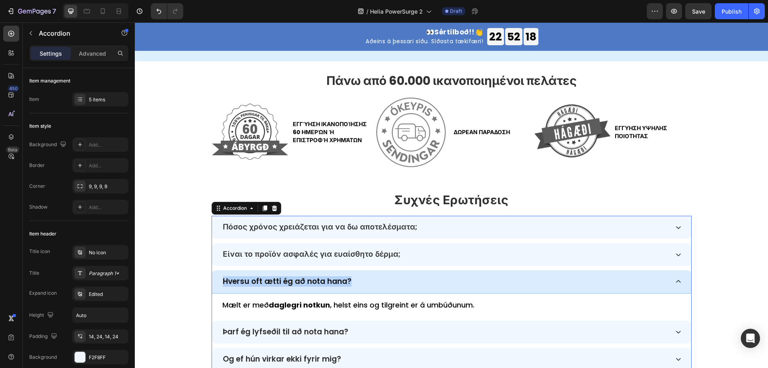
click at [334, 283] on p "Hversu oft ætti ég að nota hana?" at bounding box center [287, 281] width 129 height 9
click at [324, 282] on p "Hversu oft ætti ég að nota hana?" at bounding box center [287, 281] width 129 height 9
click at [321, 302] on strong "daglegri notkun" at bounding box center [299, 305] width 61 height 10
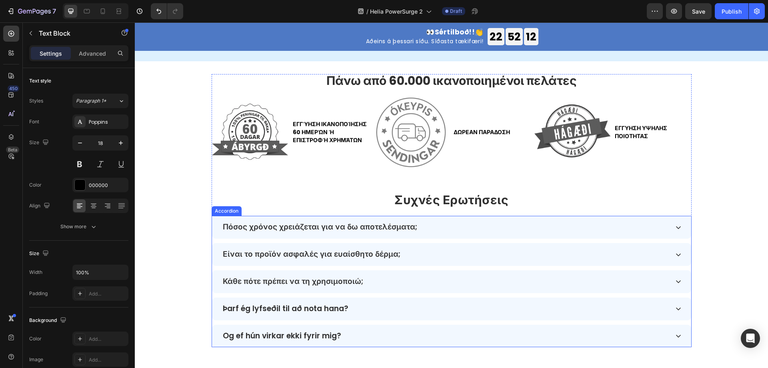
click at [404, 291] on div "Κάθε πότε πρέπει να τη χρησιμοποιώ;" at bounding box center [451, 281] width 479 height 23
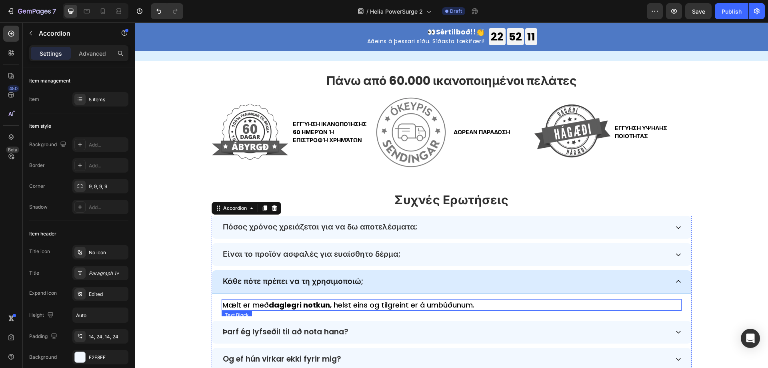
click at [312, 306] on strong "daglegri notkun" at bounding box center [299, 305] width 61 height 10
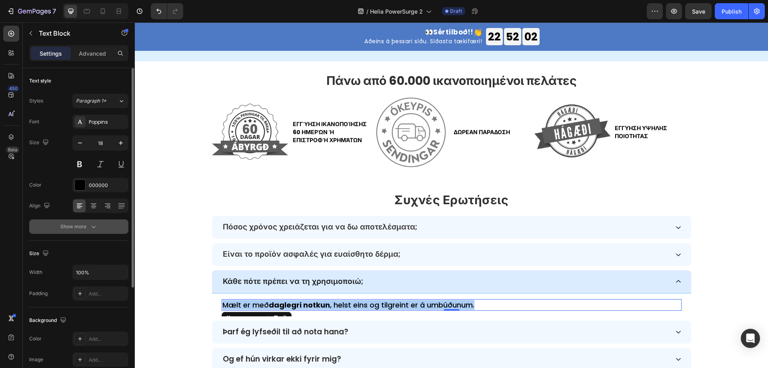
scroll to position [2370, 0]
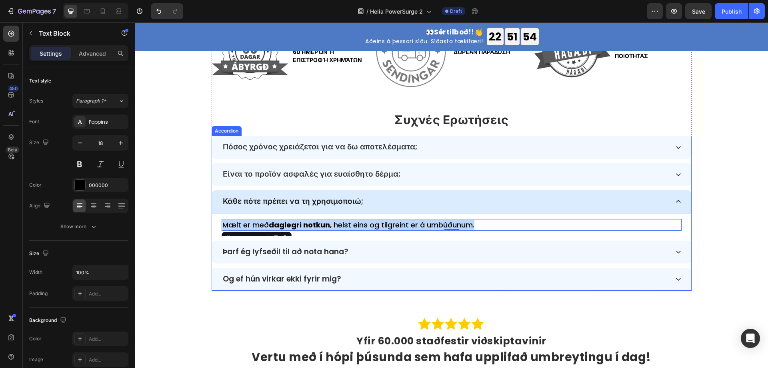
click at [400, 223] on p "Mælt er með daglegri notkun , helst eins og tilgreint er á umbúðunum." at bounding box center [451, 225] width 458 height 10
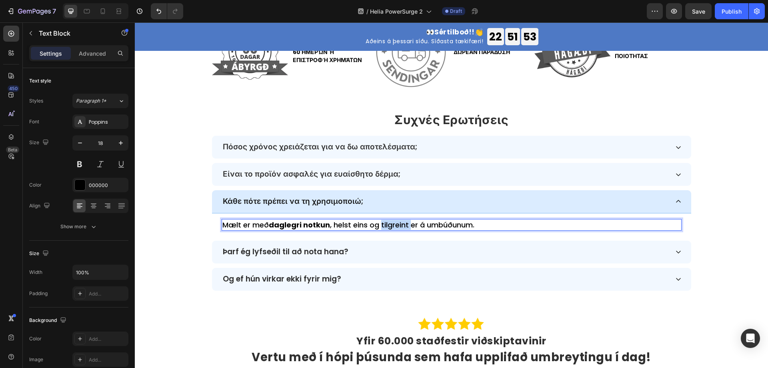
click at [400, 223] on p "Mælt er með daglegri notkun , helst eins og tilgreint er á umbúðunum." at bounding box center [451, 225] width 458 height 10
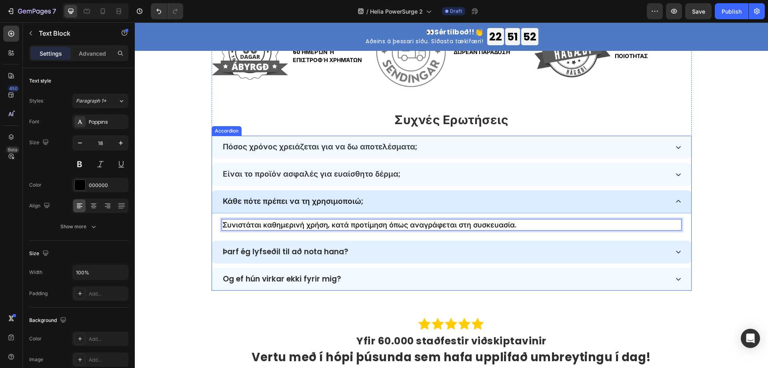
click at [306, 252] on p "Þarf ég lyfseðil til að nota hana?" at bounding box center [286, 251] width 126 height 9
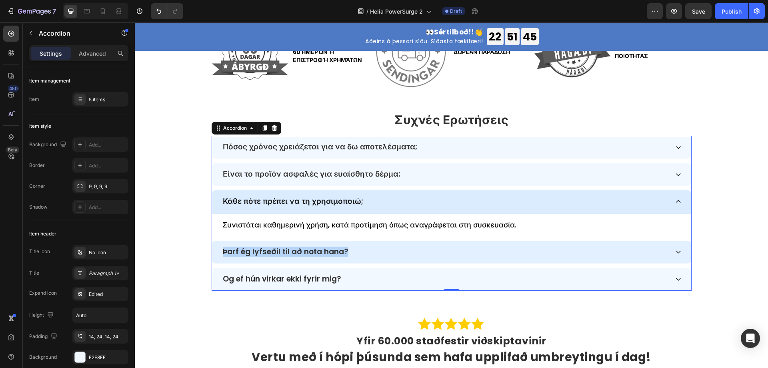
click at [358, 245] on div "Þarf ég lyfseðil til að nota hana?" at bounding box center [451, 251] width 479 height 23
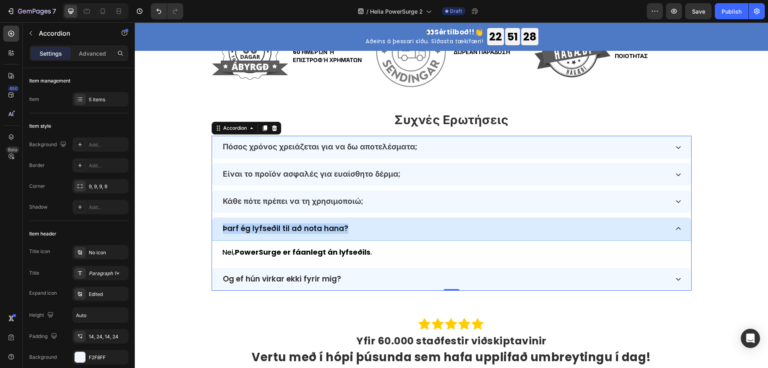
click at [325, 226] on p "Þarf ég lyfseðil til að nota hana?" at bounding box center [286, 228] width 126 height 9
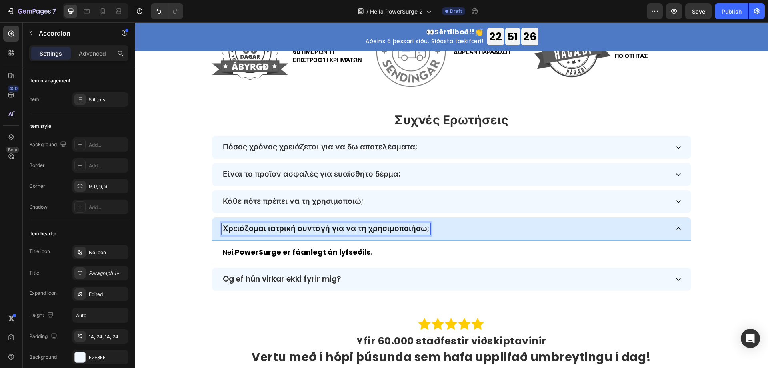
click at [472, 225] on div "Χρειάζομαι ιατρική συνταγή για να τη χρησιμοποιήσω;" at bounding box center [445, 229] width 447 height 12
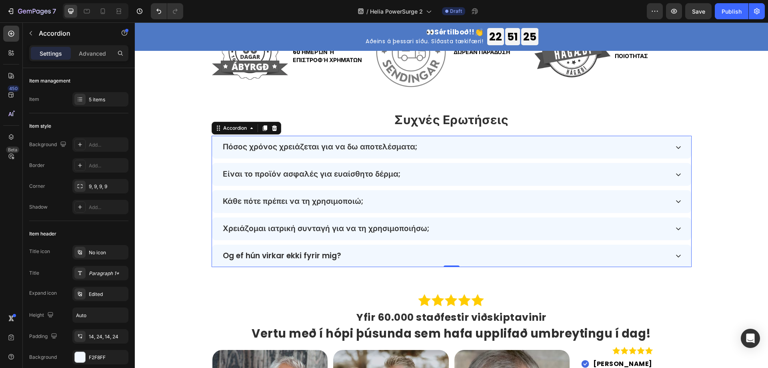
click at [474, 234] on div "Χρειάζομαι ιατρική συνταγή για να τη χρησιμοποιήσω;" at bounding box center [445, 229] width 447 height 12
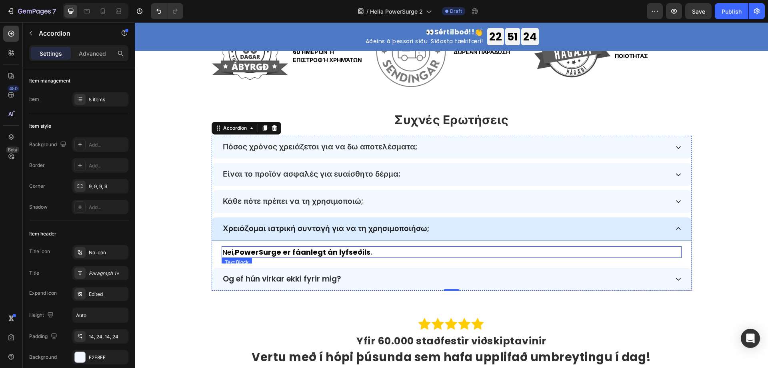
click at [333, 251] on strong "PowerSurge er fáanlegt án lyfseðils" at bounding box center [303, 252] width 136 height 10
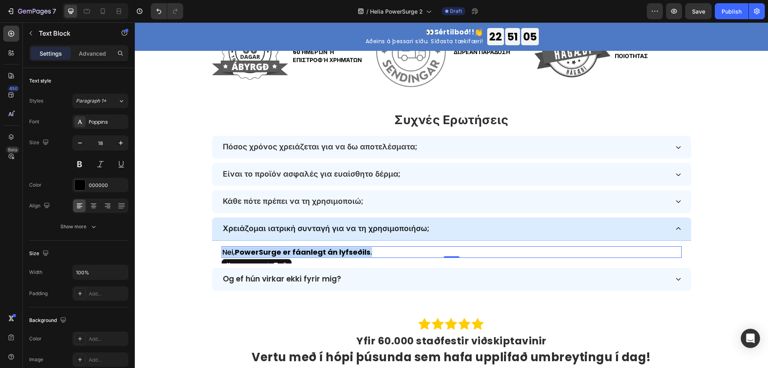
click at [340, 252] on strong "PowerSurge er fáanlegt án lyfseðils" at bounding box center [303, 252] width 136 height 10
click at [385, 253] on p "Όχι, το PowerSurge διατίθεται χωρίς ιατρική συνταγή." at bounding box center [451, 252] width 458 height 10
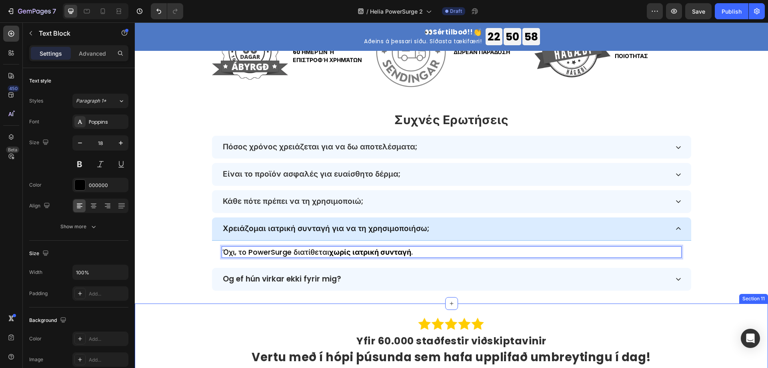
click at [384, 324] on div at bounding box center [452, 324] width 480 height 16
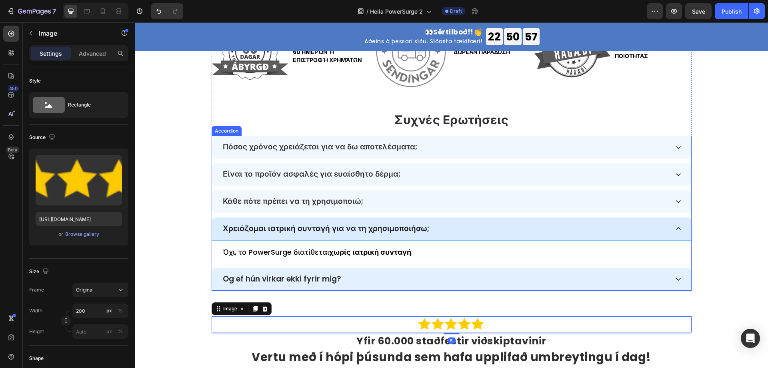
click at [324, 282] on p "Og ef hún virkar ekki fyrir mig?" at bounding box center [282, 278] width 118 height 9
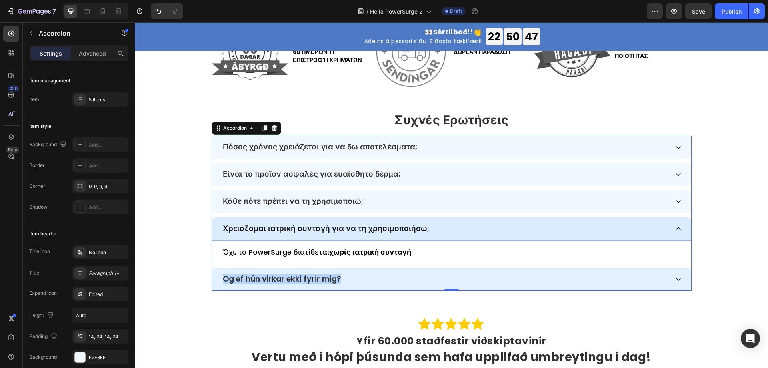
click at [417, 280] on div "Og ef hún virkar ekki fyrir mig?" at bounding box center [445, 279] width 447 height 12
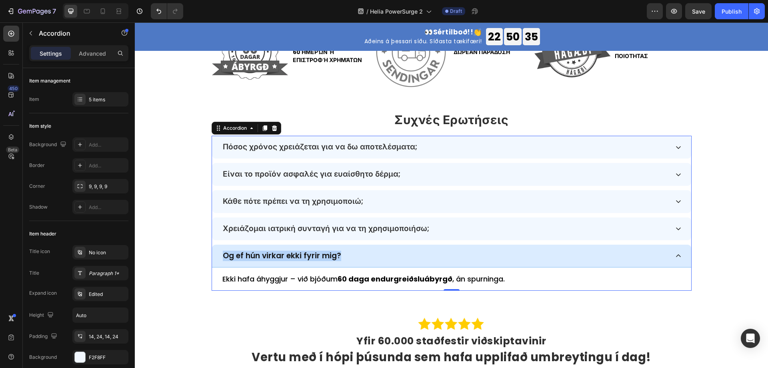
click at [300, 259] on p "Og ef hún virkar ekki fyrir mig?" at bounding box center [282, 255] width 118 height 9
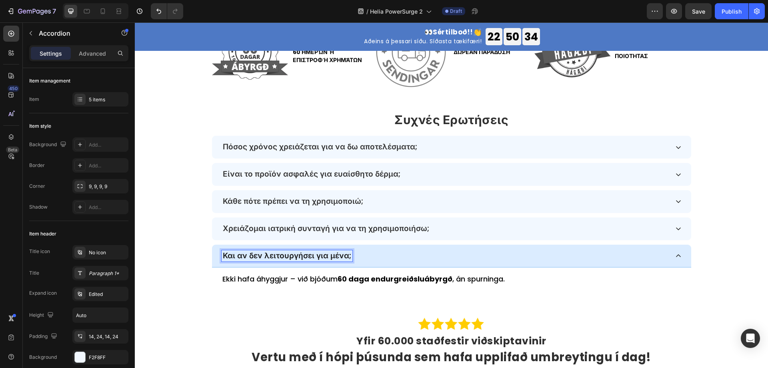
click at [371, 281] on strong "60 daga endurgreiðsluábyrgð" at bounding box center [395, 279] width 115 height 10
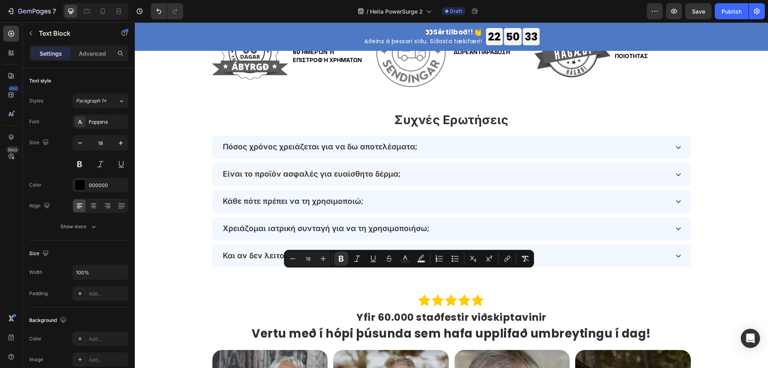
scroll to position [2370, 0]
type input "16"
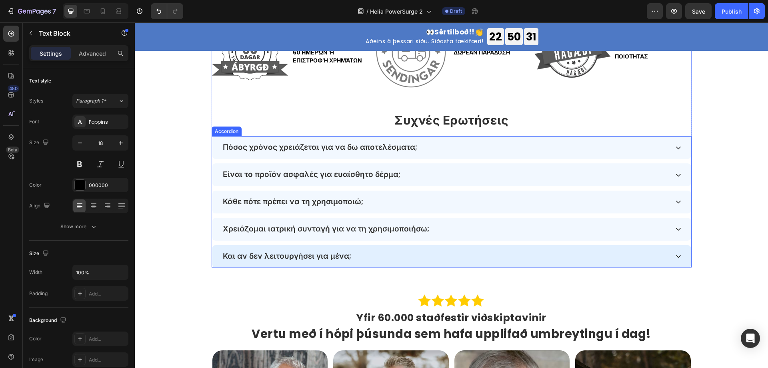
click at [393, 260] on div "Και αν δεν λειτουργήσει για μένα;" at bounding box center [445, 256] width 447 height 12
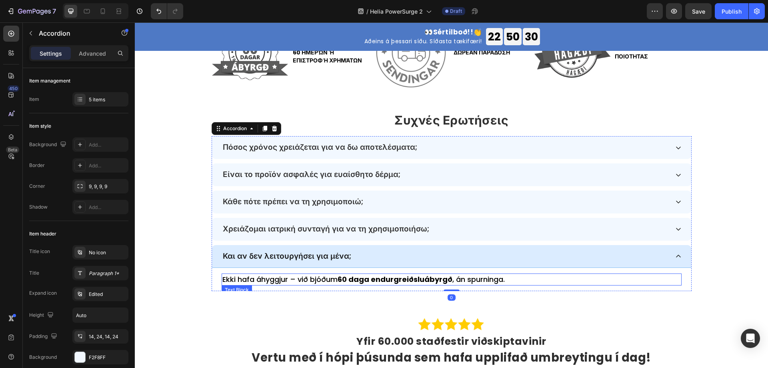
click at [359, 279] on strong "60 daga endurgreiðsluábyrgð" at bounding box center [395, 279] width 115 height 10
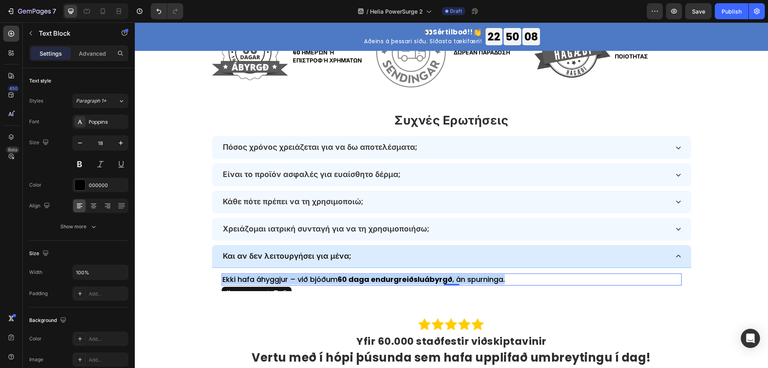
click at [417, 276] on strong "60 daga endurgreiðsluábyrgð" at bounding box center [395, 279] width 115 height 10
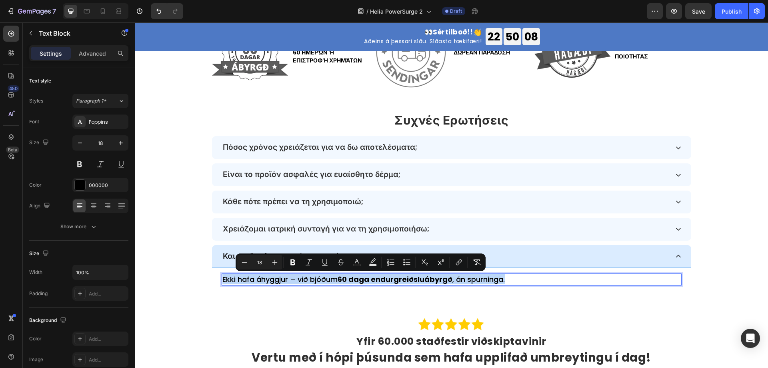
click at [417, 276] on strong "60 daga endurgreiðsluábyrgð" at bounding box center [395, 279] width 115 height 10
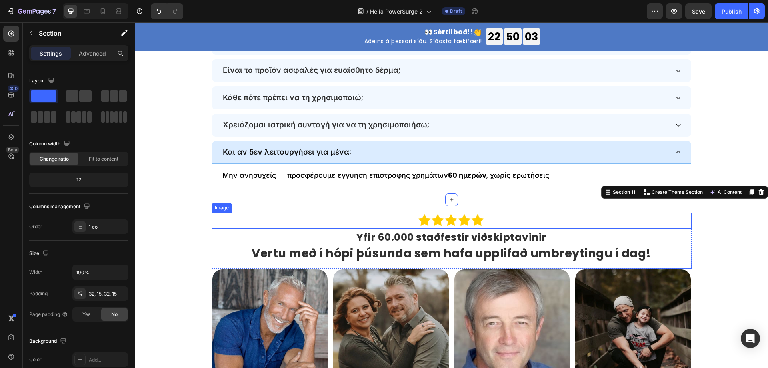
scroll to position [2530, 0]
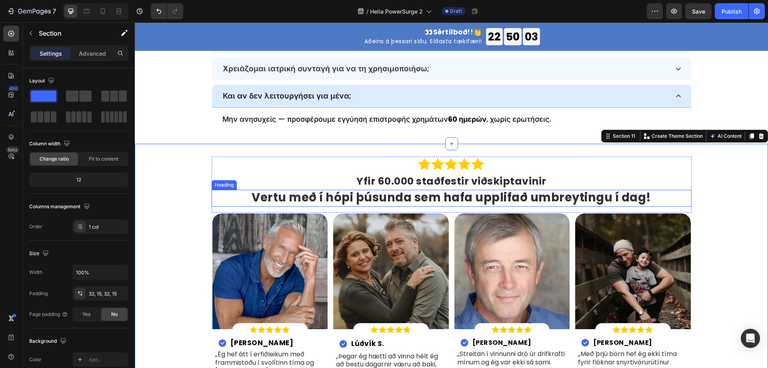
click at [416, 179] on h2 "Yfir 60.000 staðfestir viðskiptavinir" at bounding box center [452, 181] width 480 height 15
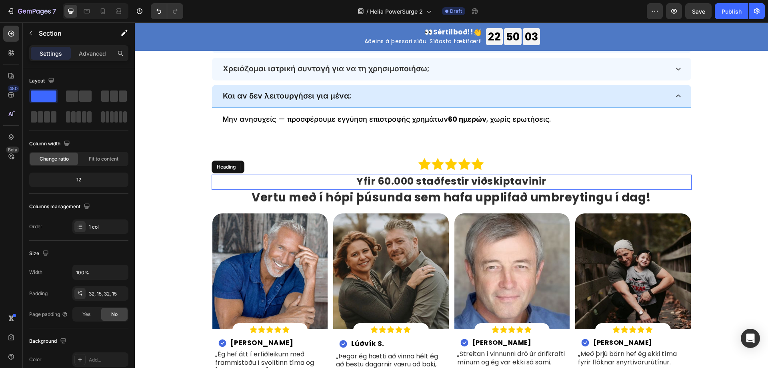
click at [416, 179] on h2 "Yfir 60.000 staðfestir viðskiptavinir" at bounding box center [452, 181] width 480 height 15
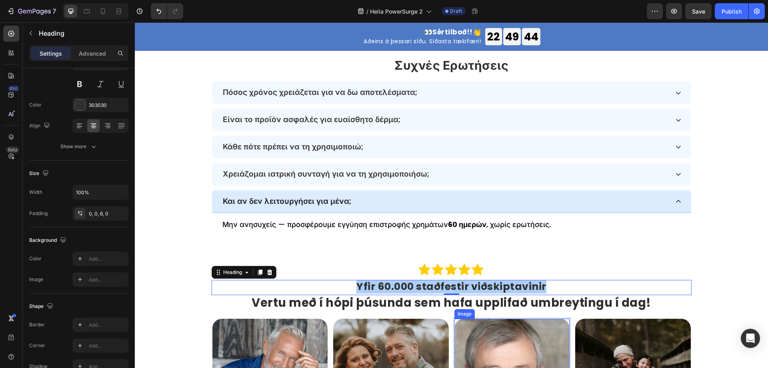
scroll to position [2450, 0]
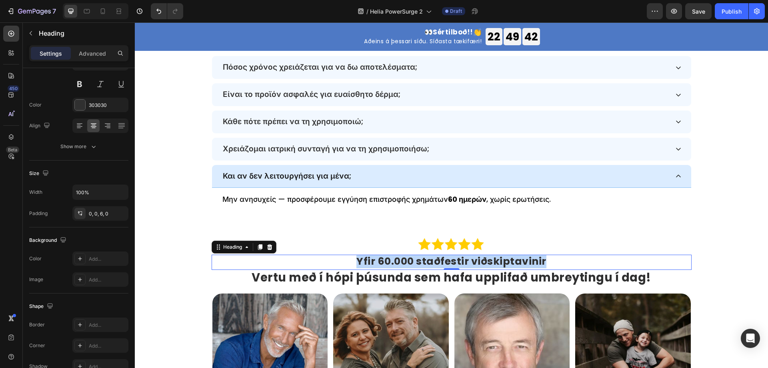
click at [393, 261] on p "Yfir 60.000 staðfestir viðskiptavinir" at bounding box center [451, 261] width 478 height 12
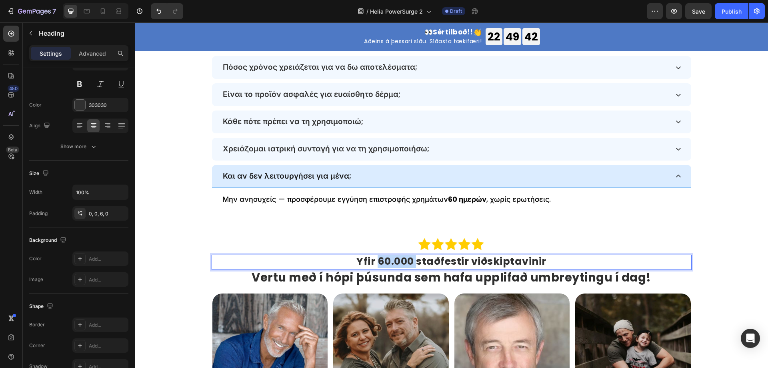
click at [393, 261] on p "Yfir 60.000 staðfestir viðskiptavinir" at bounding box center [451, 261] width 478 height 12
click at [430, 279] on h2 "Vertu með í hópi þúsunda sem hafa upplifað umbreytingu í dag!" at bounding box center [452, 278] width 480 height 17
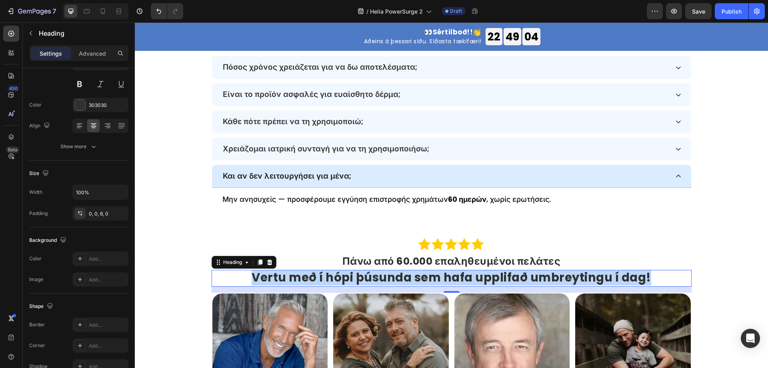
click at [412, 284] on p "Vertu með í hópi þúsunda sem hafa upplifað umbreytingu í dag!" at bounding box center [451, 277] width 478 height 14
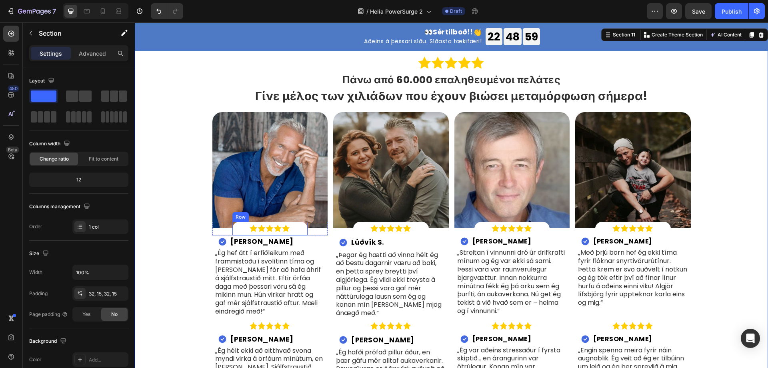
scroll to position [2650, 0]
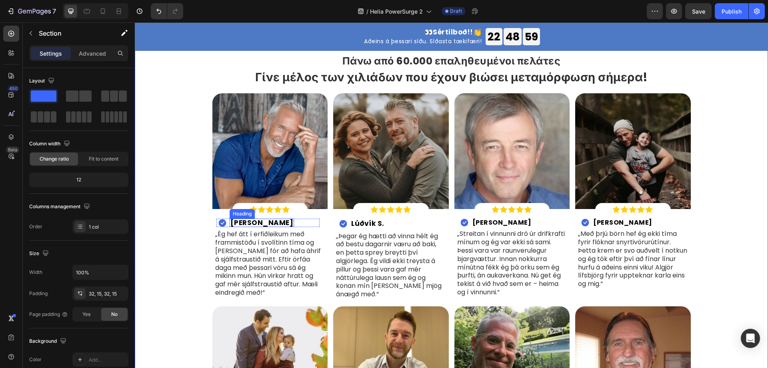
click at [241, 223] on h2 "Jón K." at bounding box center [262, 222] width 65 height 8
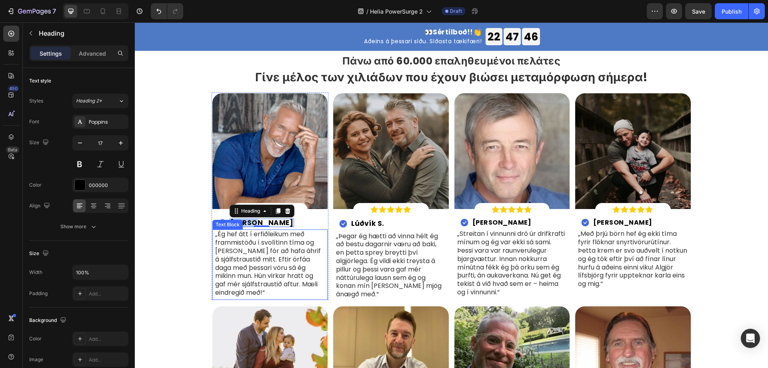
click at [240, 222] on p "Jón K." at bounding box center [261, 222] width 63 height 7
click at [268, 259] on p "„Ég hef átt í erfiðleikum með frammistöðu í svolítinn tíma og það fór að hafa á…" at bounding box center [270, 263] width 110 height 66
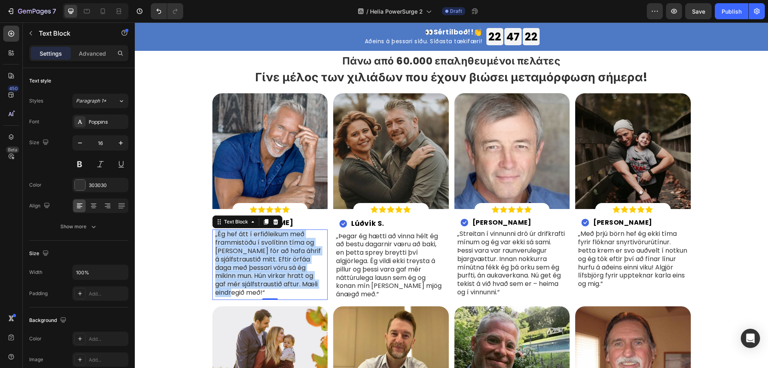
click at [293, 252] on p "„Ég hef átt í erfiðleikum með frammistöðu í svolítinn tíma og það fór að hafa á…" at bounding box center [270, 263] width 110 height 66
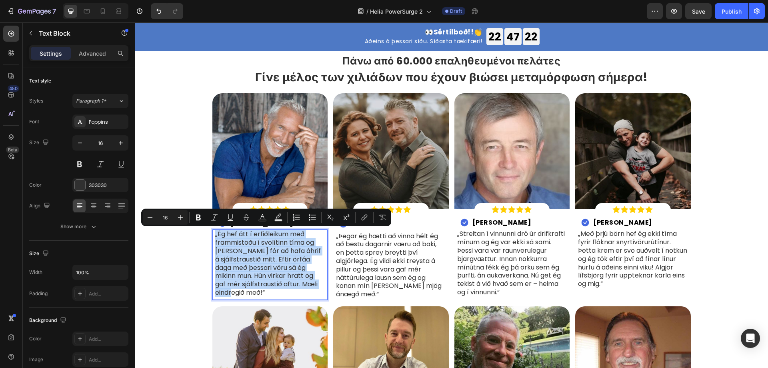
click at [293, 252] on p "„Ég hef átt í erfiðleikum með frammistöðu í svolítinn tíma og það fór að hafa á…" at bounding box center [270, 263] width 110 height 66
click at [282, 251] on p "„Ég hef átt í erfiðleikum með frammistöðu í svolítinn tíma og það fór að hafa á…" at bounding box center [270, 263] width 110 height 66
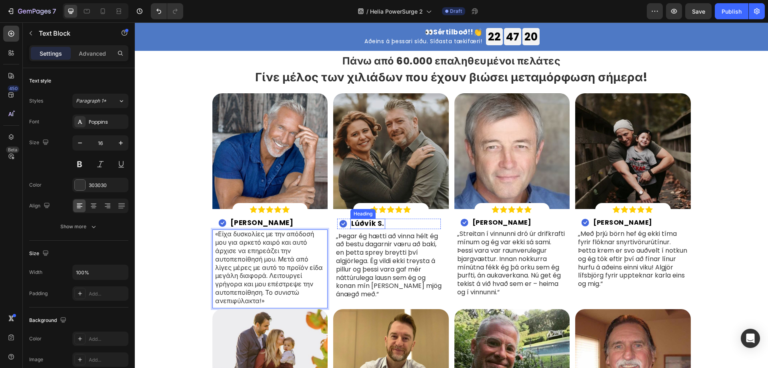
click at [372, 221] on h2 "Lúðvík S." at bounding box center [367, 223] width 35 height 10
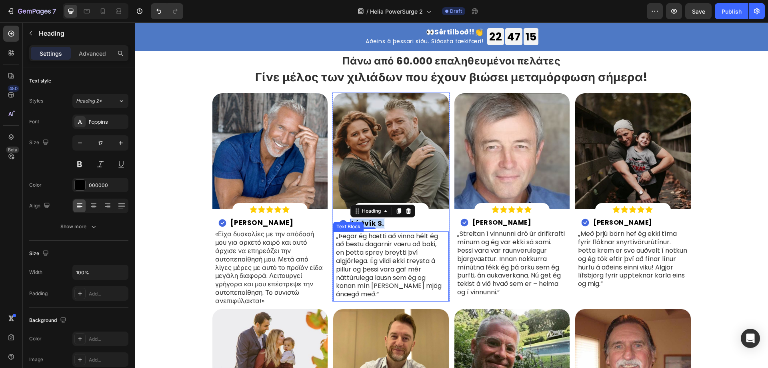
click at [360, 256] on p "„Þegar ég hætti að vinna hélt ég að bestu dagarnir væru að baki, en þetta sprey…" at bounding box center [391, 265] width 110 height 66
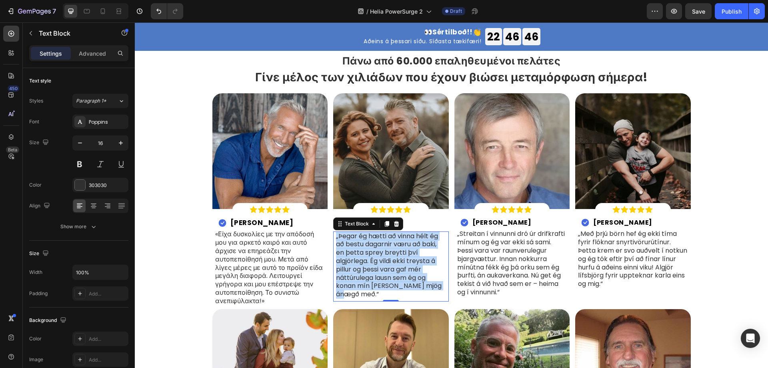
click at [394, 254] on p "„Þegar ég hætti að vinna hélt ég að bestu dagarnir væru að baki, en þetta sprey…" at bounding box center [391, 265] width 110 height 66
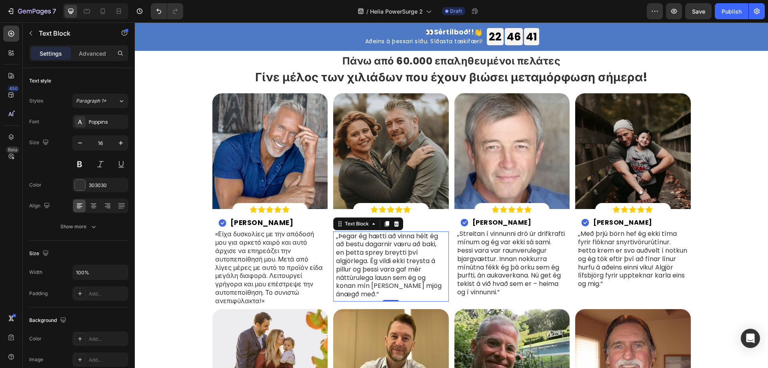
click at [394, 260] on p "„Þegar ég hætti að vinna hélt ég að bestu dagarnir væru að baki, en þetta sprey…" at bounding box center [391, 265] width 110 height 66
click at [364, 222] on p "Lúðvík S." at bounding box center [367, 223] width 33 height 8
click at [398, 251] on p "„Þegar ég hætti að vinna hélt ég að bestu dagarnir væru að baki, en þetta sprey…" at bounding box center [391, 265] width 110 height 66
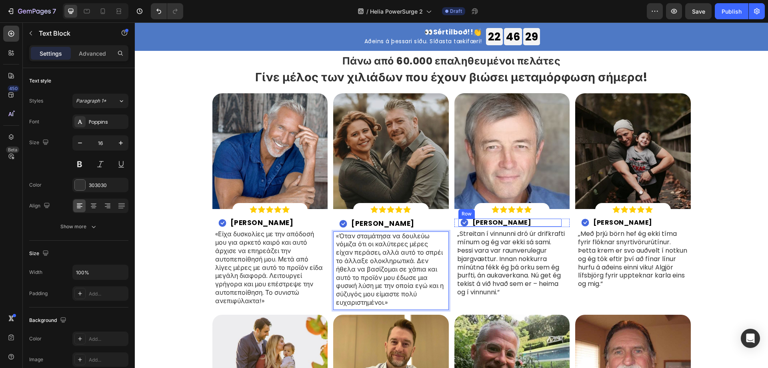
click at [498, 223] on div "Image Einar M. Heading Row" at bounding box center [510, 222] width 104 height 8
click at [491, 222] on h2 "Einar M." at bounding box center [502, 222] width 61 height 8
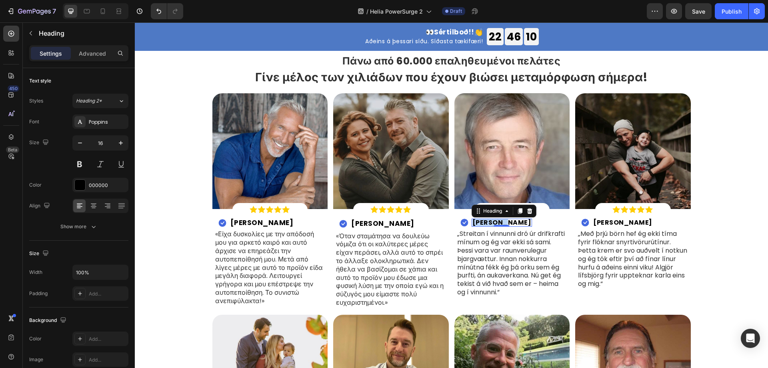
click at [490, 221] on p "Einar M." at bounding box center [501, 222] width 59 height 6
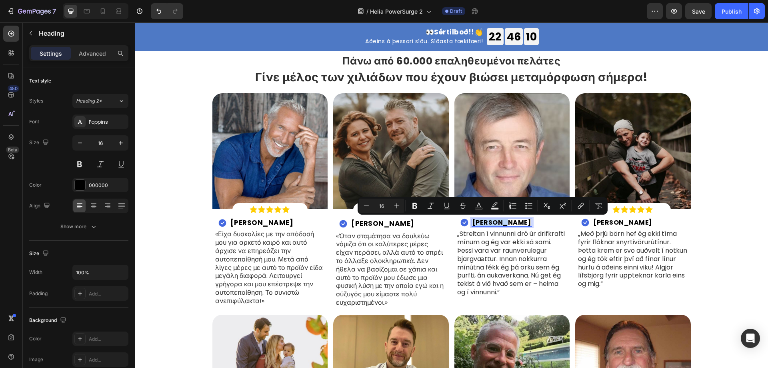
click at [490, 221] on p "Einar M." at bounding box center [501, 222] width 59 height 6
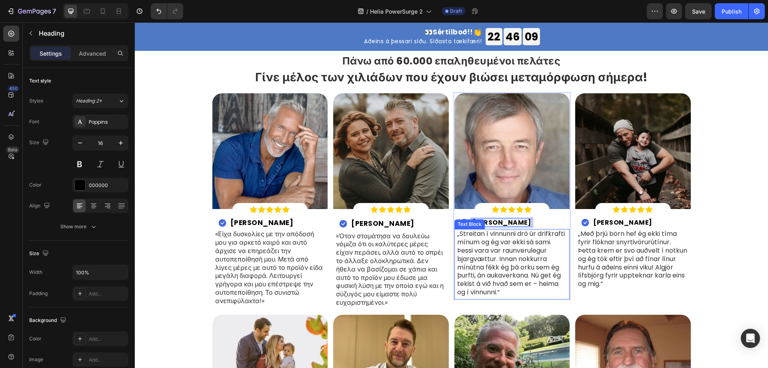
click at [508, 249] on p "„Streitan í vinnunni dró úr drifkrafti mínum og ég var ekki sá sami. Þessi vara…" at bounding box center [512, 263] width 110 height 66
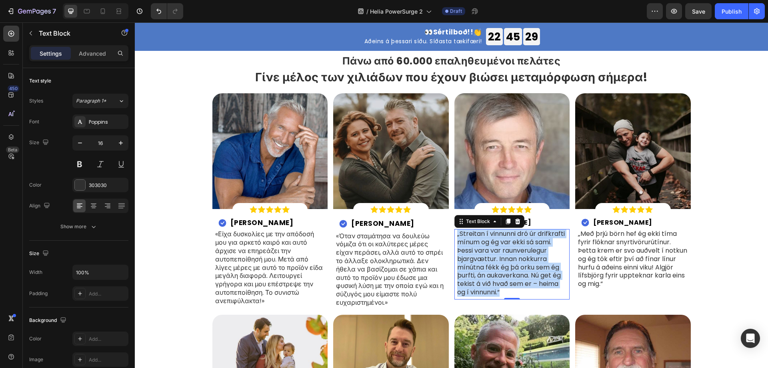
click at [493, 244] on p "„Streitan í vinnunni dró úr drifkrafti mínum og ég var ekki sá sami. Þessi vara…" at bounding box center [512, 263] width 110 height 66
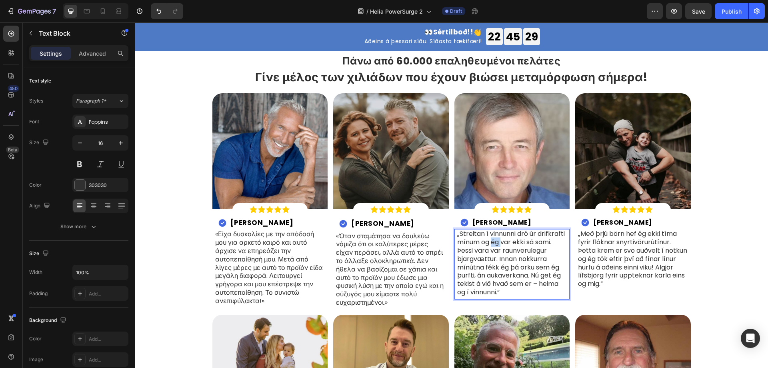
click at [493, 244] on p "„Streitan í vinnunni dró úr drifkrafti mínum og ég var ekki sá sami. Þessi vara…" at bounding box center [512, 263] width 110 height 66
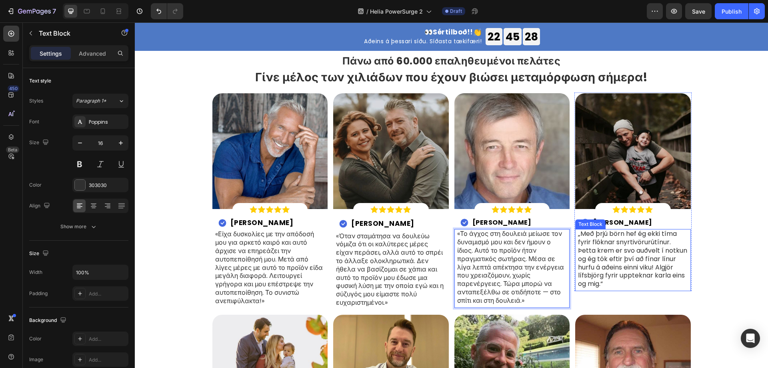
click at [608, 244] on p "„Með þrjú börn hef ég ekki tíma fyrir flóknar snyrtivörurútínur. Þetta krem er …" at bounding box center [633, 259] width 110 height 58
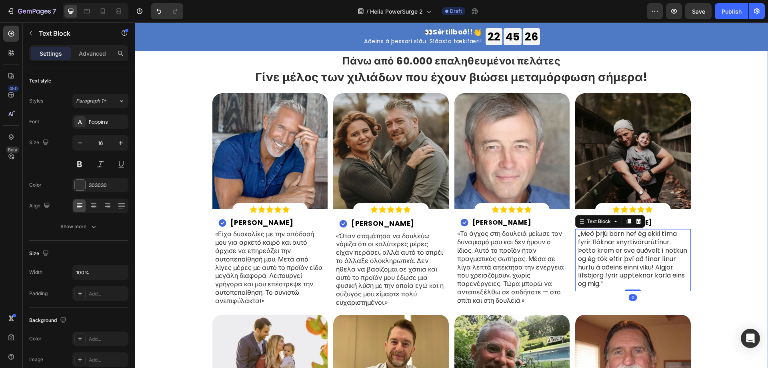
click at [725, 232] on div "Image Πάνω από 60.000 επαληθευμένοι πελάτες Heading Γίνε μέλος των χιλιάδων που…" at bounding box center [451, 282] width 621 height 492
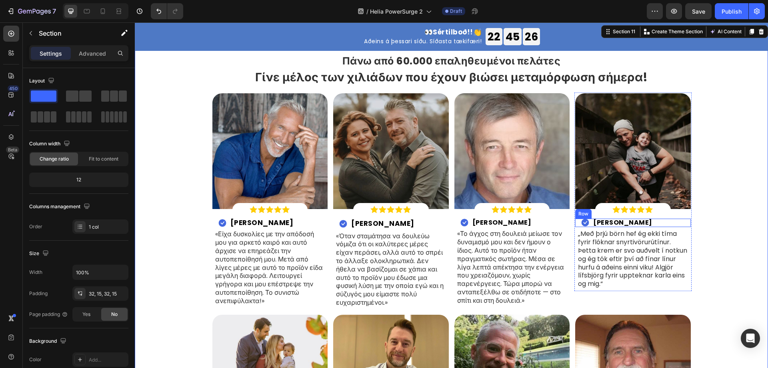
click at [609, 225] on h2 "Ólafur M." at bounding box center [622, 222] width 61 height 8
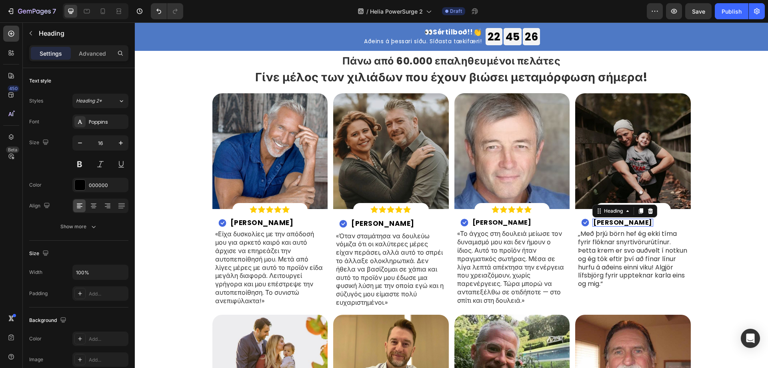
click at [609, 222] on h2 "Ólafur M." at bounding box center [622, 222] width 61 height 8
click at [603, 221] on p "Ólafur M." at bounding box center [622, 222] width 59 height 6
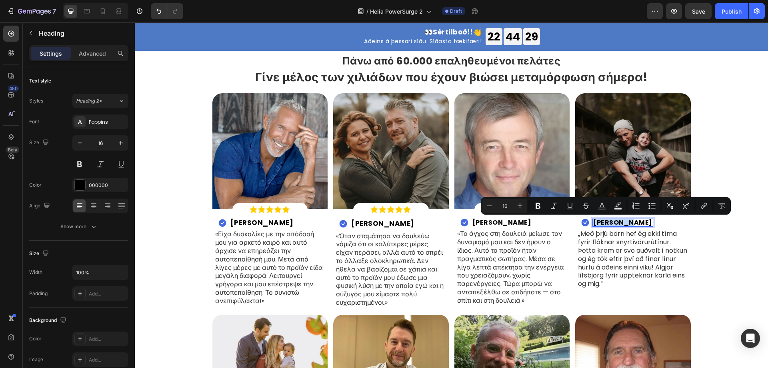
click at [603, 221] on p "Ólafur M." at bounding box center [622, 222] width 59 height 6
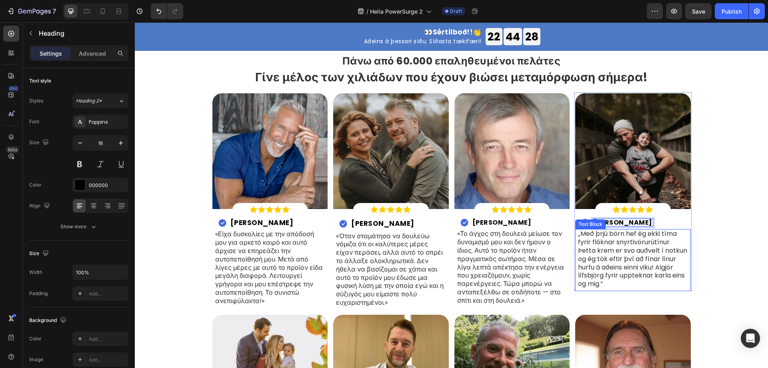
click at [610, 239] on p "„Með þrjú börn hef ég ekki tíma fyrir flóknar snyrtivörurútínur. Þetta krem er …" at bounding box center [633, 259] width 110 height 58
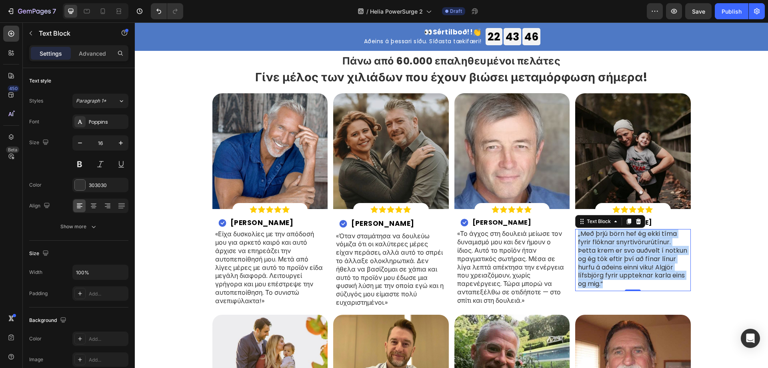
click at [617, 249] on p "„Með þrjú börn hef ég ekki tíma fyrir flóknar snyrtivörurútínur. Þetta krem er …" at bounding box center [633, 259] width 110 height 58
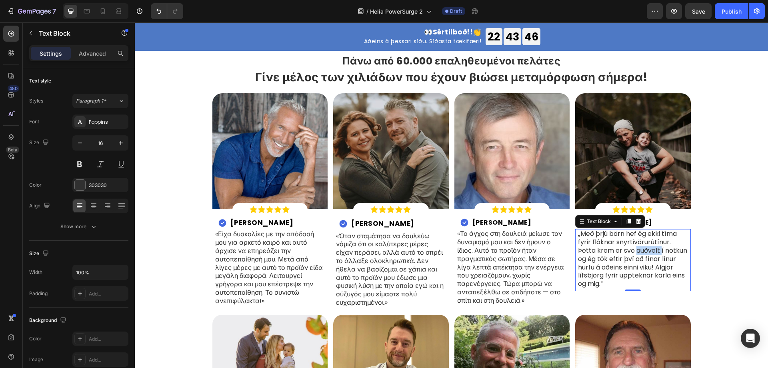
click at [617, 249] on p "„Með þrjú börn hef ég ekki tíma fyrir flóknar snyrtivörurútínur. Þetta krem er …" at bounding box center [633, 259] width 110 height 58
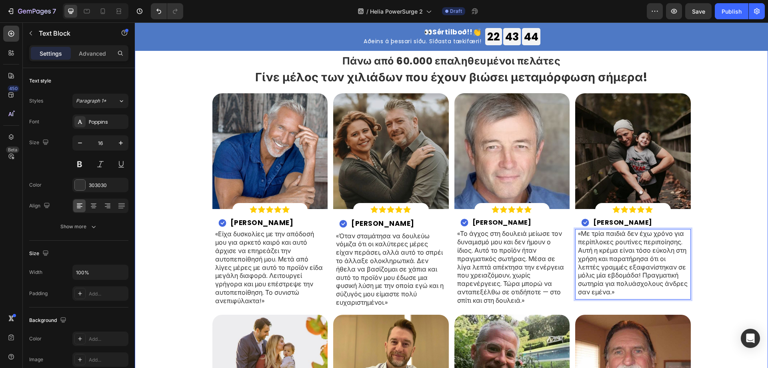
click at [721, 250] on div "Image Πάνω από 60.000 επαληθευμένοι πελάτες Heading Γίνε μέλος των χιλιάδων που…" at bounding box center [451, 282] width 621 height 492
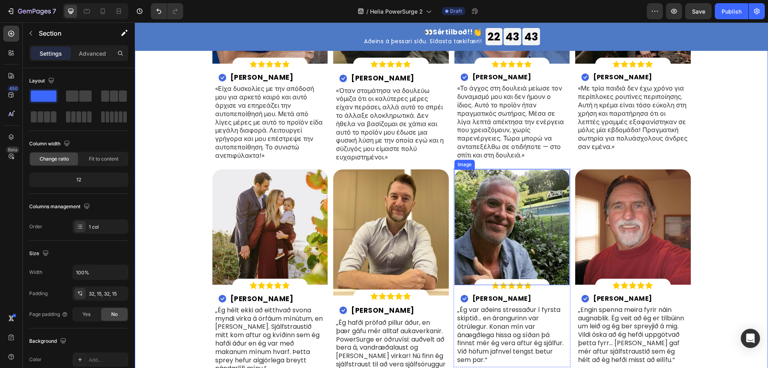
scroll to position [2850, 0]
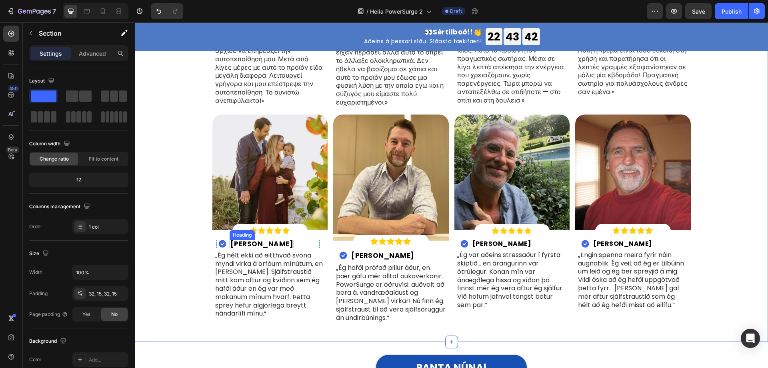
click at [267, 240] on h2 "Vilhjálmur G." at bounding box center [262, 244] width 65 height 8
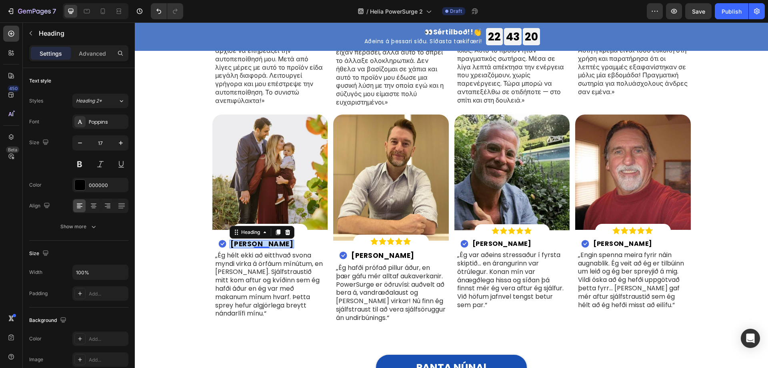
click at [258, 241] on p "Vilhjálmur G." at bounding box center [261, 243] width 63 height 7
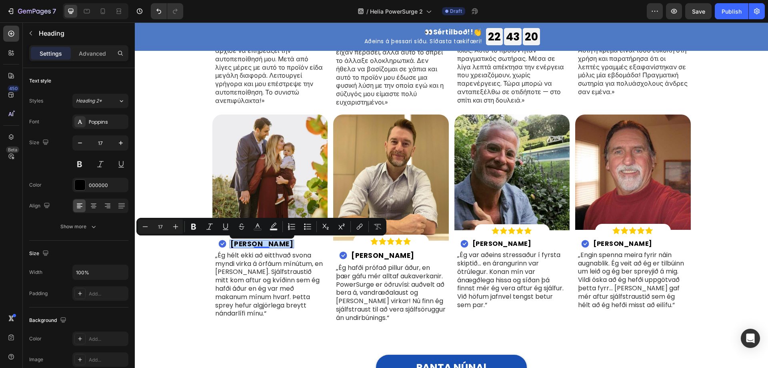
click at [258, 241] on p "Vilhjálmur G." at bounding box center [261, 243] width 63 height 7
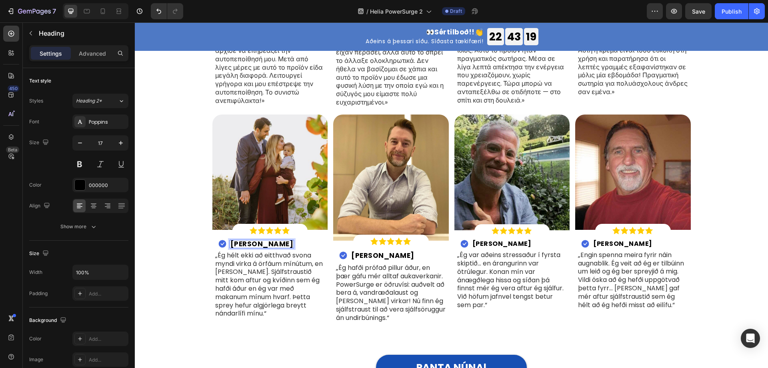
click at [273, 267] on p "„Ég hélt ekki að eitthvað svona myndi virka á örfáum mínútum, en það gerði það.…" at bounding box center [270, 284] width 110 height 66
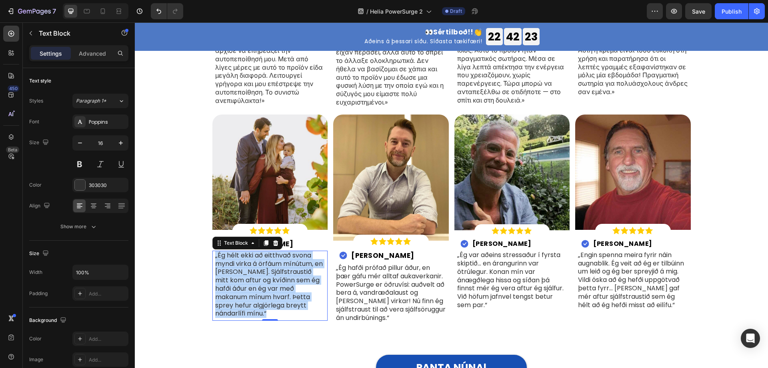
click at [284, 277] on p "„Ég hélt ekki að eitthvað svona myndi virka á örfáum mínútum, en það gerði það.…" at bounding box center [270, 284] width 110 height 66
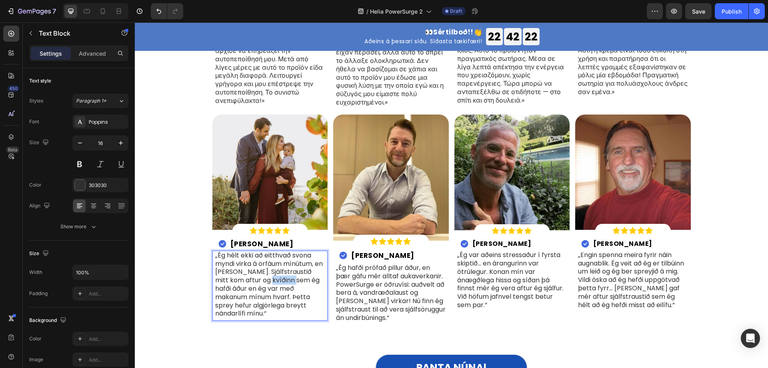
click at [284, 277] on p "„Ég hélt ekki að eitthvað svona myndi virka á örfáum mínútum, en það gerði það.…" at bounding box center [270, 284] width 110 height 66
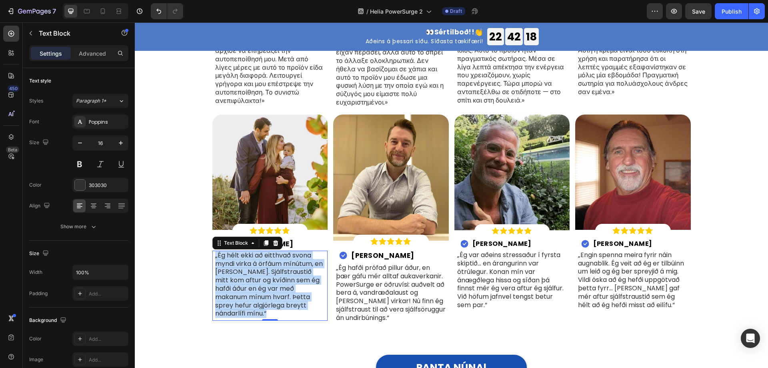
click at [268, 288] on p "„Ég hélt ekki að eitthvað svona myndi virka á örfáum mínútum, en það gerði það.…" at bounding box center [270, 284] width 110 height 66
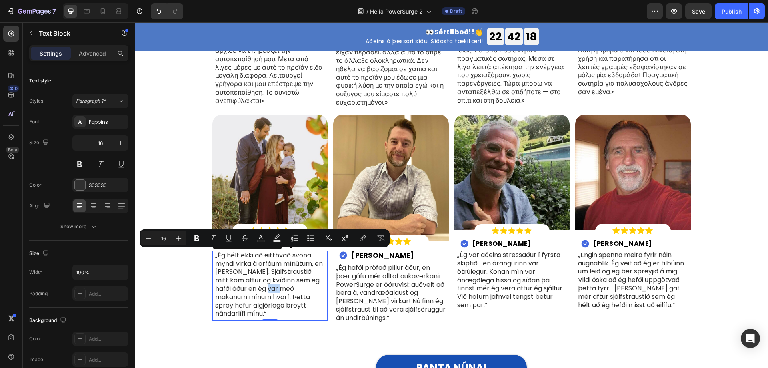
click at [268, 288] on p "„Ég hélt ekki að eitthvað svona myndi virka á örfáum mínútum, en það gerði það.…" at bounding box center [270, 284] width 110 height 66
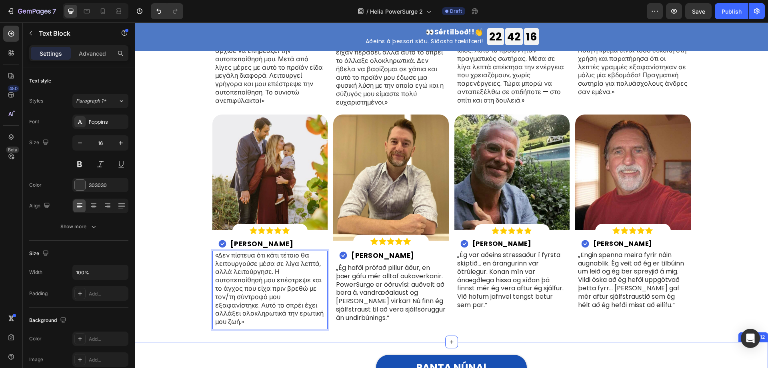
click at [359, 343] on div "PANTA NÚNA! Button Section 12" at bounding box center [451, 370] width 633 height 57
click at [367, 277] on p "„Ég hafði prófað pillur áður, en þær gáfu mér alltaf aukaverkanir. PowerSurge e…" at bounding box center [391, 293] width 110 height 58
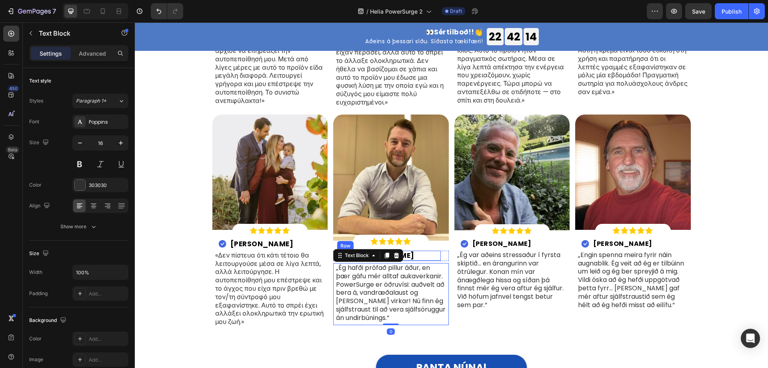
drag, startPoint x: 428, startPoint y: 250, endPoint x: 393, endPoint y: 259, distance: 36.7
click at [429, 250] on div "Image Benjamín V. Heading Row" at bounding box center [389, 255] width 104 height 10
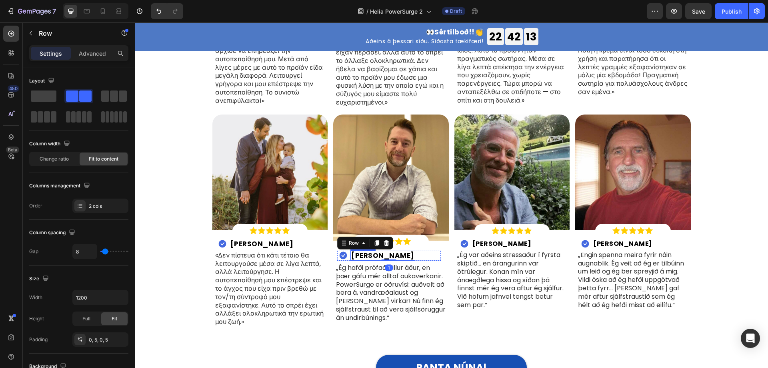
click at [392, 256] on h2 "Benjamín V." at bounding box center [382, 255] width 65 height 10
drag, startPoint x: 392, startPoint y: 256, endPoint x: 378, endPoint y: 254, distance: 14.0
click at [378, 254] on p "Benjamín V." at bounding box center [382, 255] width 63 height 8
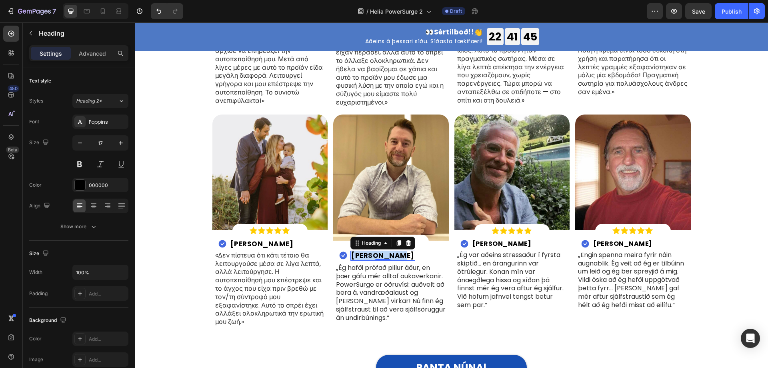
click at [362, 257] on p "Benjamín V." at bounding box center [382, 255] width 63 height 8
click at [382, 284] on p "„Ég hafði prófað pillur áður, en þær gáfu mér alltaf aukaverkanir. PowerSurge e…" at bounding box center [391, 293] width 110 height 58
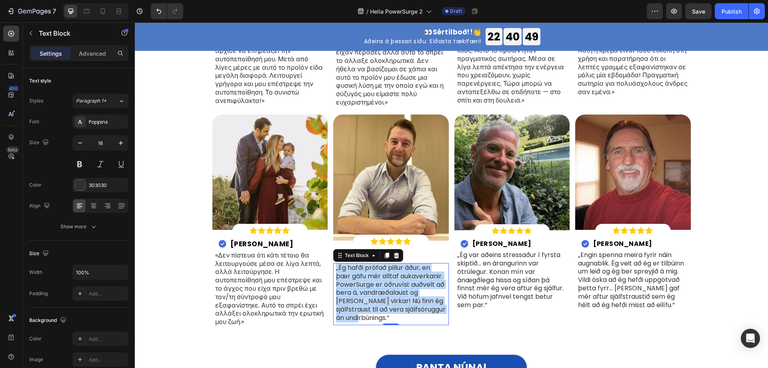
click at [383, 288] on p "„Ég hafði prófað pillur áður, en þær gáfu mér alltaf aukaverkanir. PowerSurge e…" at bounding box center [391, 293] width 110 height 58
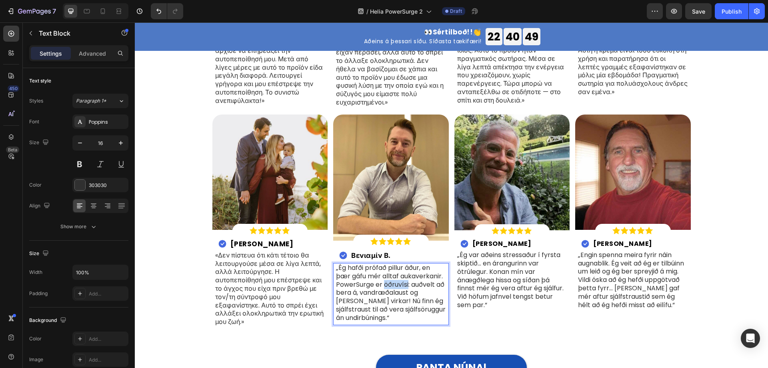
click at [383, 288] on p "„Ég hafði prófað pillur áður, en þær gáfu mér alltaf aukaverkanir. PowerSurge e…" at bounding box center [391, 293] width 110 height 58
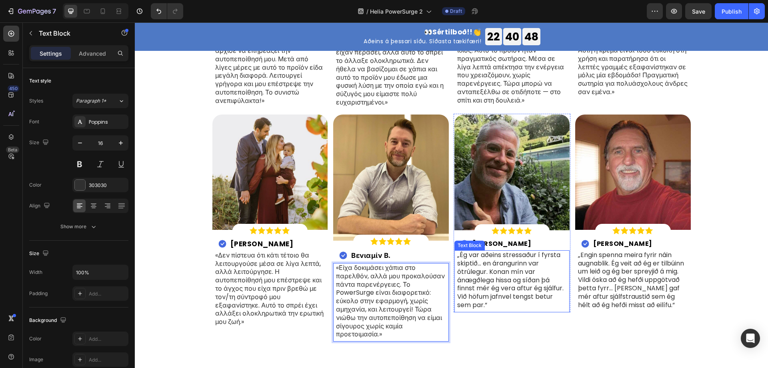
click at [506, 284] on p "„Ég var aðeins stressaður í fyrsta skiptið… en árangurinn var ótrúlegur. Konan …" at bounding box center [512, 280] width 110 height 58
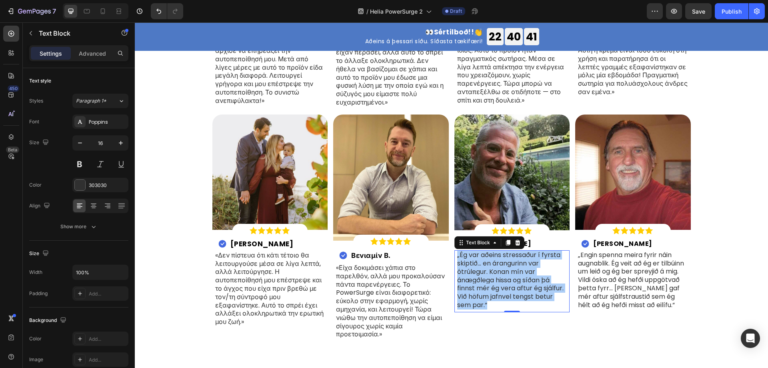
scroll to position [2890, 0]
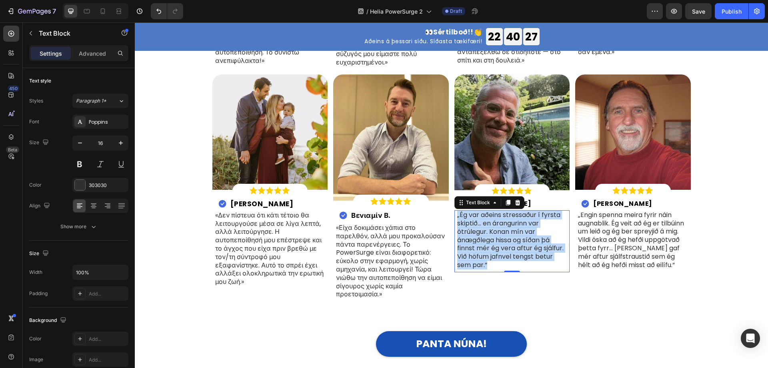
click at [483, 219] on p "„Ég var aðeins stressaður í fyrsta skiptið… en árangurinn var ótrúlegur. Konan …" at bounding box center [512, 240] width 110 height 58
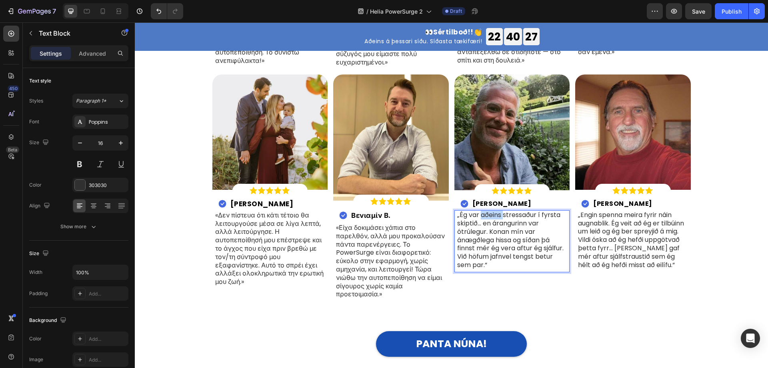
click at [483, 219] on p "„Ég var aðeins stressaður í fyrsta skiptið… en árangurinn var ótrúlegur. Konan …" at bounding box center [512, 240] width 110 height 58
click at [494, 204] on h2 "Haraldur J." at bounding box center [502, 204] width 61 height 8
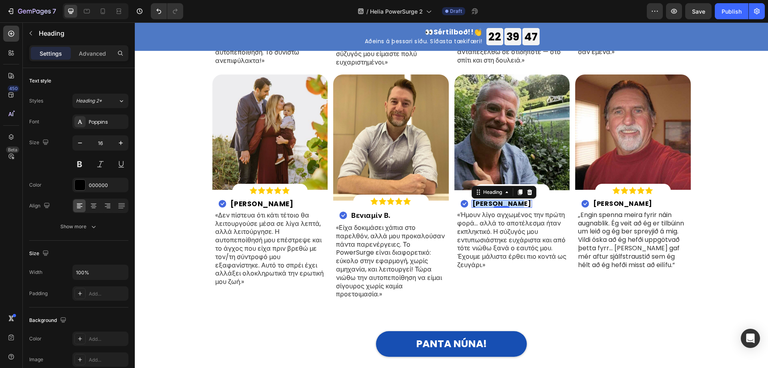
click at [492, 204] on p "Haraldur J." at bounding box center [501, 203] width 59 height 6
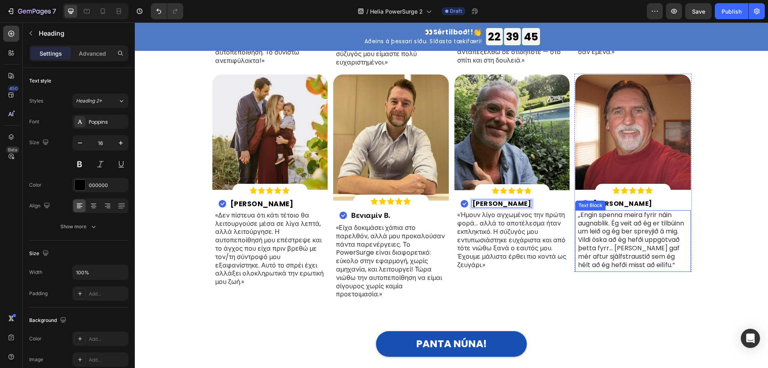
click at [614, 204] on strong "Samúel M." at bounding box center [622, 203] width 59 height 9
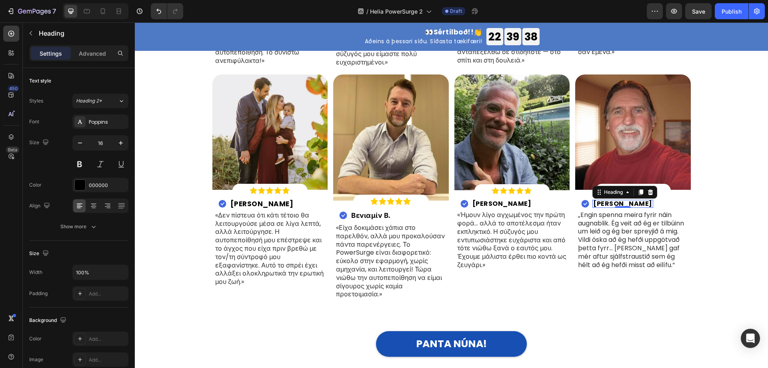
click at [605, 201] on strong "Samúel M." at bounding box center [622, 203] width 59 height 9
click at [613, 204] on strong "Samúel M." at bounding box center [622, 203] width 59 height 9
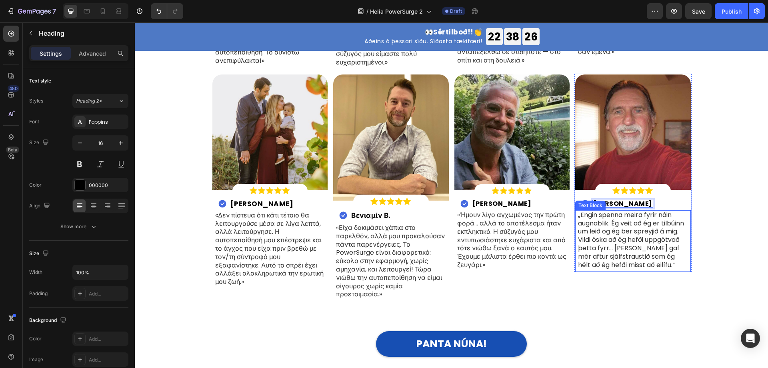
click at [608, 230] on p "„Engin spenna meira fyrir náin augnablik. Ég veit að ég er tilbúinn um leið og …" at bounding box center [633, 240] width 110 height 58
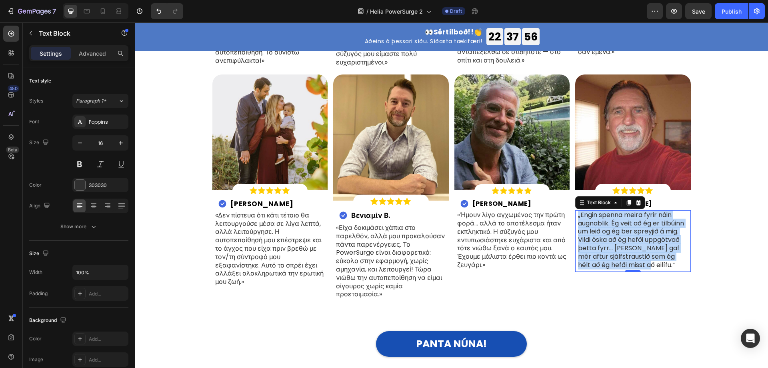
click at [630, 239] on p "„Engin spenna meira fyrir náin augnablik. Ég veit að ég er tilbúinn um leið og …" at bounding box center [633, 240] width 110 height 58
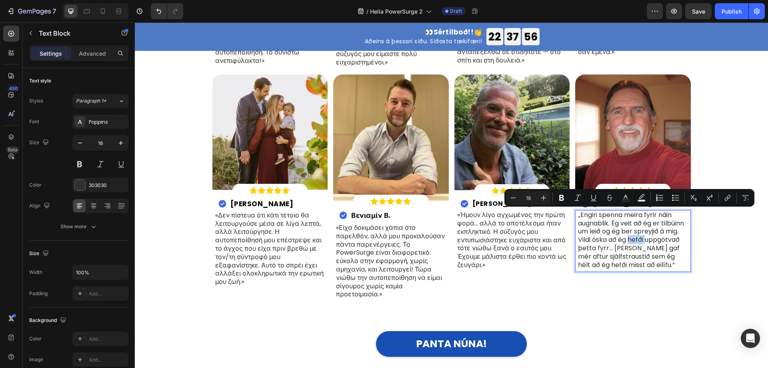
click at [630, 239] on p "„Engin spenna meira fyrir náin augnablik. Ég veit að ég er tilbúinn um leið og …" at bounding box center [633, 240] width 110 height 58
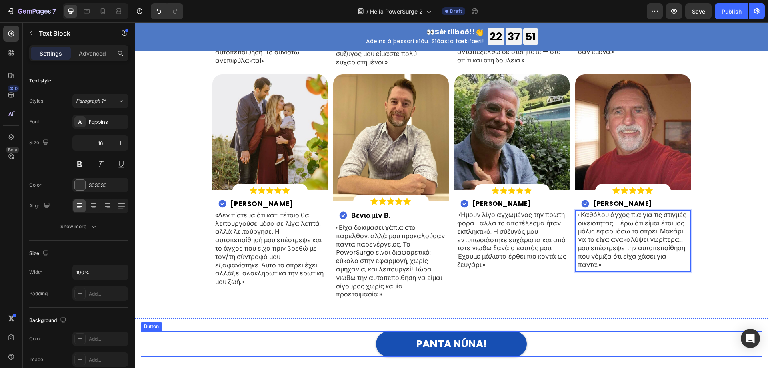
scroll to position [2930, 0]
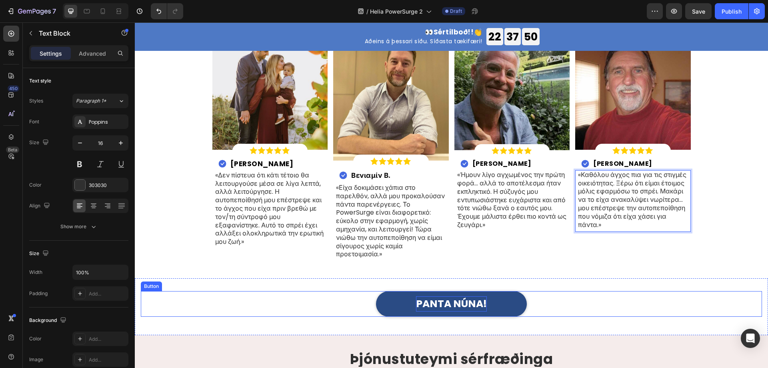
click at [454, 302] on p "PANTA NÚNA!" at bounding box center [451, 303] width 71 height 15
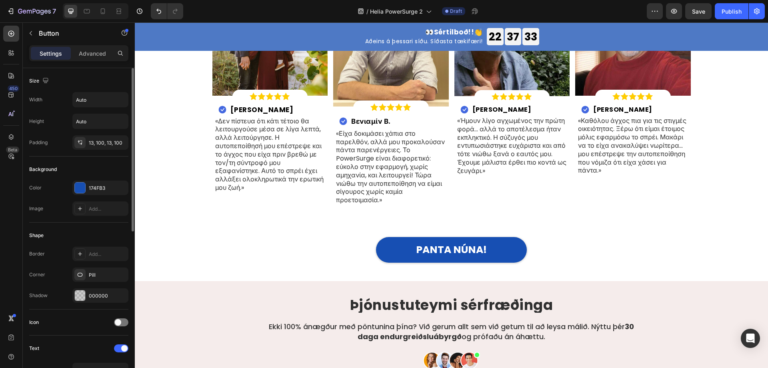
scroll to position [2970, 0]
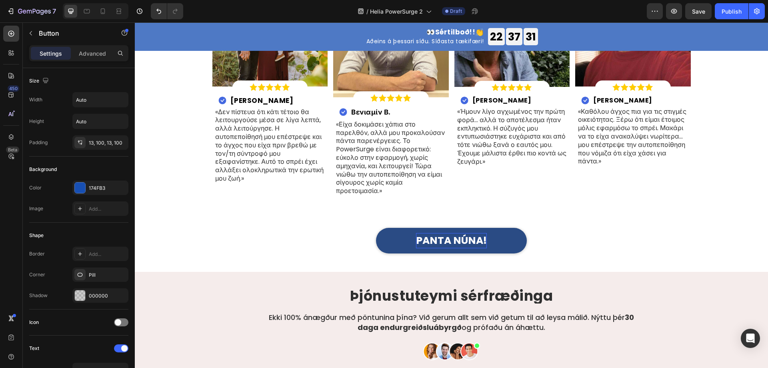
click at [438, 238] on p "PANTA NÚNA!" at bounding box center [451, 240] width 71 height 15
click at [461, 237] on p "PANTA NÚNA!" at bounding box center [451, 240] width 71 height 15
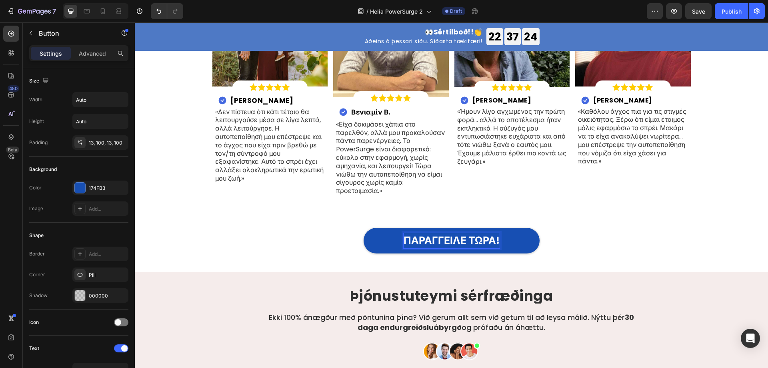
click at [611, 221] on div "ΠΑΡΑΓΓΕΙΛΕ ΤΩΡΑ! Button Section 12" at bounding box center [451, 243] width 633 height 57
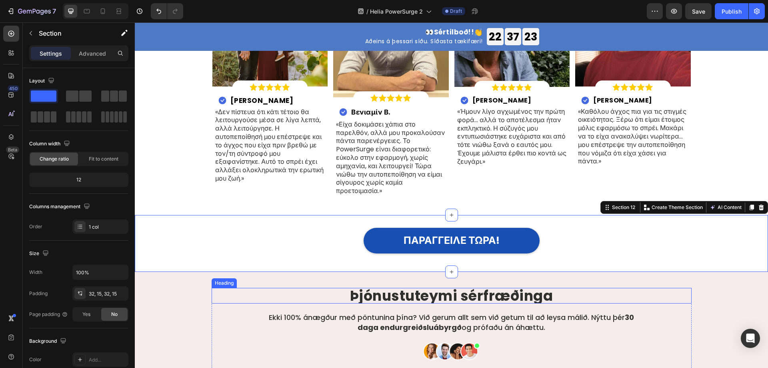
click at [490, 293] on strong "Þjónustuteymi sérfræðinga" at bounding box center [451, 296] width 203 height 20
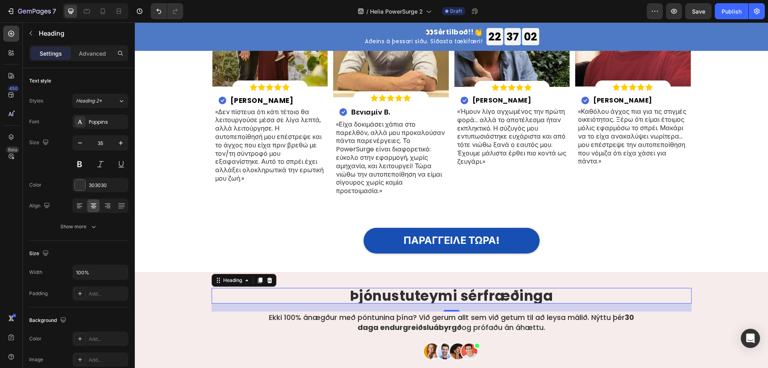
click at [489, 293] on strong "Þjónustuteymi sérfræðinga" at bounding box center [451, 296] width 203 height 20
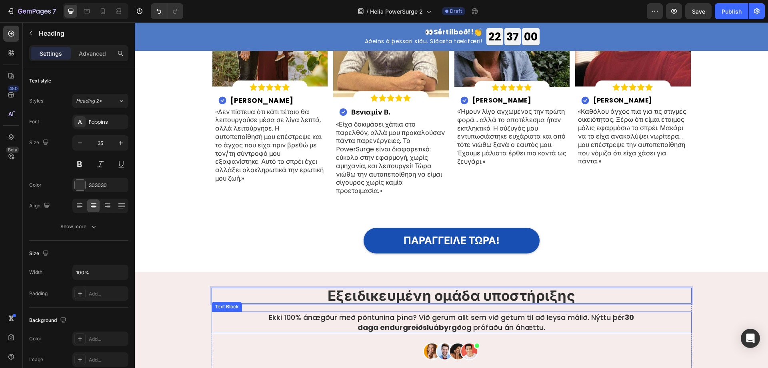
click at [492, 319] on p "Ekki 100% ánægður með pöntunina þína? Við gerum allt sem við getum til að leysa…" at bounding box center [451, 322] width 382 height 20
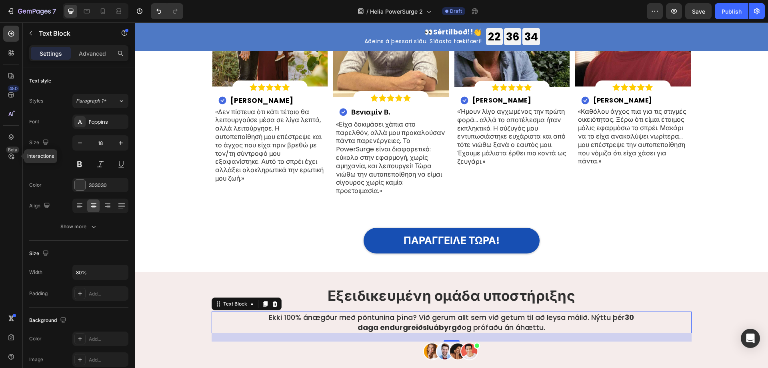
click at [455, 328] on strong "30 daga endurgreiðsluábyrgð" at bounding box center [496, 322] width 276 height 20
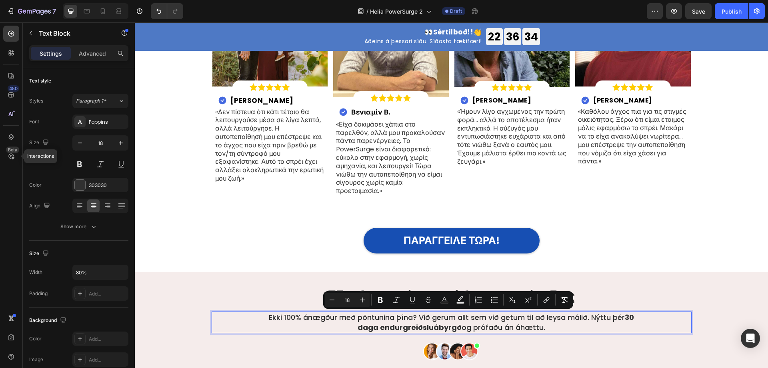
click at [455, 328] on strong "30 daga endurgreiðsluábyrgð" at bounding box center [496, 322] width 276 height 20
click at [466, 320] on p "Ekki 100% ánægður með pöntunina þína? Við gerum allt sem við getum til að leysa…" at bounding box center [451, 322] width 382 height 20
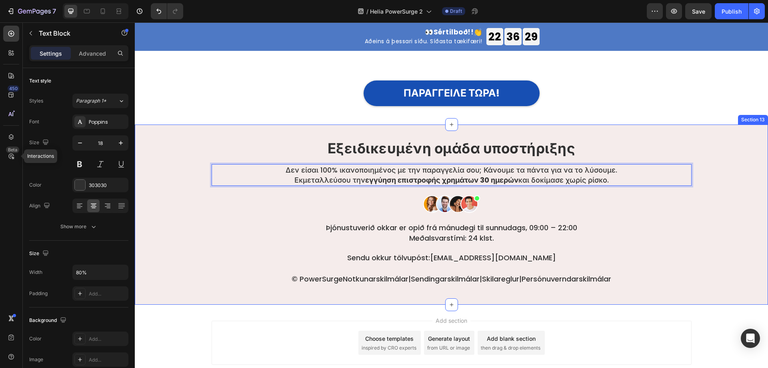
scroll to position [3130, 0]
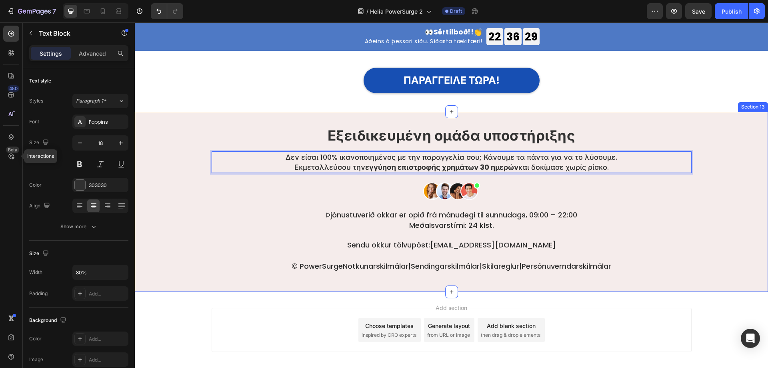
click at [658, 326] on div "Add section Choose templates inspired by CRO experts Generate layout from URL o…" at bounding box center [452, 330] width 480 height 44
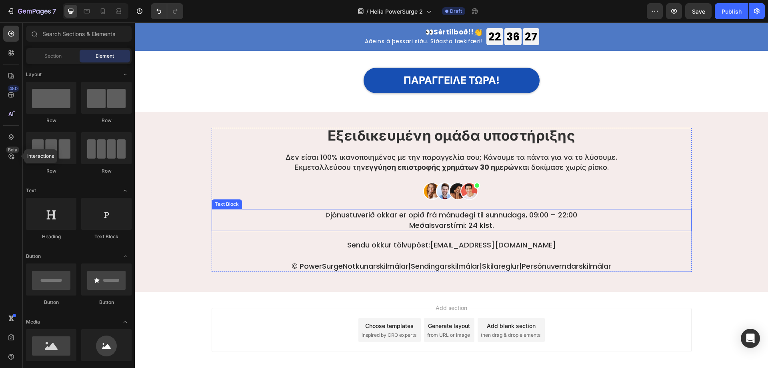
click at [492, 221] on p "Þjónustuverið okkar er opið frá mánudegi til sunnudags, 09:00 – 22:00 Meðalsvar…" at bounding box center [451, 220] width 382 height 20
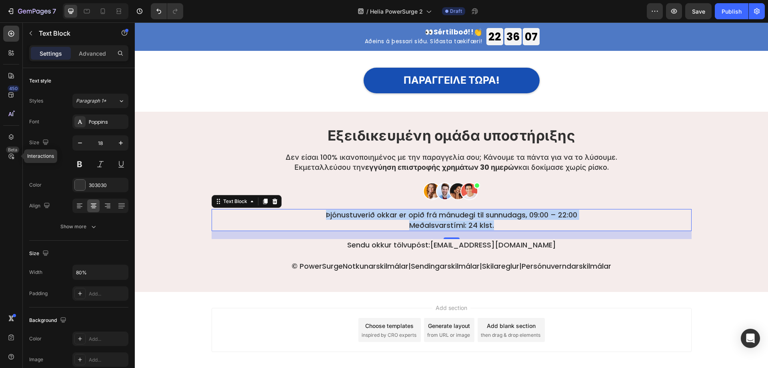
click at [461, 220] on p "Þjónustuverið okkar er opið frá mánudegi til sunnudags, 09:00 – 22:00 Meðalsvar…" at bounding box center [451, 220] width 382 height 20
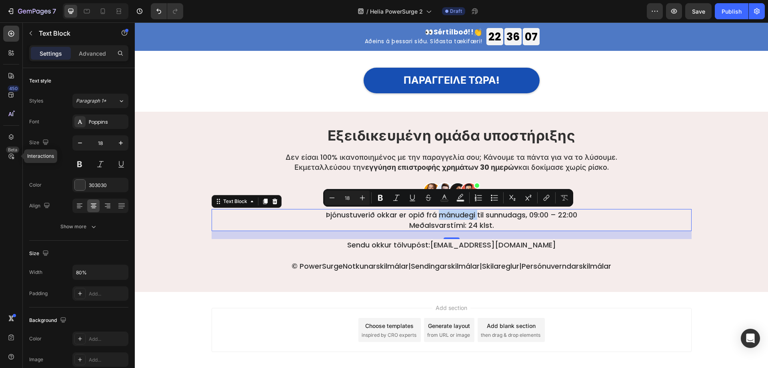
click at [461, 220] on p "Þjónustuverið okkar er opið frá mánudegi til sunnudags, 09:00 – 22:00 Meðalsvar…" at bounding box center [451, 220] width 382 height 20
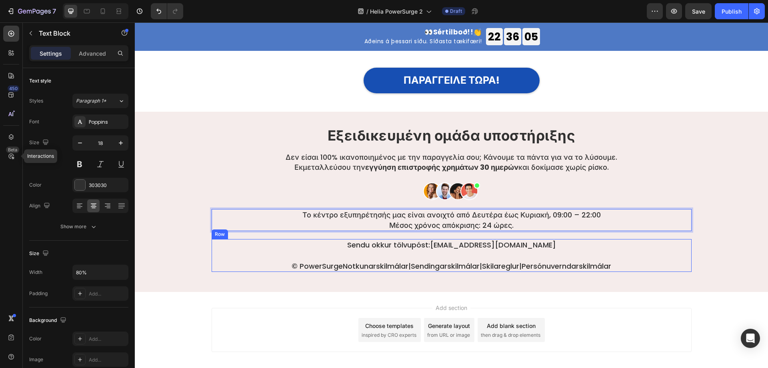
click at [468, 246] on link "styoja@halloarcticpure.com" at bounding box center [493, 245] width 126 height 10
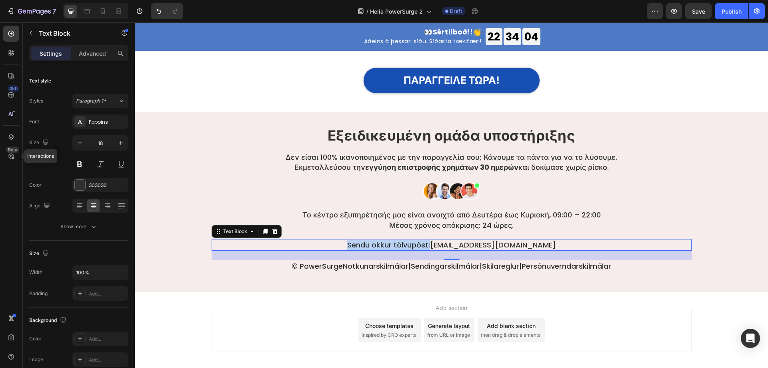
click at [472, 249] on link "styoja@halloarcticpure.com" at bounding box center [493, 245] width 126 height 10
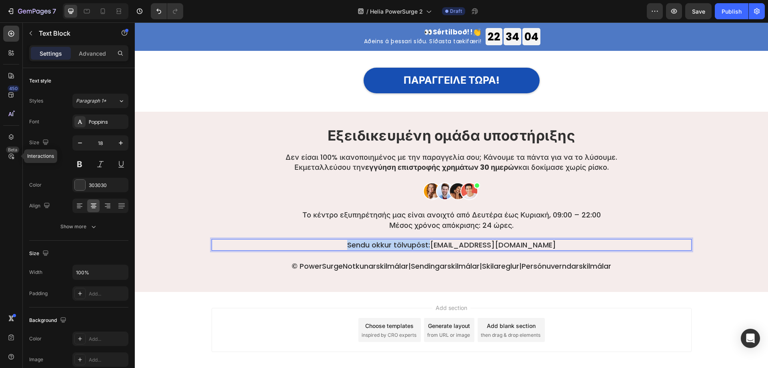
click at [472, 245] on link "styoja@halloarcticpure.com" at bounding box center [493, 245] width 126 height 10
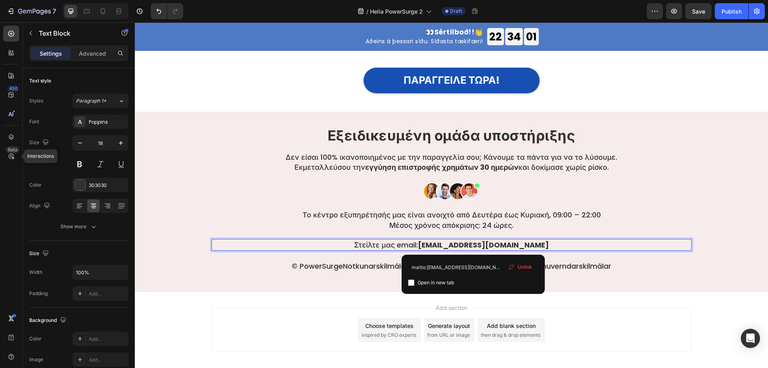
click at [616, 332] on div "Add section Choose templates inspired by CRO experts Generate layout from URL o…" at bounding box center [452, 330] width 480 height 44
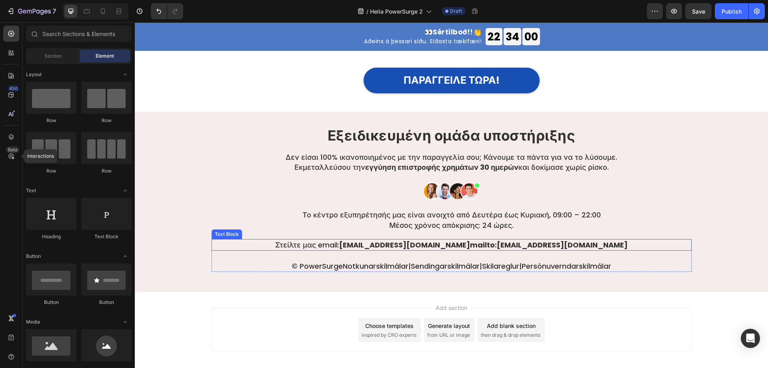
click at [493, 242] on strong "mailto:styoja@halloarcticpure.com" at bounding box center [549, 245] width 158 height 10
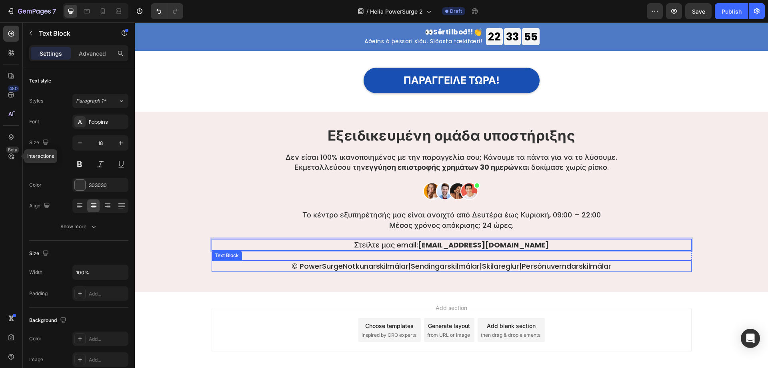
click at [510, 268] on link "Skilareglur" at bounding box center [500, 266] width 37 height 10
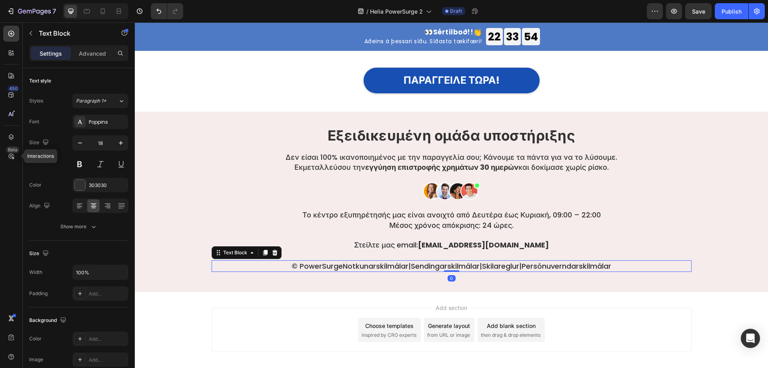
click at [574, 265] on link "Persónuverndarskilmálar" at bounding box center [567, 266] width 90 height 10
click at [502, 264] on link "Skilareglur" at bounding box center [500, 266] width 37 height 10
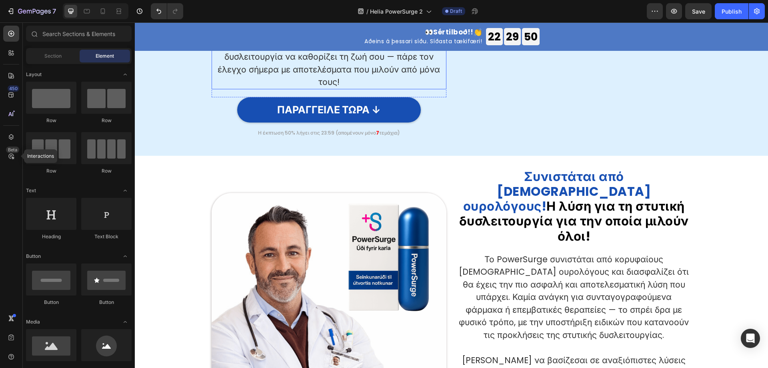
scroll to position [600, 0]
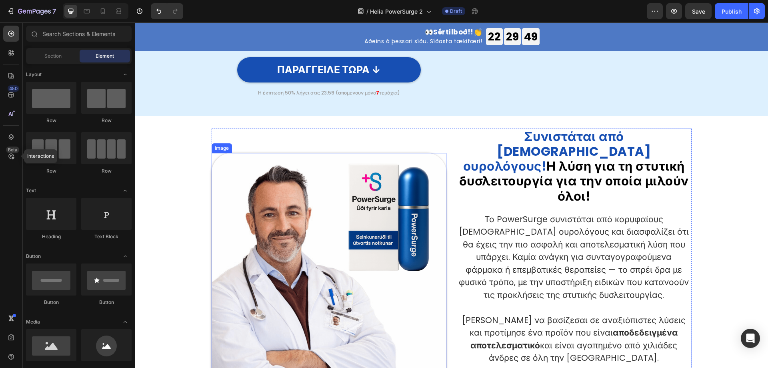
click at [385, 211] on img at bounding box center [329, 270] width 235 height 235
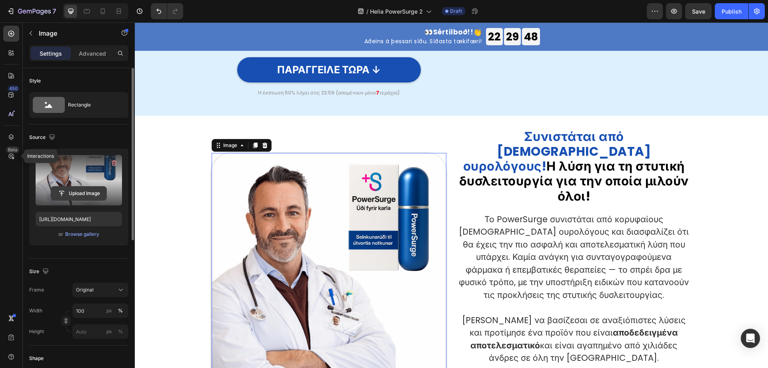
click at [78, 192] on input "file" at bounding box center [78, 193] width 55 height 14
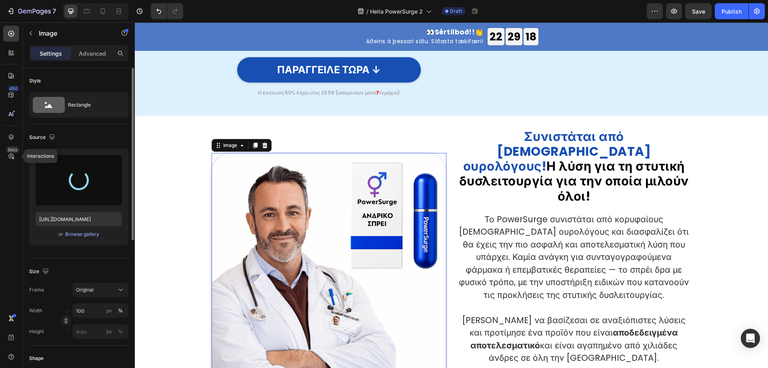
type input "https://cdn.shopify.com/s/files/1/0657/6783/3683/files/gempages_578032762192134…"
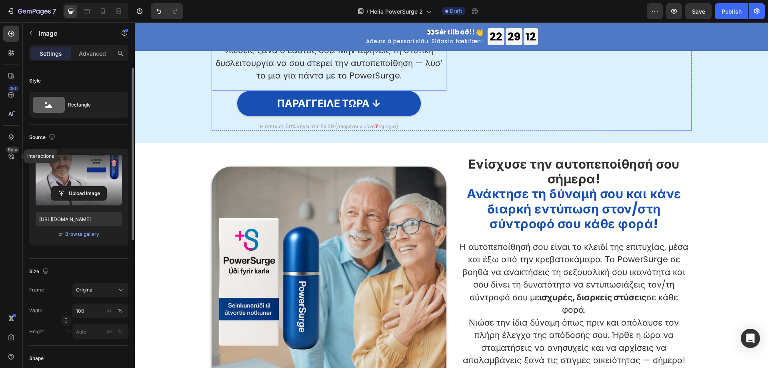
scroll to position [1160, 0]
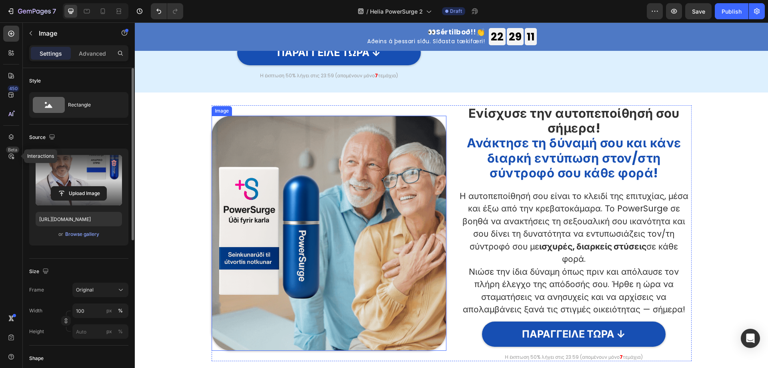
click at [341, 235] on img at bounding box center [329, 233] width 235 height 235
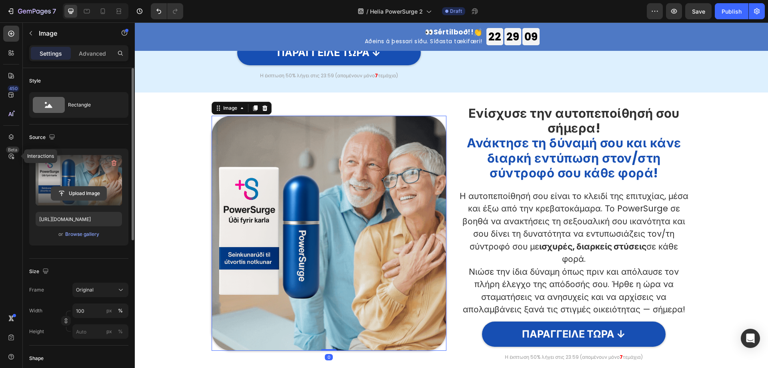
click at [78, 189] on input "file" at bounding box center [78, 193] width 55 height 14
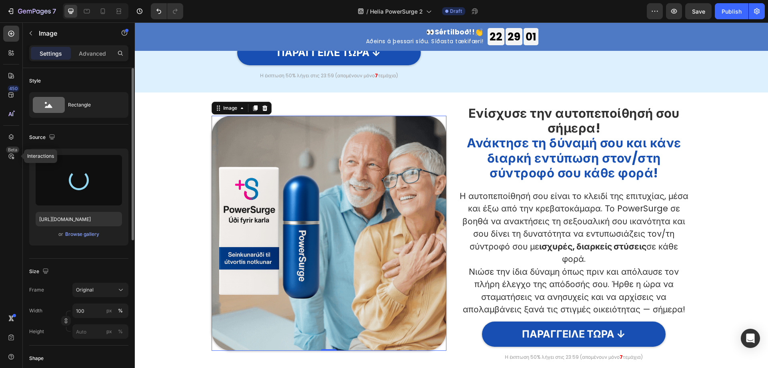
type input "https://cdn.shopify.com/s/files/1/0657/6783/3683/files/gempages_578032762192134…"
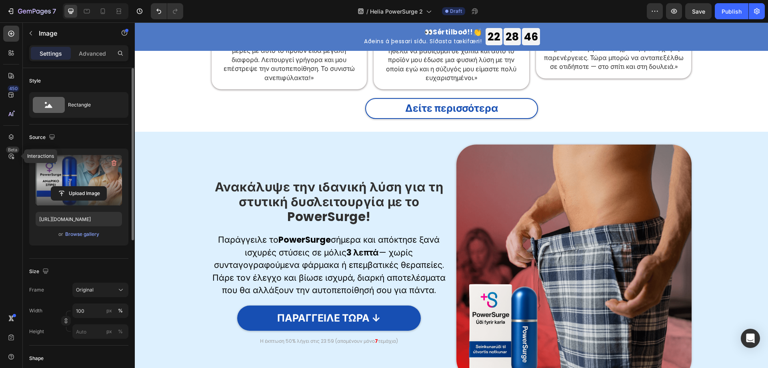
scroll to position [1990, 0]
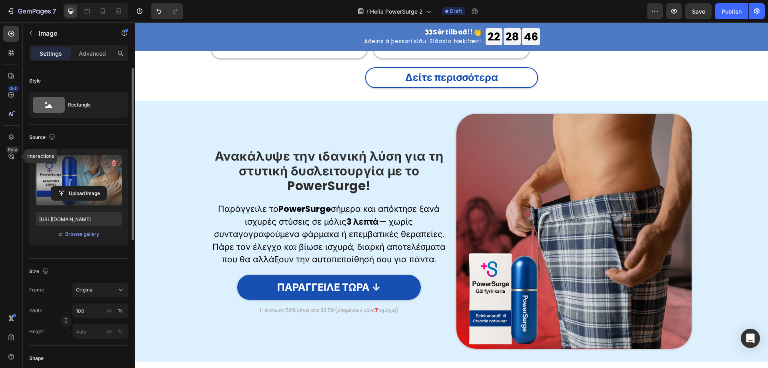
click at [506, 235] on img at bounding box center [573, 231] width 235 height 235
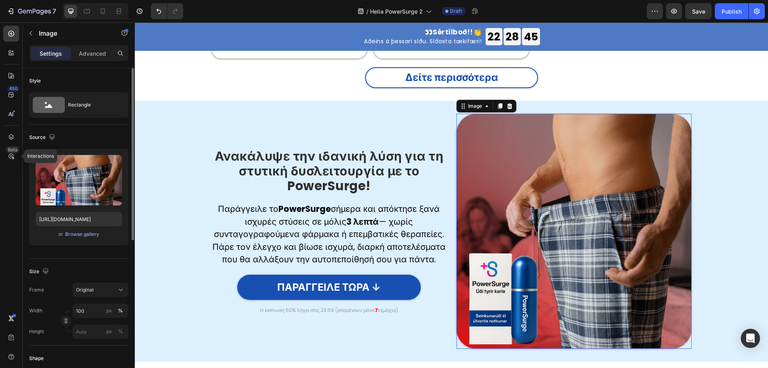
scroll to position [2040, 0]
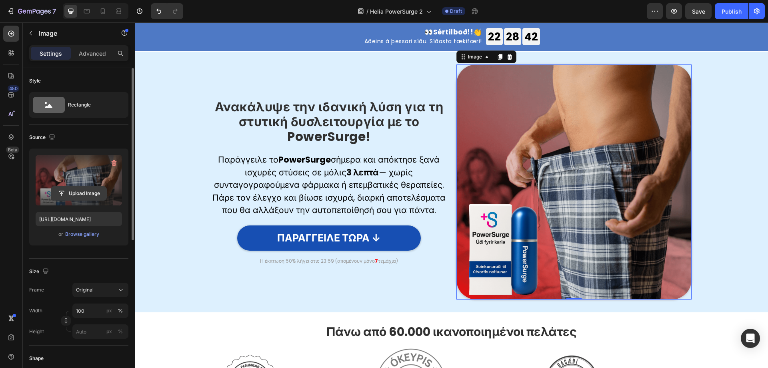
click at [80, 192] on input "file" at bounding box center [78, 193] width 55 height 14
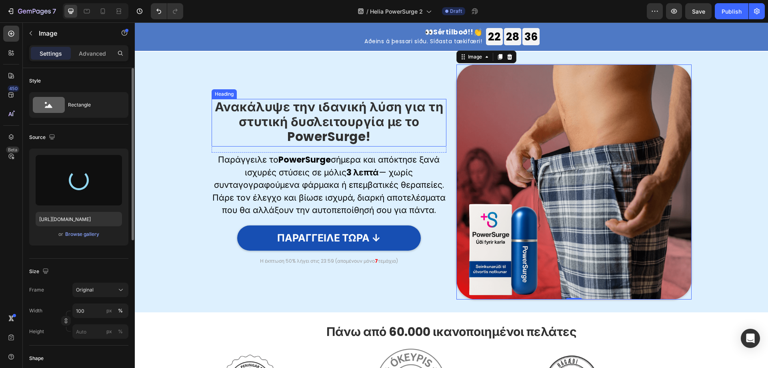
type input "https://cdn.shopify.com/s/files/1/0657/6783/3683/files/gempages_578032762192134…"
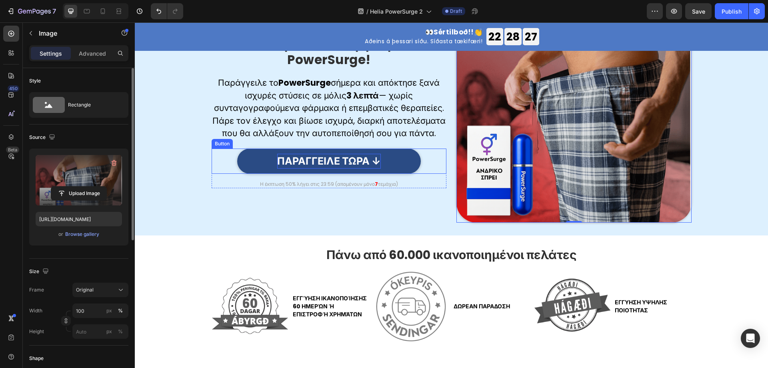
scroll to position [2160, 0]
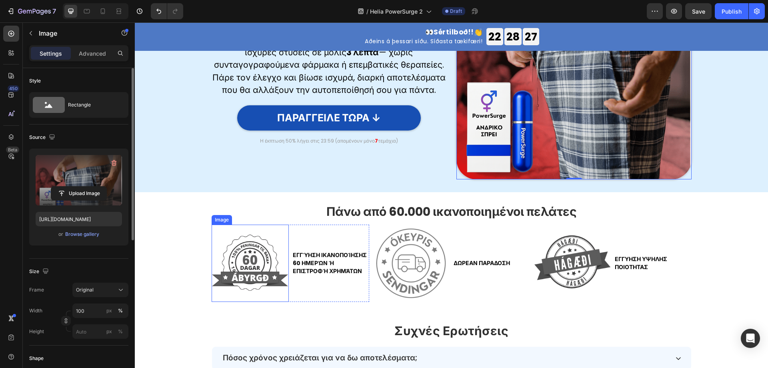
click at [260, 260] on img at bounding box center [250, 262] width 77 height 77
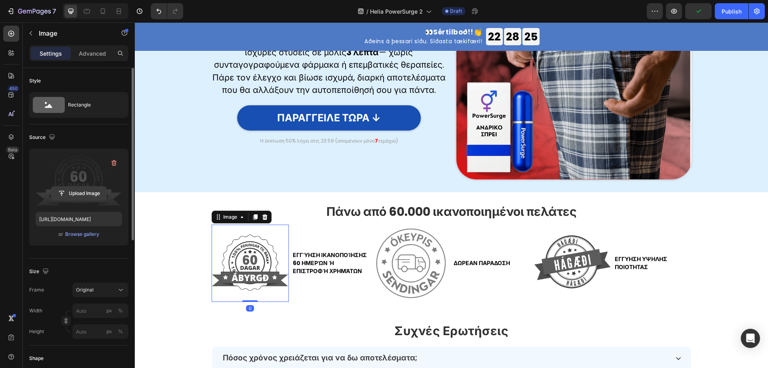
click at [75, 194] on input "file" at bounding box center [78, 193] width 55 height 14
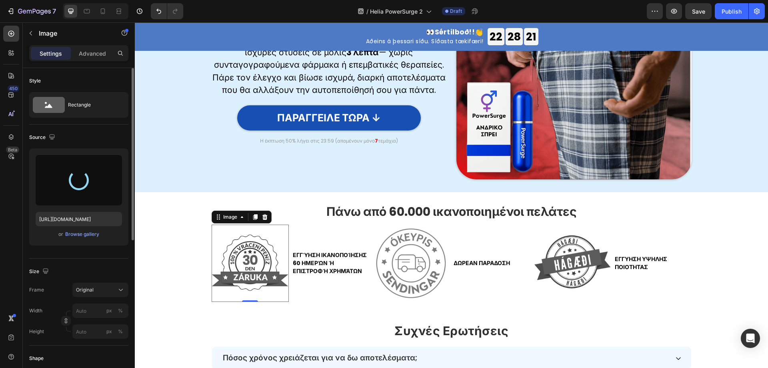
type input "https://cdn.shopify.com/s/files/1/0657/6783/3683/files/gempages_578032762192134…"
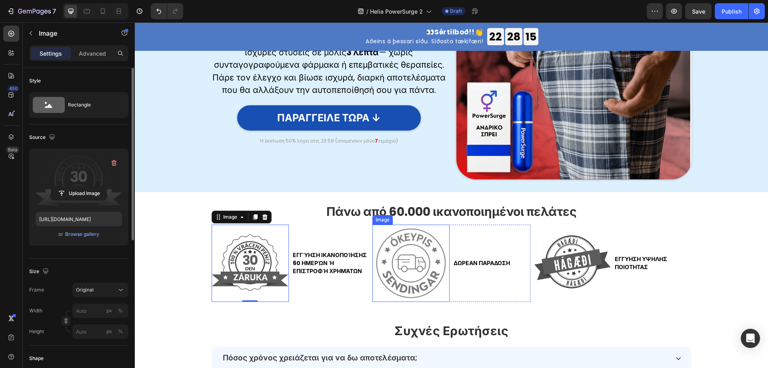
click at [424, 265] on img at bounding box center [410, 262] width 77 height 77
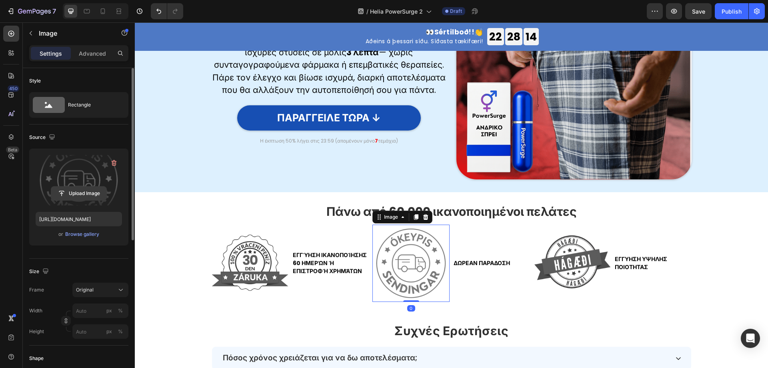
click at [81, 194] on input "file" at bounding box center [78, 193] width 55 height 14
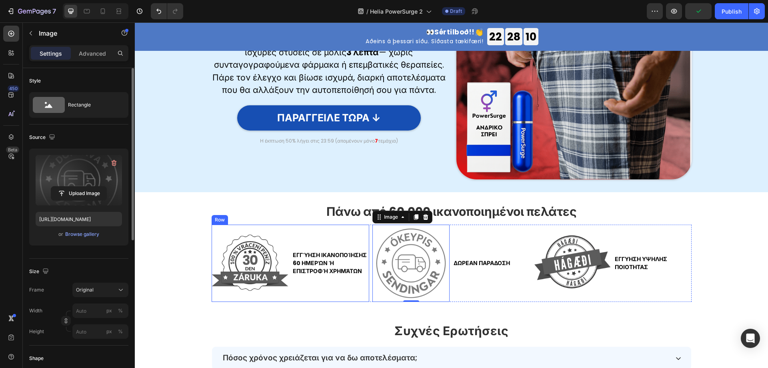
type input "https://cdn.shopify.com/s/files/1/0657/6783/3683/files/gempages_578032762192134…"
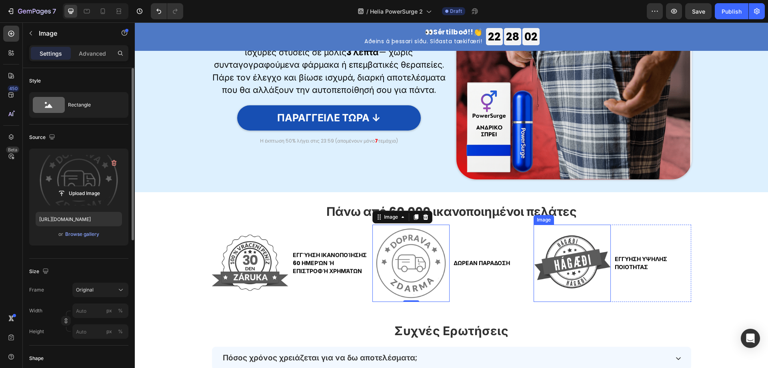
click at [577, 265] on img at bounding box center [571, 262] width 77 height 77
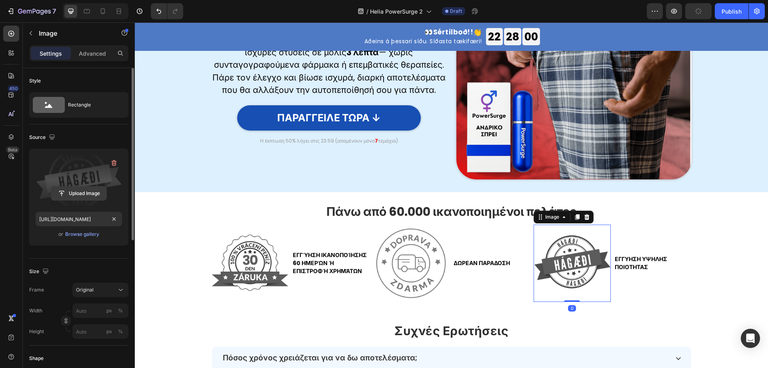
click at [80, 187] on input "file" at bounding box center [78, 193] width 55 height 14
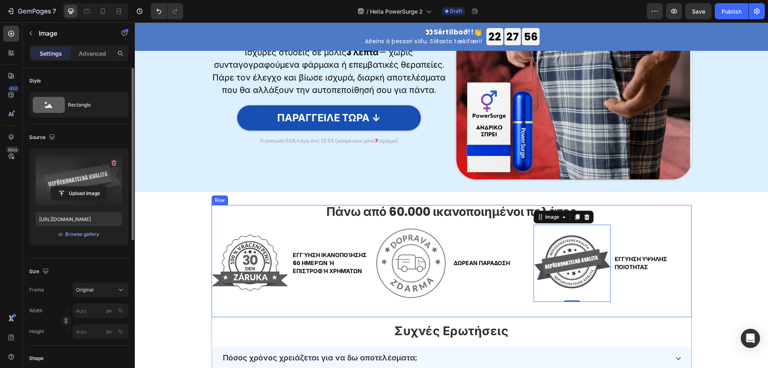
type input "https://cdn.shopify.com/s/files/1/0657/6783/3683/files/gempages_578032762192134…"
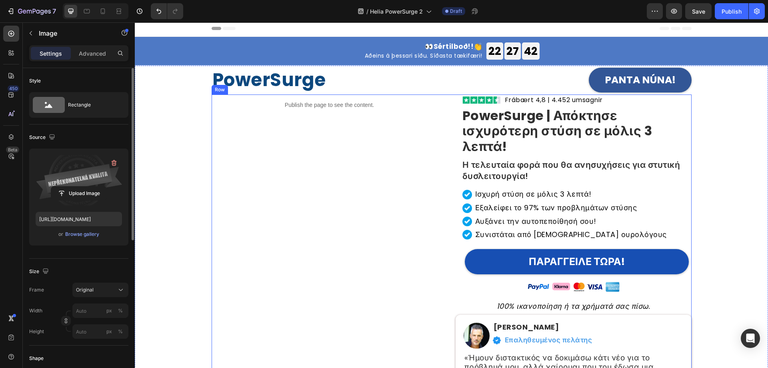
scroll to position [0, 0]
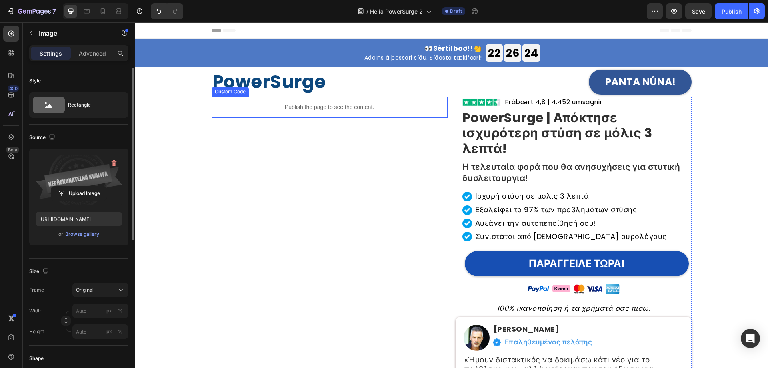
click at [325, 106] on p "Publish the page to see the content." at bounding box center [330, 107] width 236 height 8
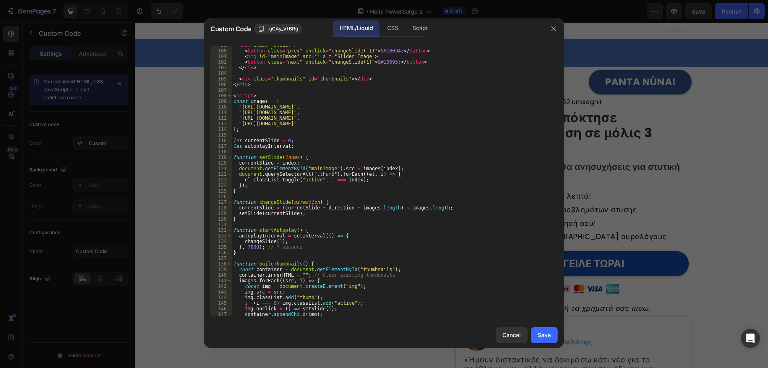
scroll to position [504, 0]
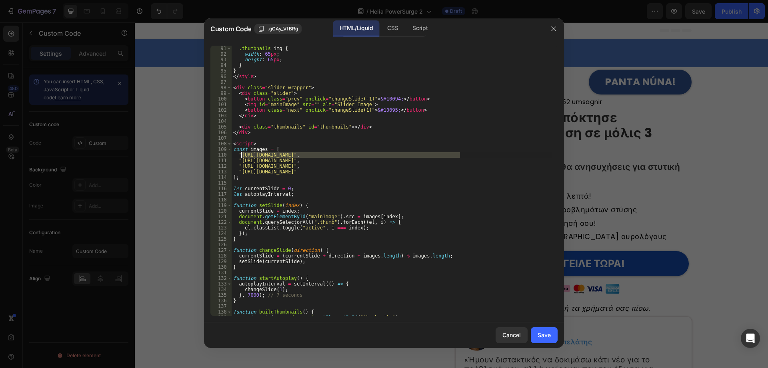
drag, startPoint x: 460, startPoint y: 154, endPoint x: 242, endPoint y: 157, distance: 218.4
click at [242, 157] on div ".thumbnails img { width : 65 px ; height : 65 px ; } } </ style > < div class =…" at bounding box center [392, 186] width 320 height 281
paste textarea "57/6783/3683/files/img_7383959_27f00af2-8de5-4994-afc4-330e96e54c3a.gif?v=17563…"
type textarea ""https://cdn.shopify.com/s/files/1/0657/6783/3683/files/img_7383959_27f00af2-8d…"
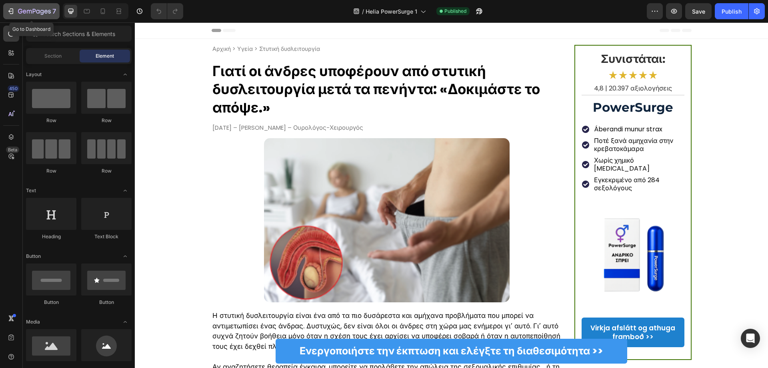
click at [12, 11] on icon "button" at bounding box center [11, 11] width 8 height 8
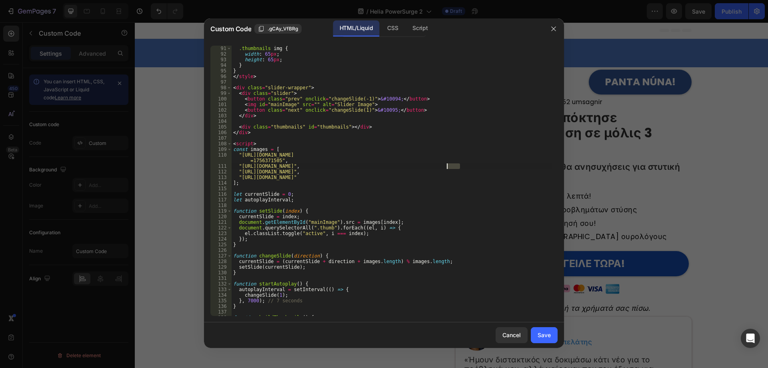
scroll to position [504, 0]
click at [241, 166] on div ".thumbnails img { width : 65 px ; height : 65 px ; } } </ style > < div class =…" at bounding box center [392, 186] width 320 height 281
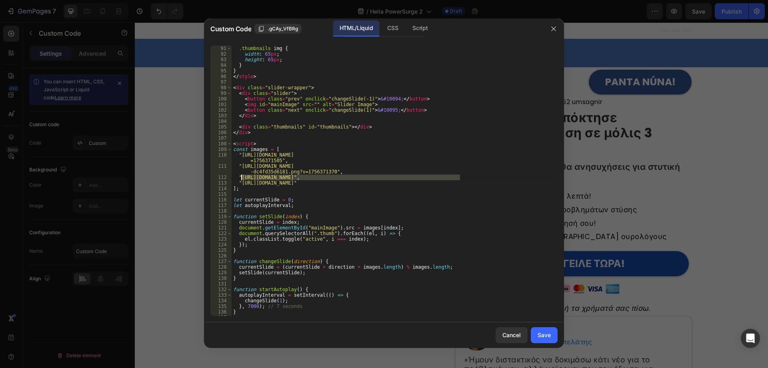
drag, startPoint x: 459, startPoint y: 177, endPoint x: 242, endPoint y: 177, distance: 217.2
click at [242, 177] on div ".thumbnails img { width : 65 px ; height : 65 px ; } } </ style > < div class =…" at bounding box center [392, 186] width 320 height 281
paste textarea "57/6783/3683/files/gempages_578032762192134844-759e783b-bcc6-42de-a534-6e9bd63b…"
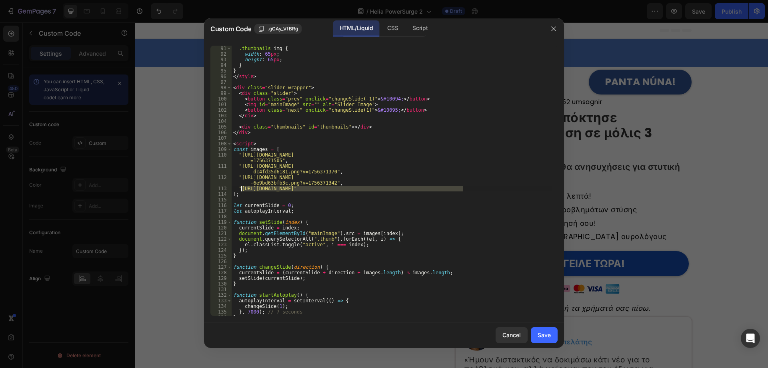
drag, startPoint x: 463, startPoint y: 187, endPoint x: 241, endPoint y: 188, distance: 221.6
click at [241, 188] on div ".thumbnails img { width : 65 px ; height : 65 px ; } } </ style > < div class =…" at bounding box center [392, 186] width 320 height 281
paste textarea "57/6783/3683/files/gempages_578032762192134844-9885d1e9-8907-41fa-b267-068b54de…"
type textarea ""https://cdn.shopify.com/s/files/1/0657/6783/3683/files/gempages_57803276219213…"
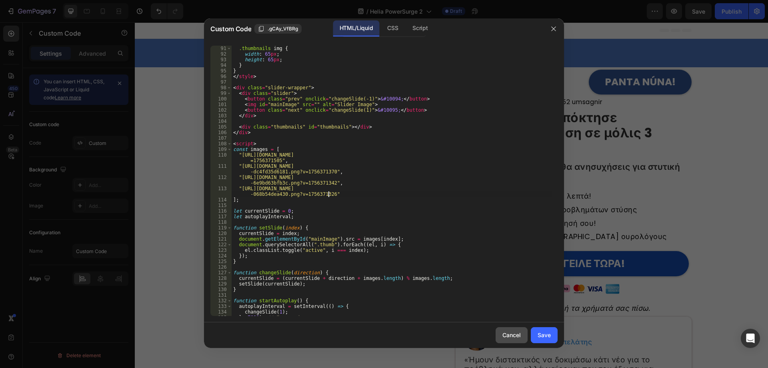
click at [548, 337] on div "Save" at bounding box center [543, 334] width 13 height 8
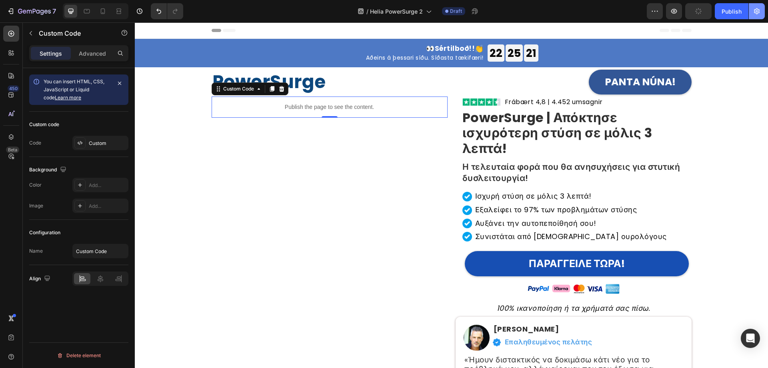
click at [761, 13] on button "button" at bounding box center [757, 11] width 16 height 16
click at [755, 9] on icon "button" at bounding box center [757, 11] width 8 height 8
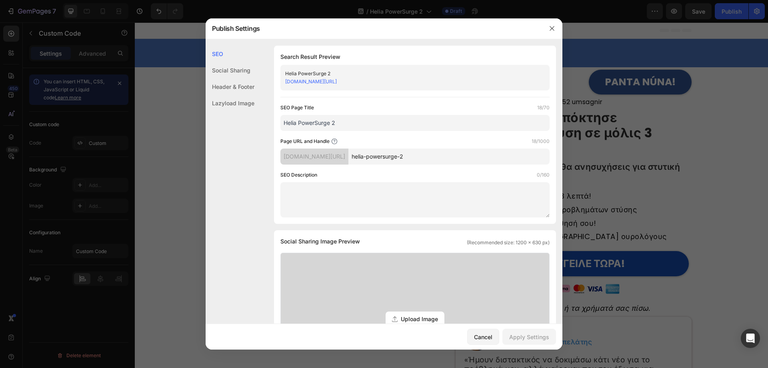
click at [348, 123] on input "Helia PowerSurge 2" at bounding box center [414, 123] width 269 height 16
drag, startPoint x: 350, startPoint y: 123, endPoint x: 253, endPoint y: 123, distance: 96.4
click at [253, 123] on div "SEO Social Sharing Header & Footer Lazyload Image SEO Search Result Preview Hel…" at bounding box center [384, 331] width 357 height 571
paste input "PowerSurge — Ισχυρή στύση σε μόλις 3 λεπτά | Επίσημη Σελίδα Ελλάδας"
type input "PowerSurge — Ισχυρή στύση σε μόλις 3 λεπτά | Επίσημη Σελίδα Ελλάδας"
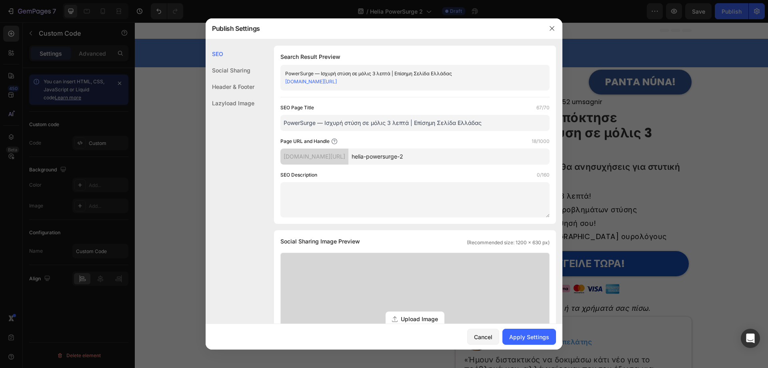
click at [423, 157] on input "helia-powersurge-2" at bounding box center [448, 156] width 201 height 16
drag, startPoint x: 425, startPoint y: 158, endPoint x: 368, endPoint y: 157, distance: 56.8
click at [368, 157] on div "yua127-st.myshopify.com/pages/ helia-powersurge-2" at bounding box center [414, 156] width 269 height 16
paste input "isxyri-stysi-se-3-lepta"
type input "isxyri-stysi-se-3-lepta"
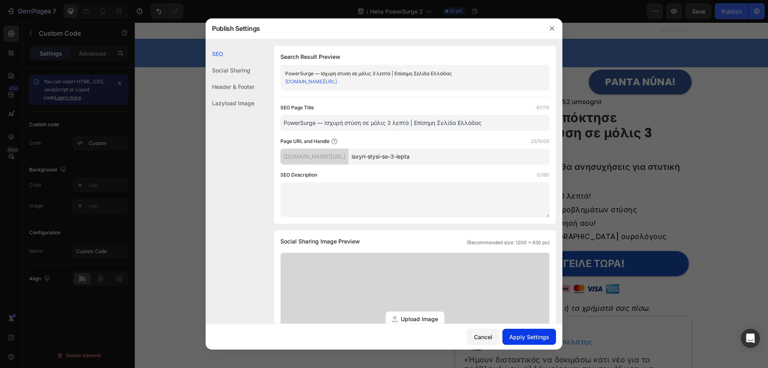
click at [535, 342] on button "Apply Settings" at bounding box center [529, 336] width 54 height 16
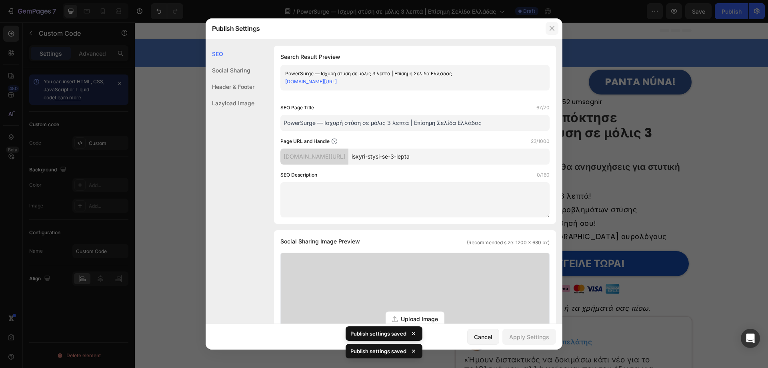
click at [550, 28] on icon "button" at bounding box center [552, 28] width 6 height 6
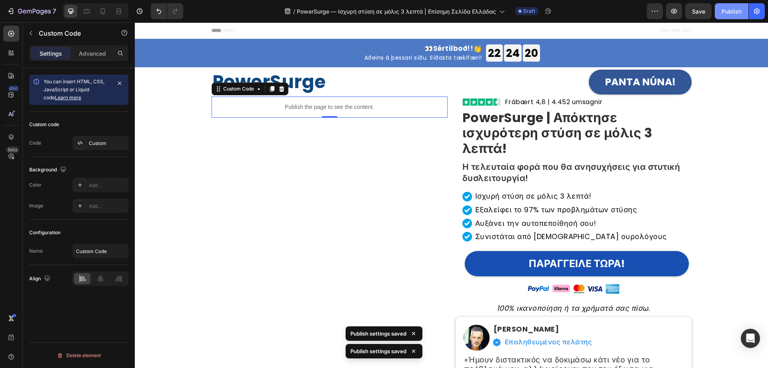
click at [729, 10] on div "Publish" at bounding box center [731, 11] width 20 height 8
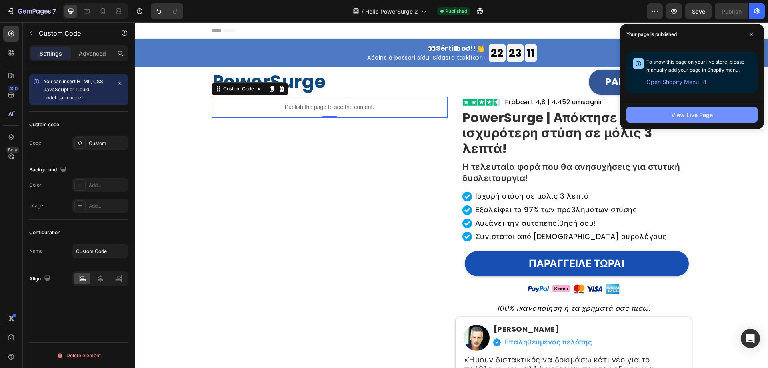
click at [675, 118] on div "View Live Page" at bounding box center [692, 114] width 42 height 8
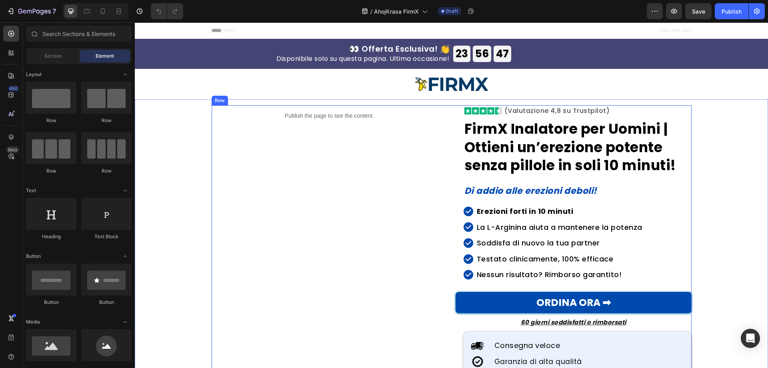
click at [359, 174] on div "Publish the page to see the content. Custom Code" at bounding box center [330, 250] width 236 height 290
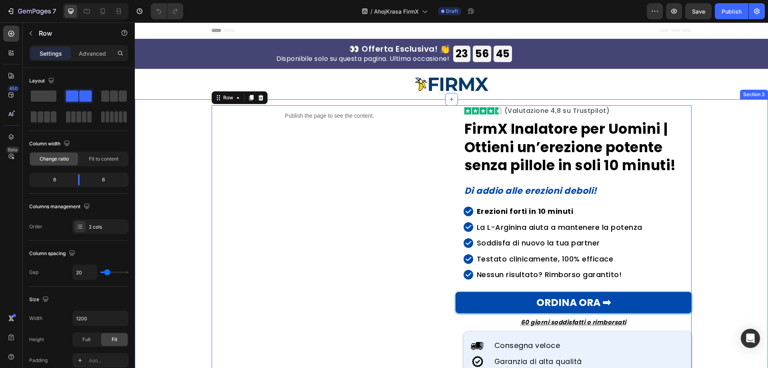
click at [169, 153] on div "Publish the page to see the content. Custom Code Image Image (Valutazione 4,8 s…" at bounding box center [451, 250] width 621 height 290
